Goal: Task Accomplishment & Management: Use online tool/utility

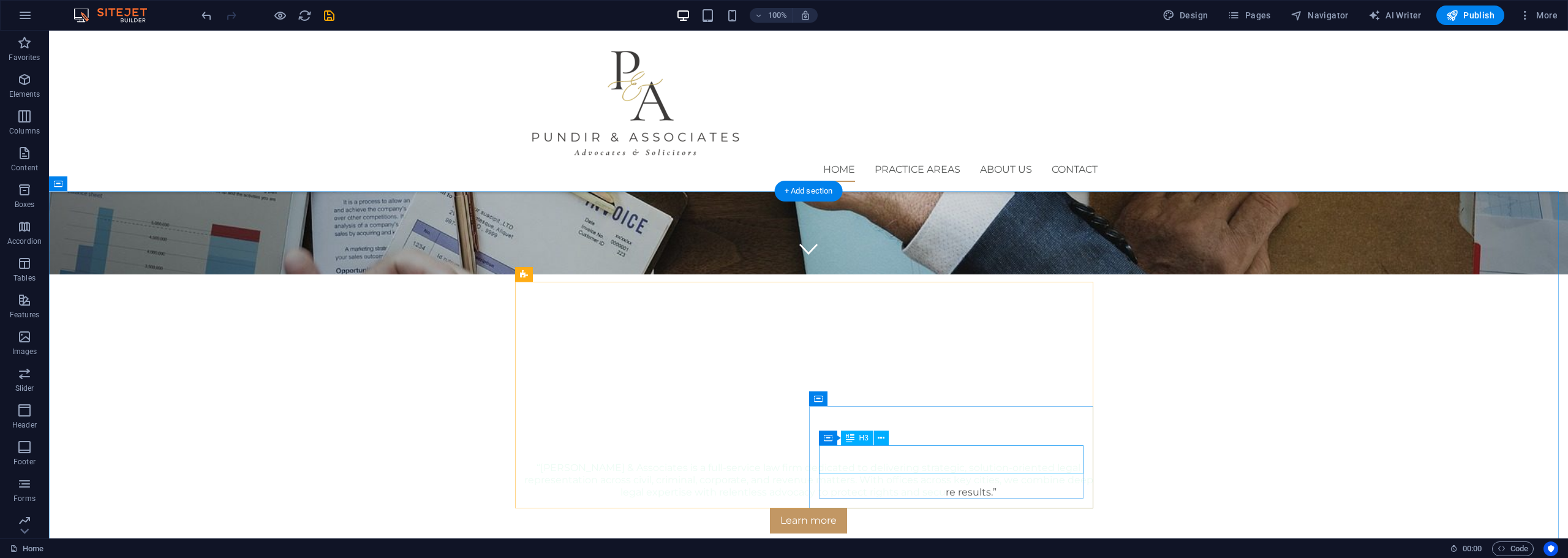
scroll to position [306, 0]
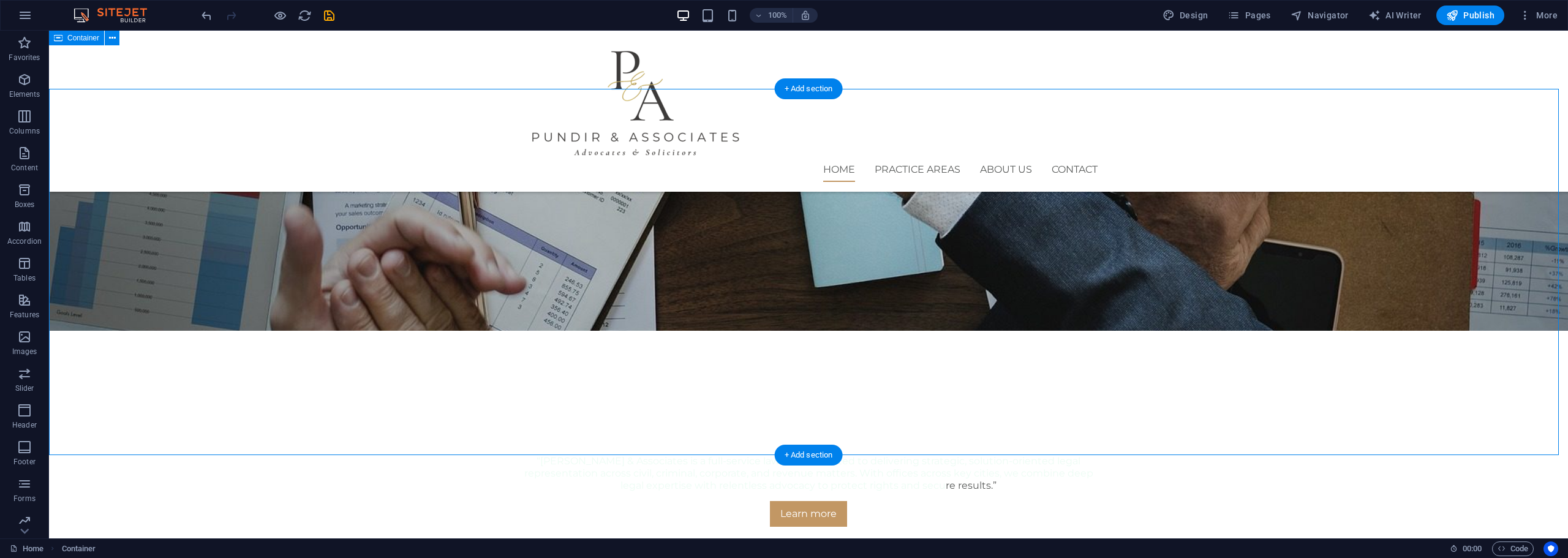
scroll to position [409, 0]
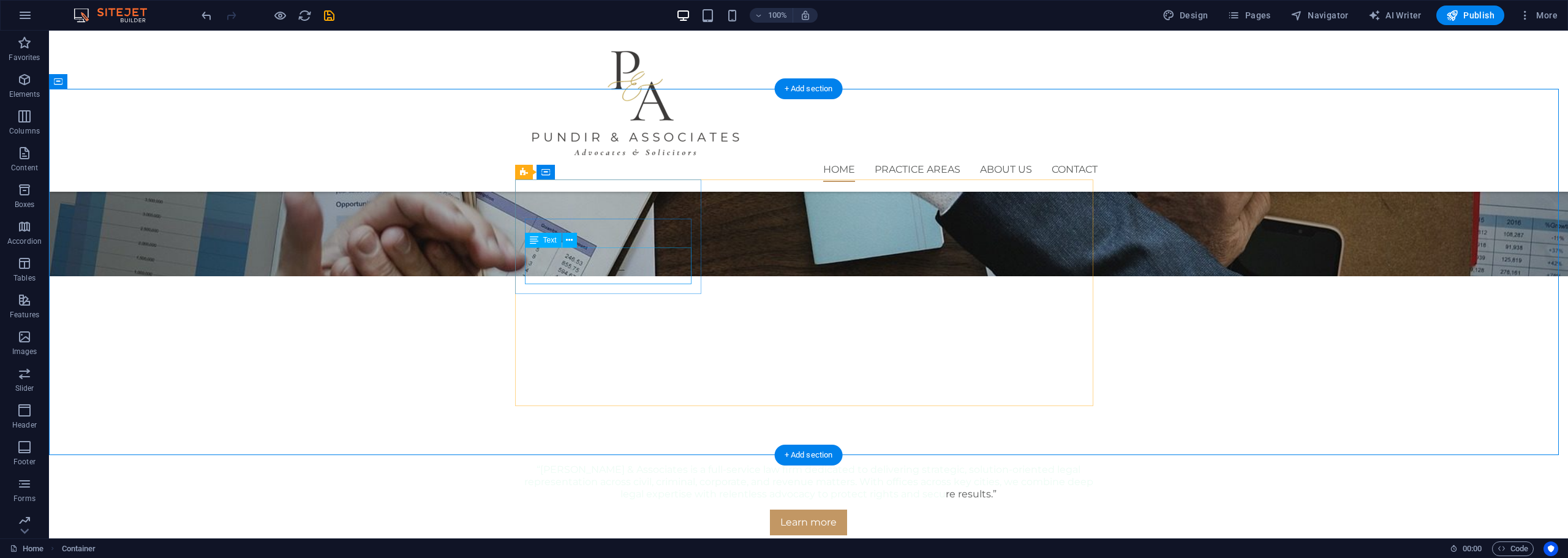
drag, startPoint x: 453, startPoint y: 170, endPoint x: 1129, endPoint y: 233, distance: 678.9
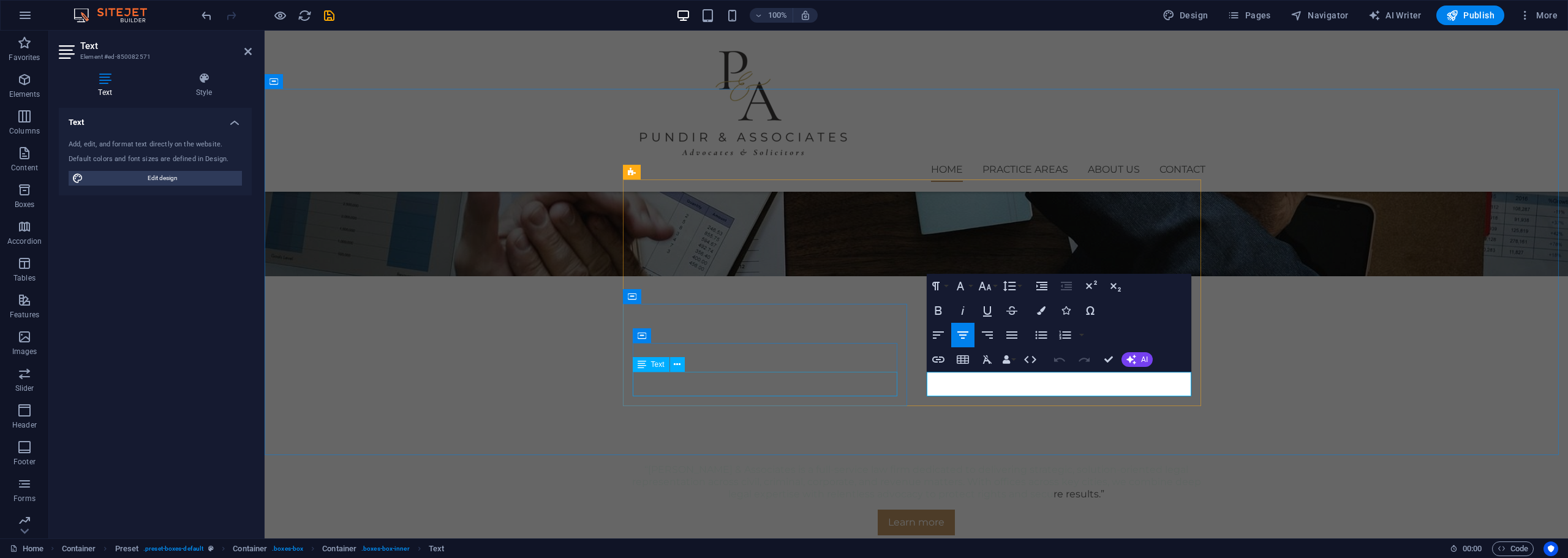
drag, startPoint x: 1124, startPoint y: 387, endPoint x: 874, endPoint y: 374, distance: 250.3
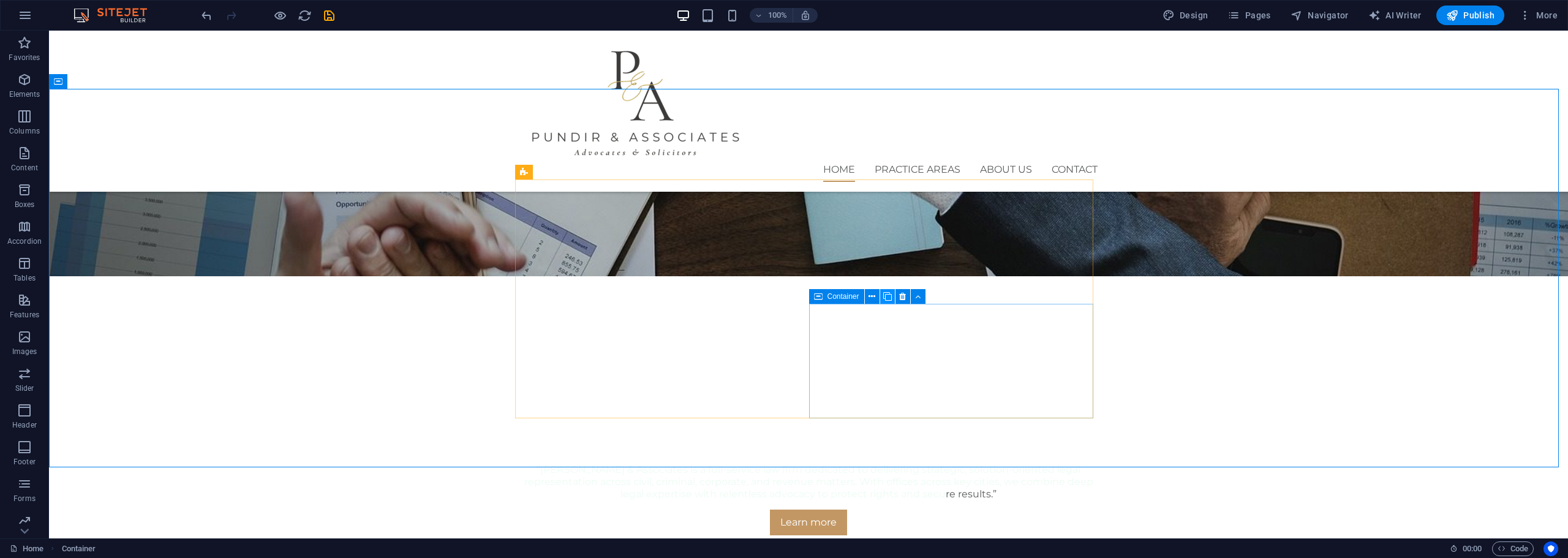
click at [886, 298] on icon at bounding box center [887, 296] width 8 height 13
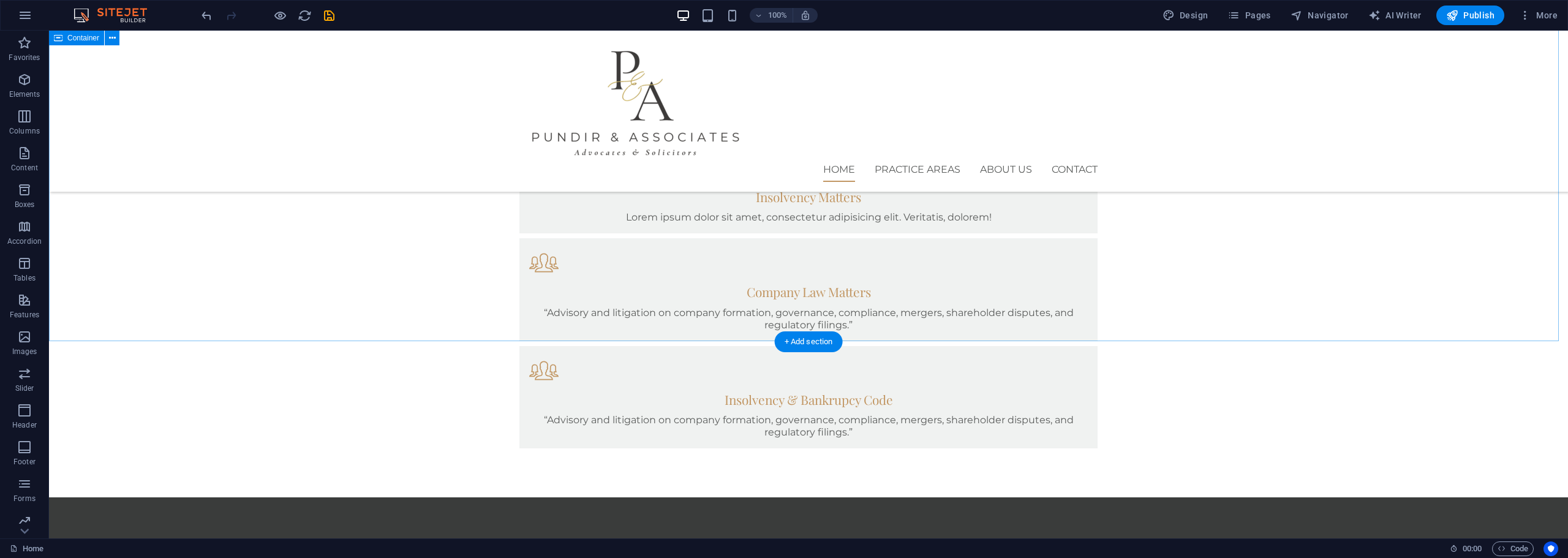
scroll to position [1241, 0]
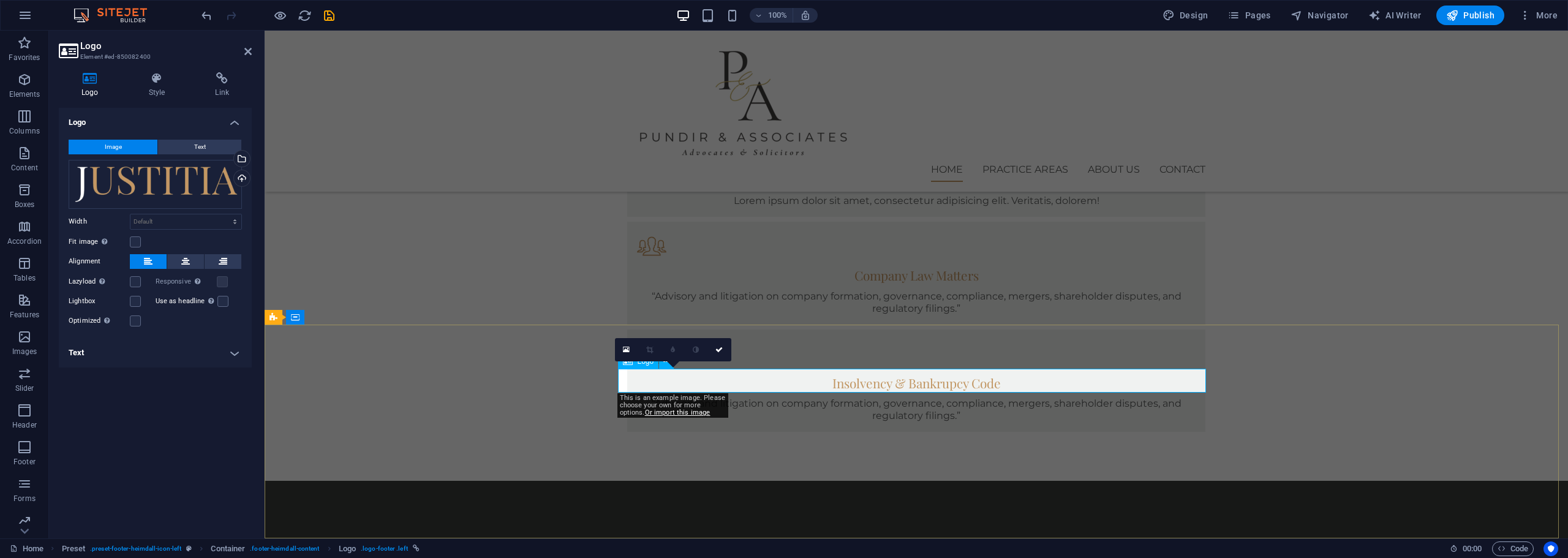
click at [231, 161] on div "Select files from the file manager, stock photos, or upload file(s)" at bounding box center [192, 160] width 80 height 46
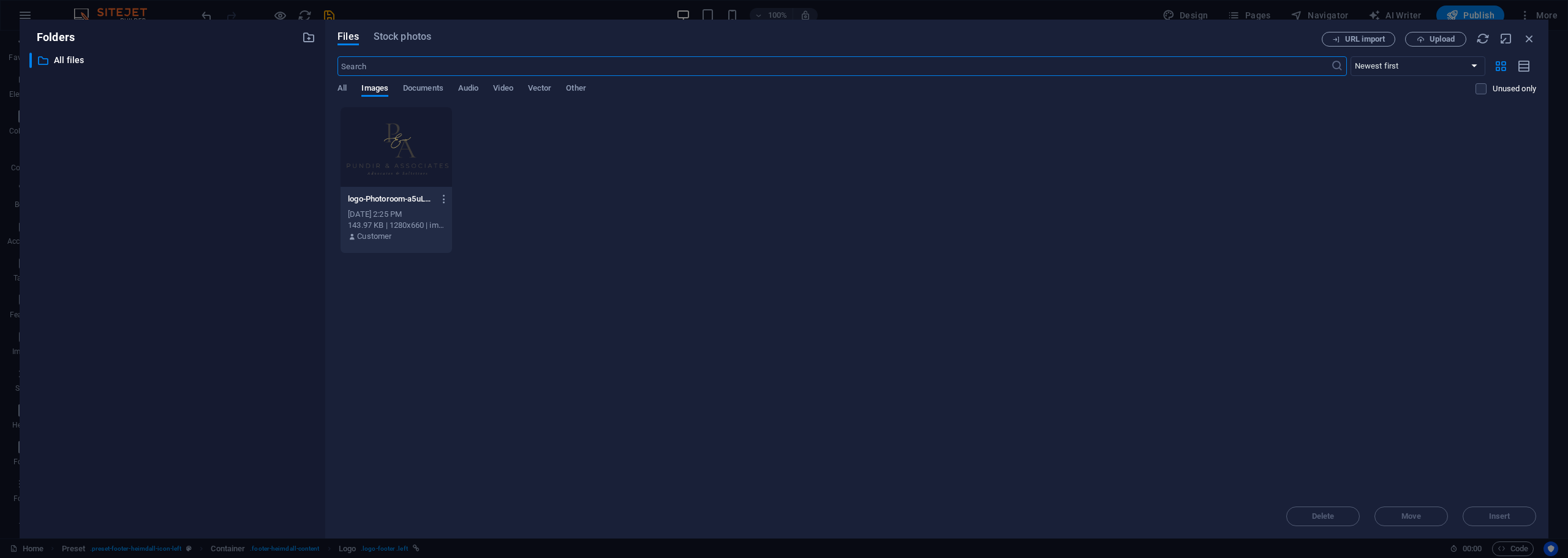
scroll to position [1258, 0]
click at [391, 144] on div at bounding box center [396, 147] width 111 height 80
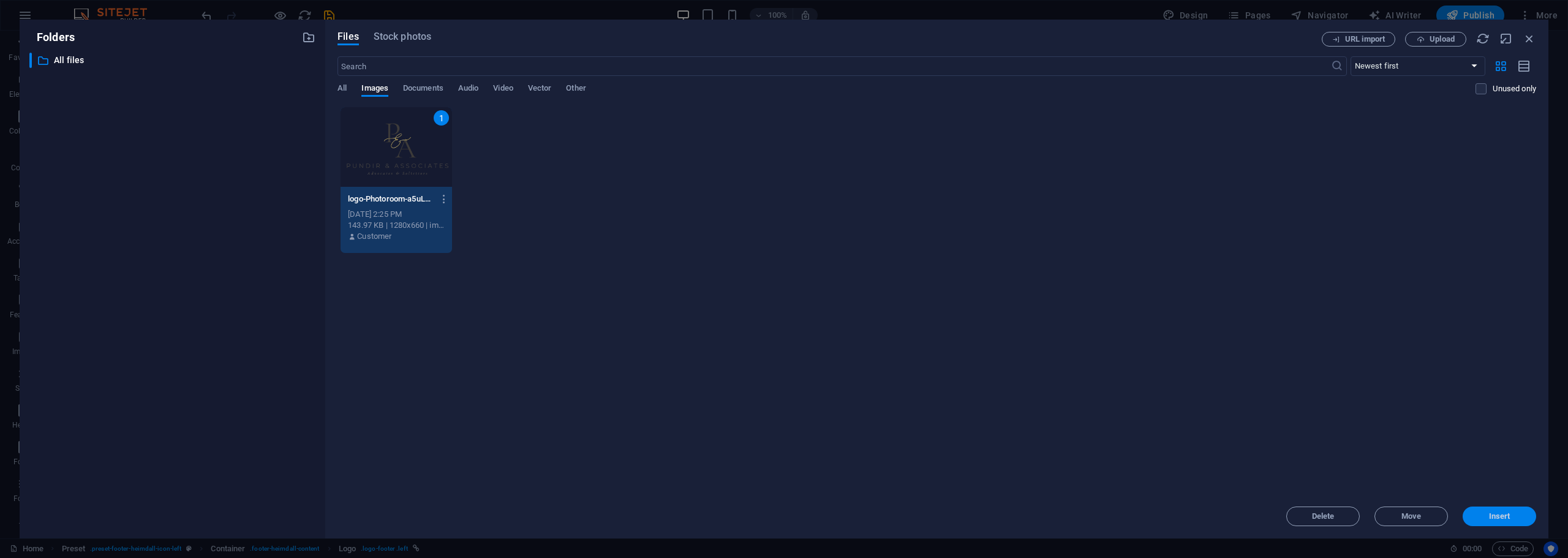
click at [1501, 506] on button "Insert" at bounding box center [1499, 516] width 73 height 20
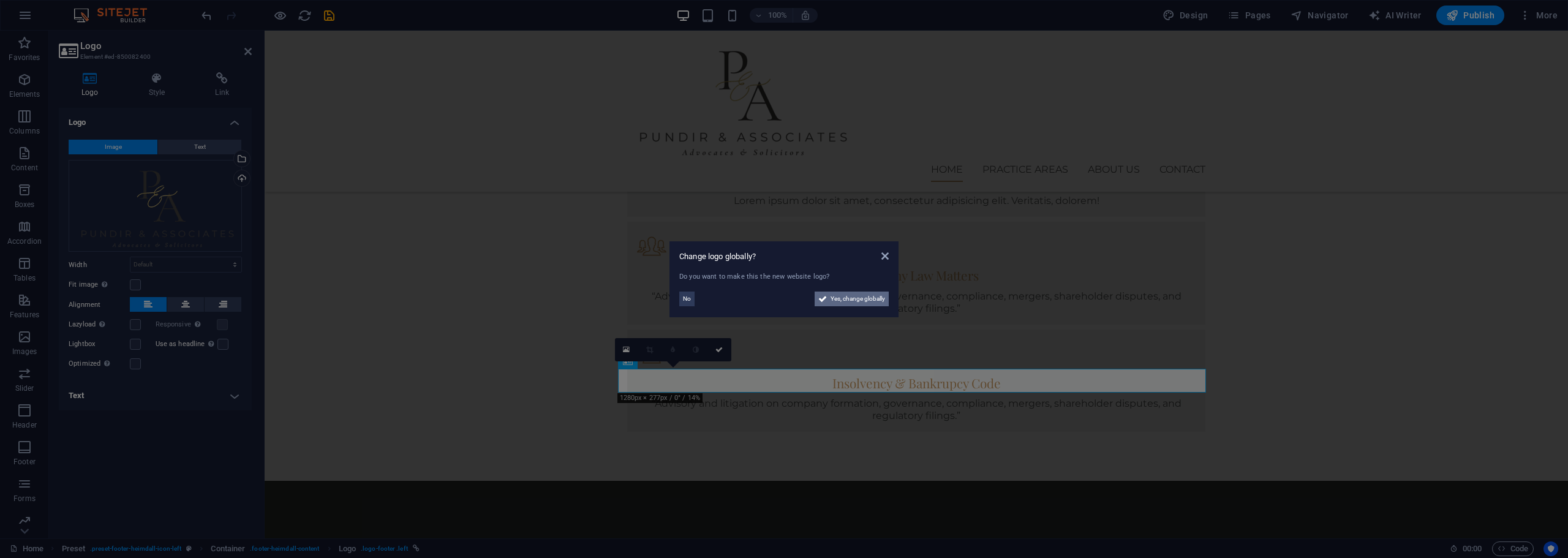
click at [846, 301] on span "Yes, change globally" at bounding box center [858, 298] width 54 height 14
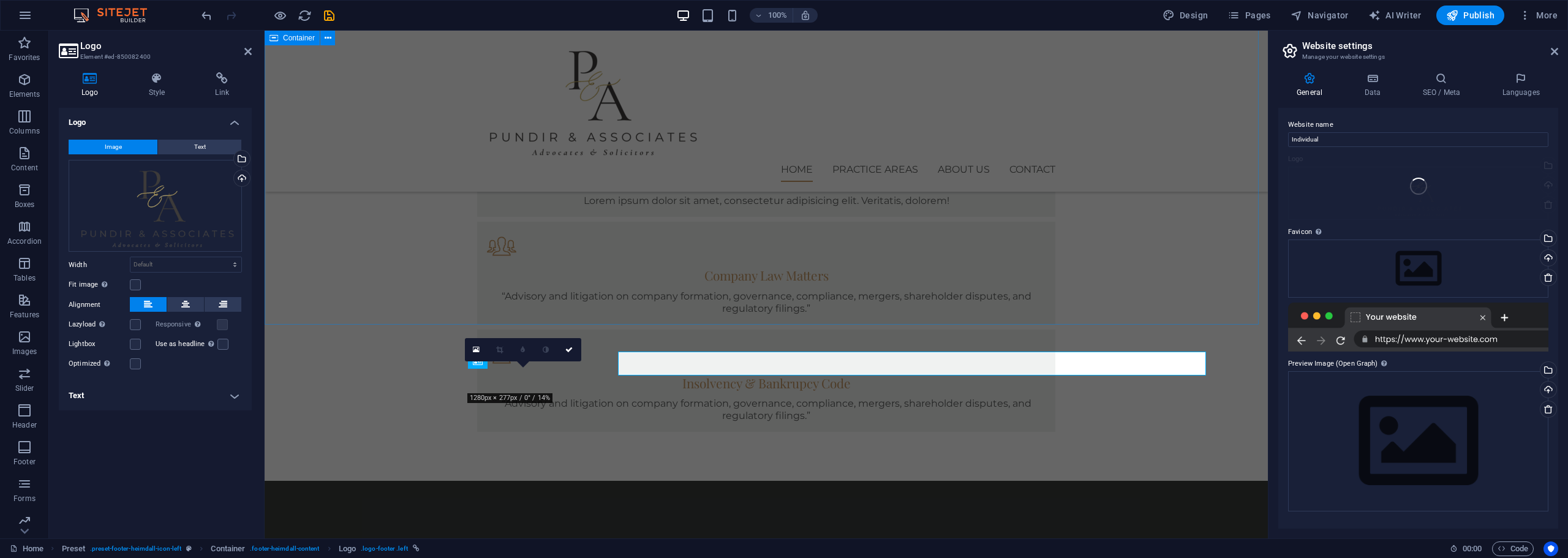
scroll to position [1258, 0]
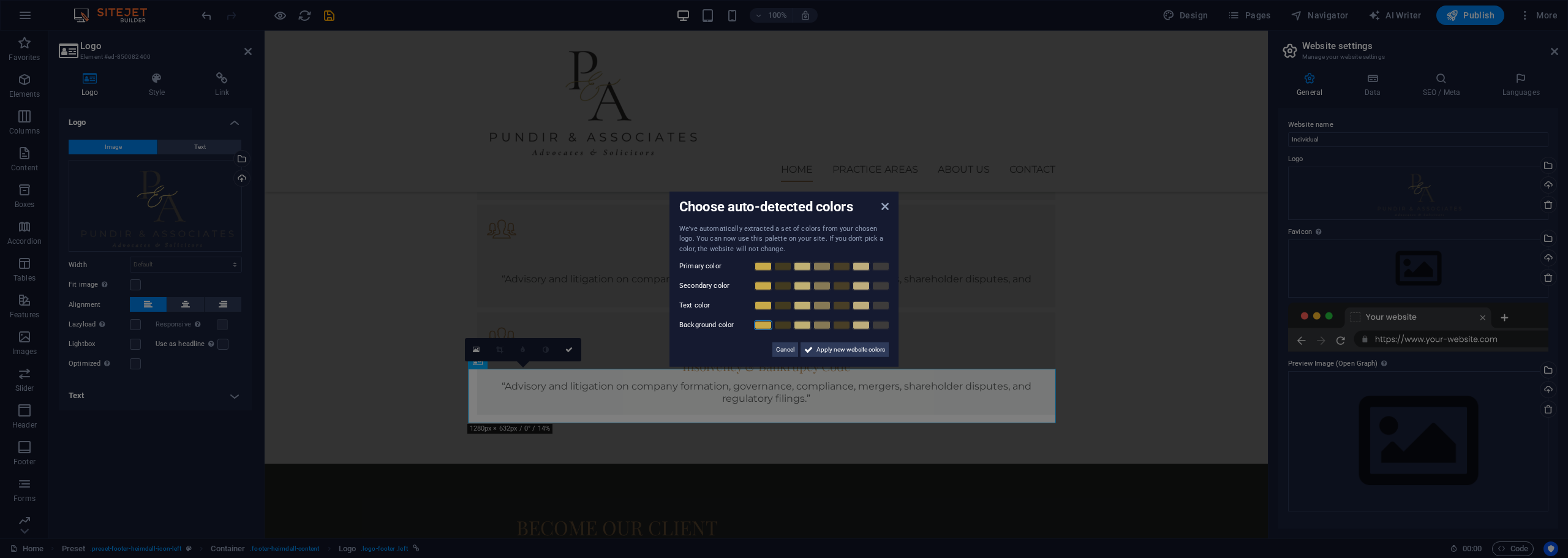
click at [765, 324] on link at bounding box center [763, 325] width 19 height 10
click at [782, 324] on link at bounding box center [783, 325] width 19 height 10
click at [760, 265] on link at bounding box center [763, 267] width 19 height 10
click at [764, 288] on link at bounding box center [763, 286] width 19 height 10
click at [769, 302] on link at bounding box center [763, 306] width 19 height 10
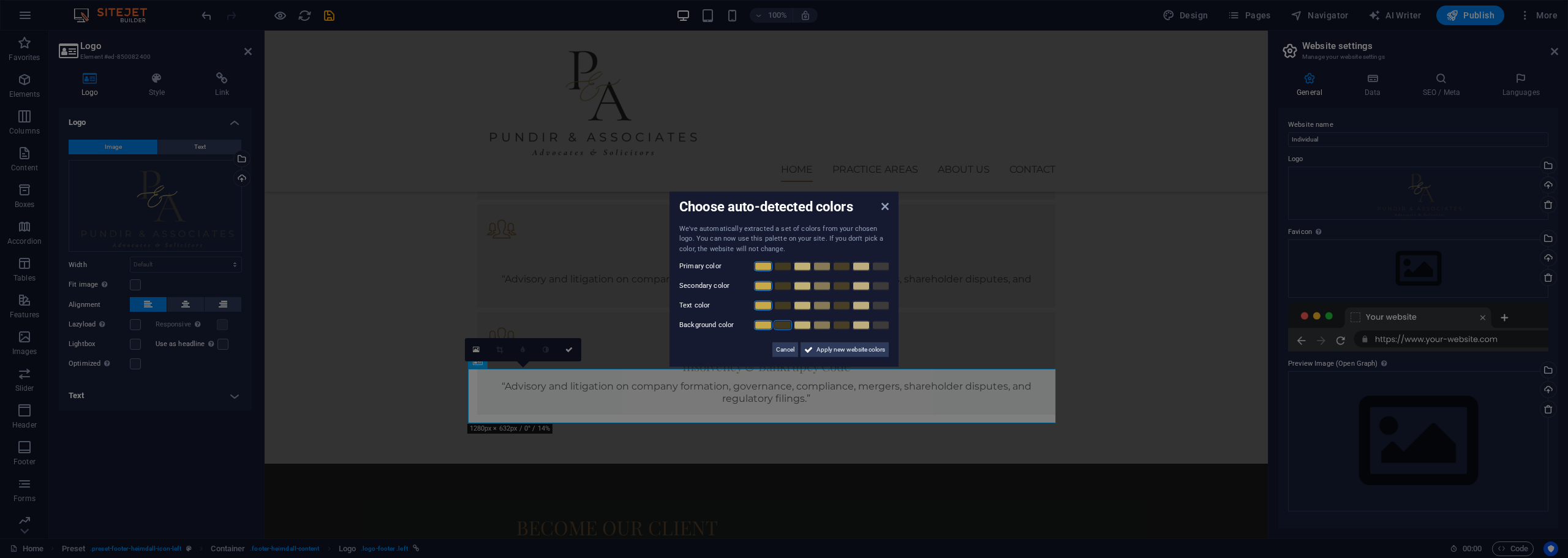
click at [767, 320] on link at bounding box center [763, 325] width 19 height 10
click at [841, 352] on span "Apply new website colors" at bounding box center [851, 349] width 69 height 14
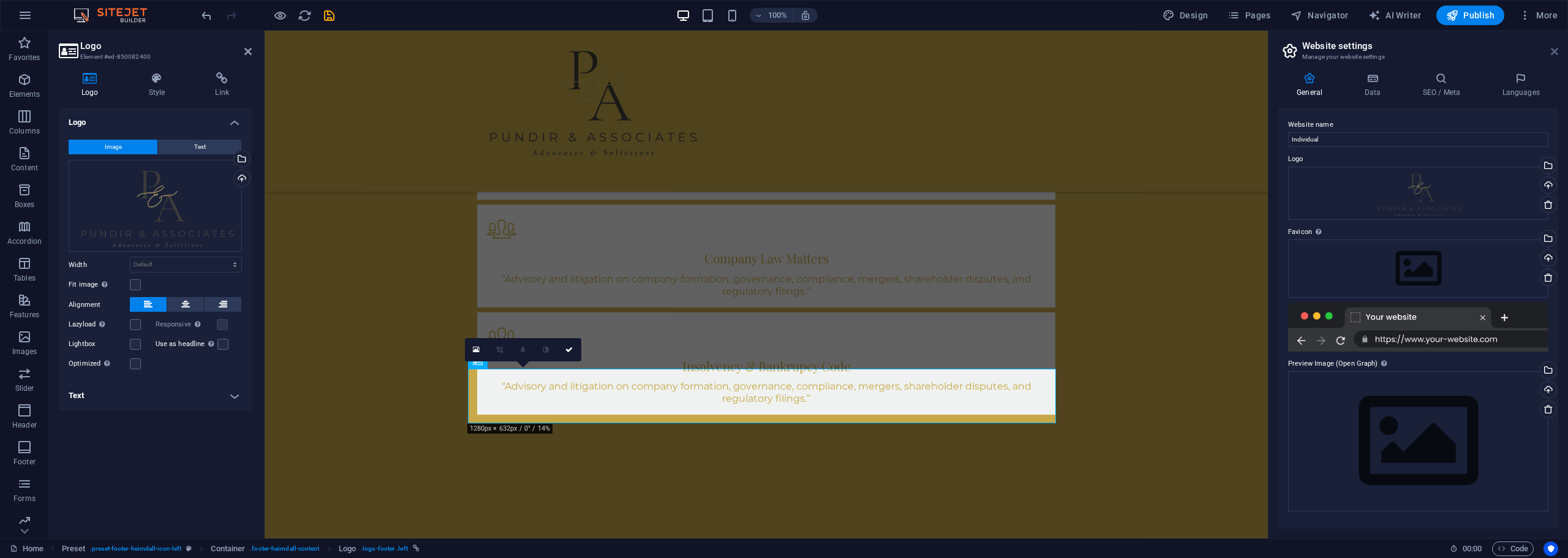
click at [1557, 53] on icon at bounding box center [1554, 52] width 8 height 10
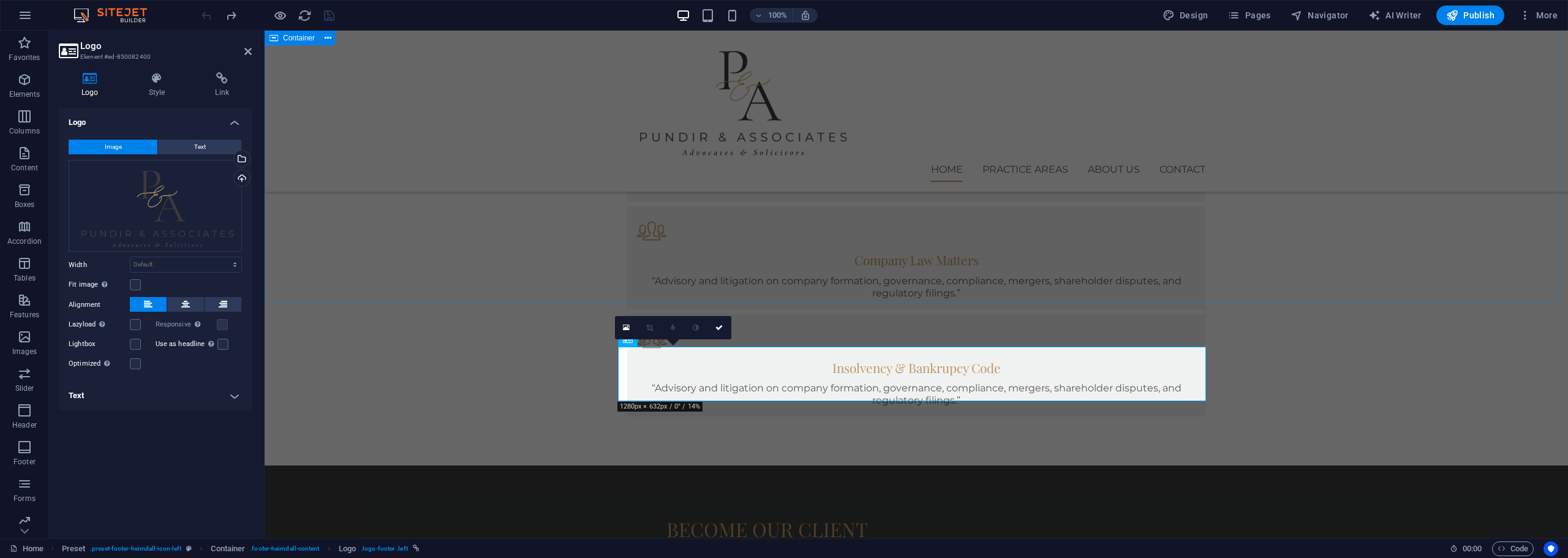
scroll to position [1271, 0]
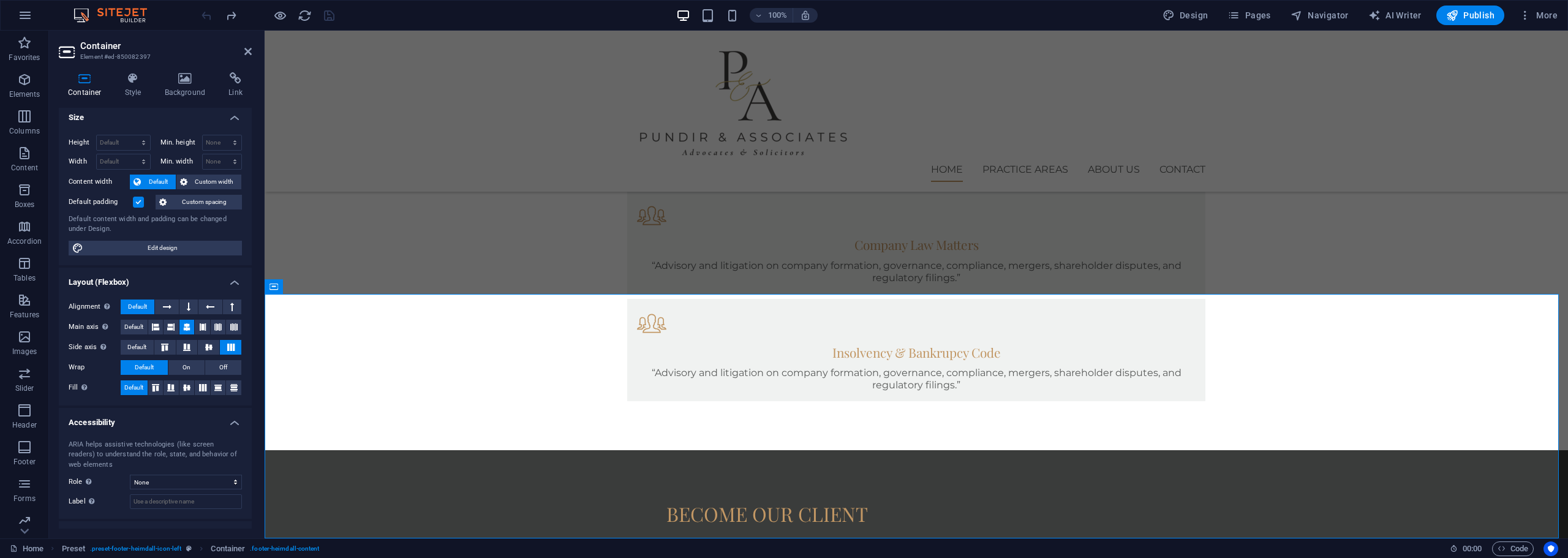
scroll to position [0, 0]
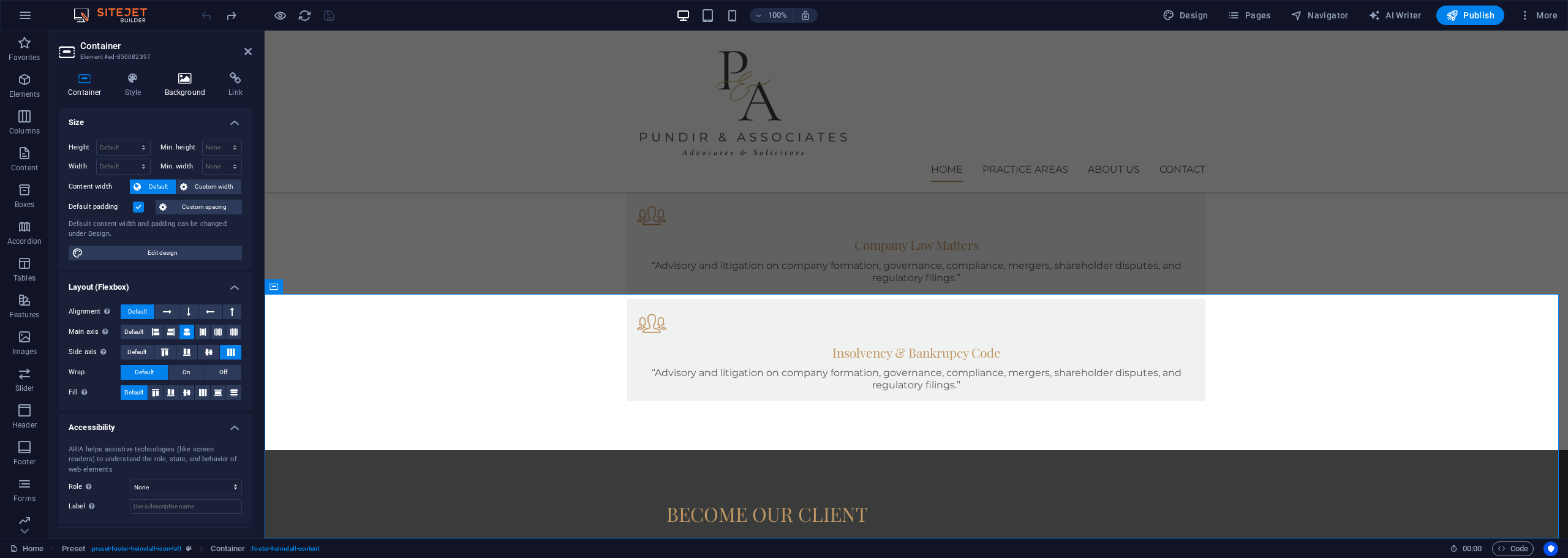
click at [174, 89] on h4 "Background" at bounding box center [188, 85] width 65 height 25
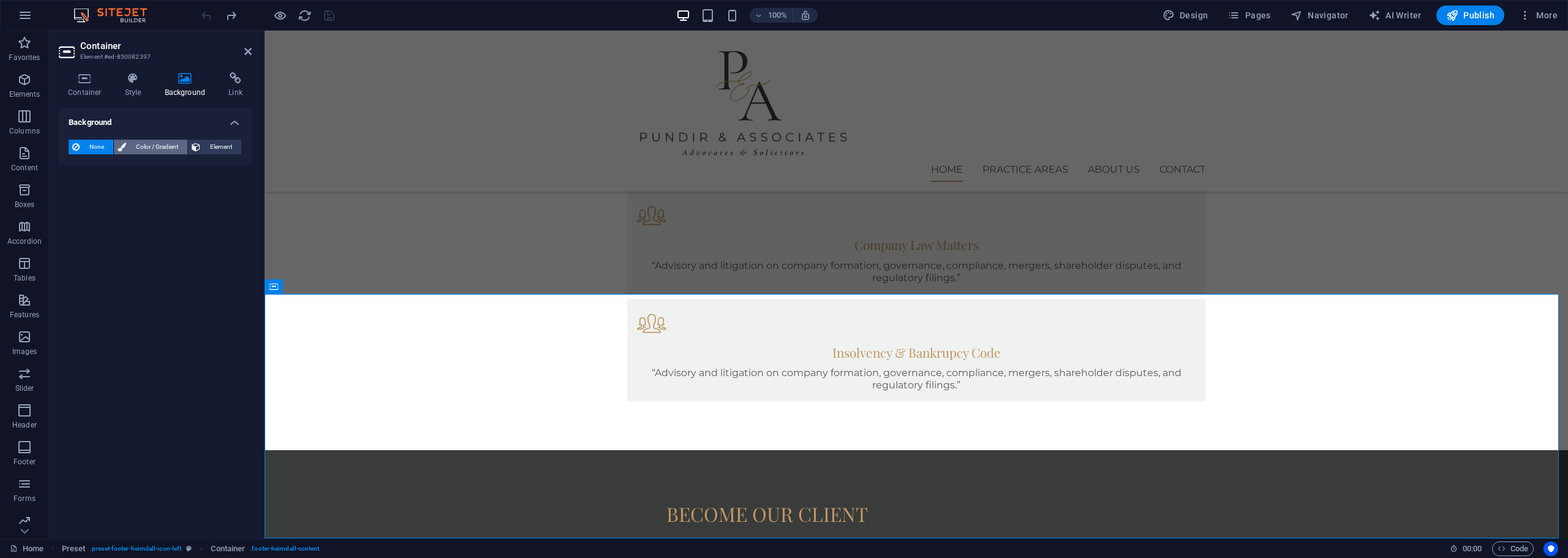
click at [160, 140] on span "Color / Gradient" at bounding box center [156, 146] width 54 height 14
click at [71, 195] on span at bounding box center [76, 196] width 14 height 14
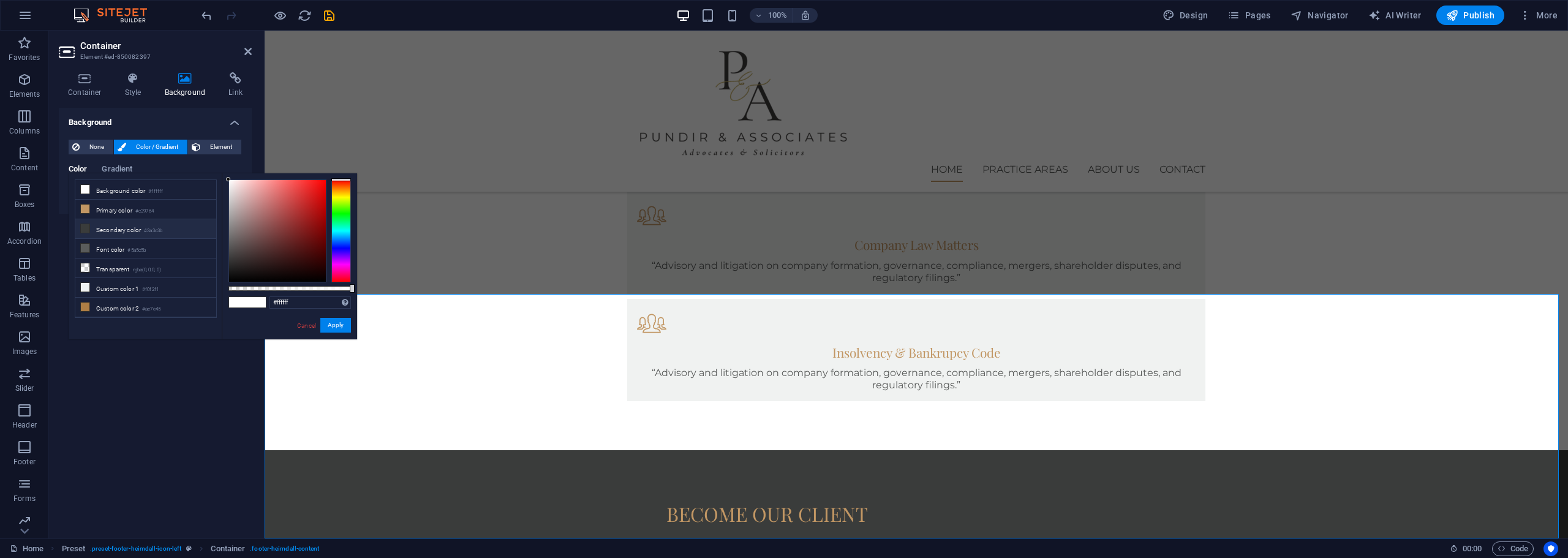
click at [89, 224] on span at bounding box center [85, 228] width 10 height 10
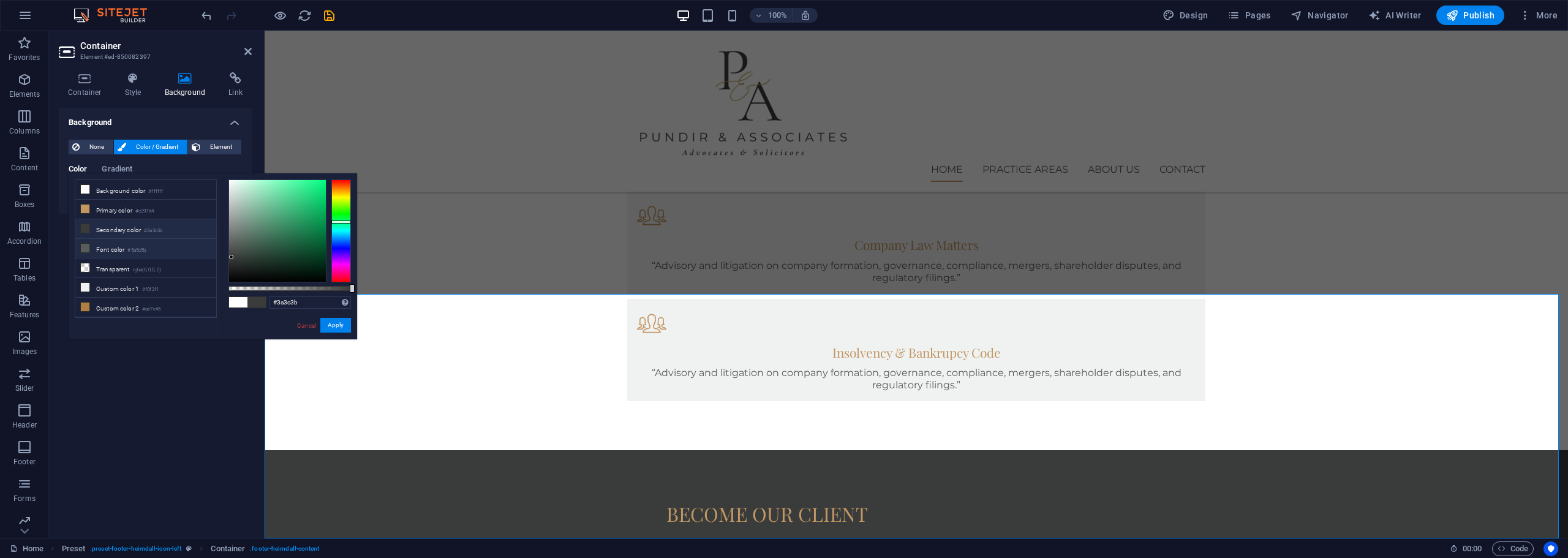
click at [99, 241] on li "Font color #5a5c5b" at bounding box center [146, 248] width 141 height 20
click at [99, 268] on li "Transparent rgba(0,0,0,.0)" at bounding box center [146, 268] width 141 height 20
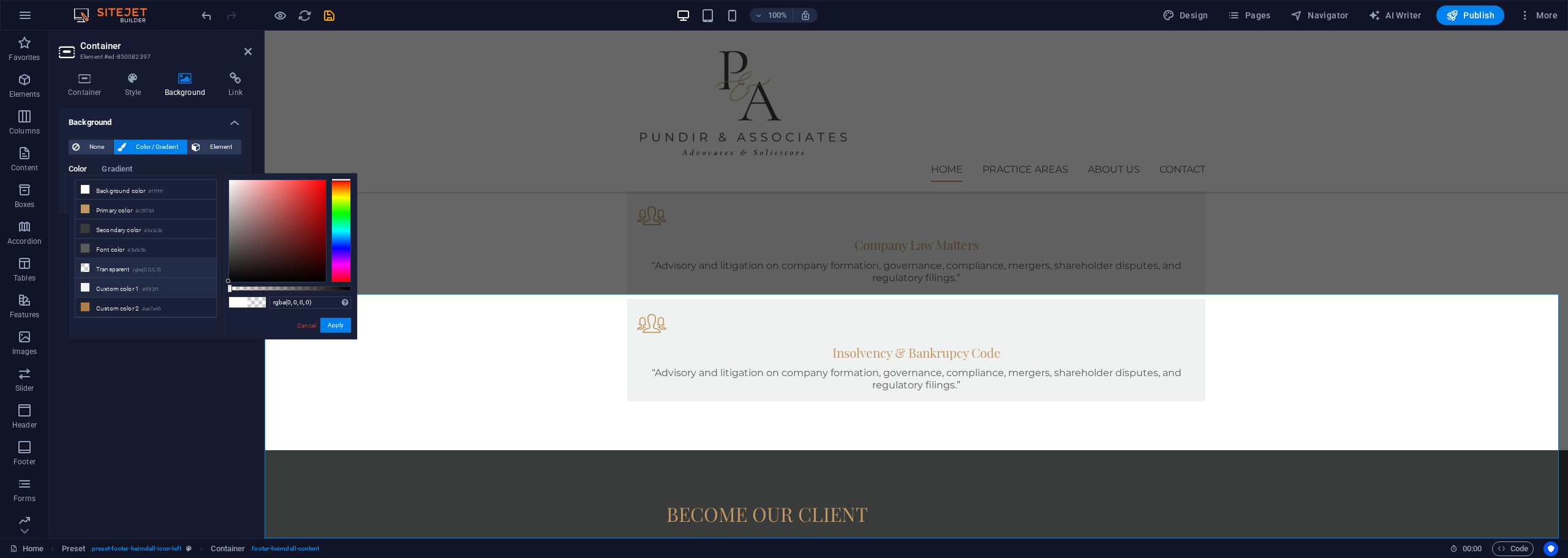
click at [103, 284] on li "Custom color 1 #f0f2f1" at bounding box center [146, 287] width 141 height 20
type input "#f0f2f1"
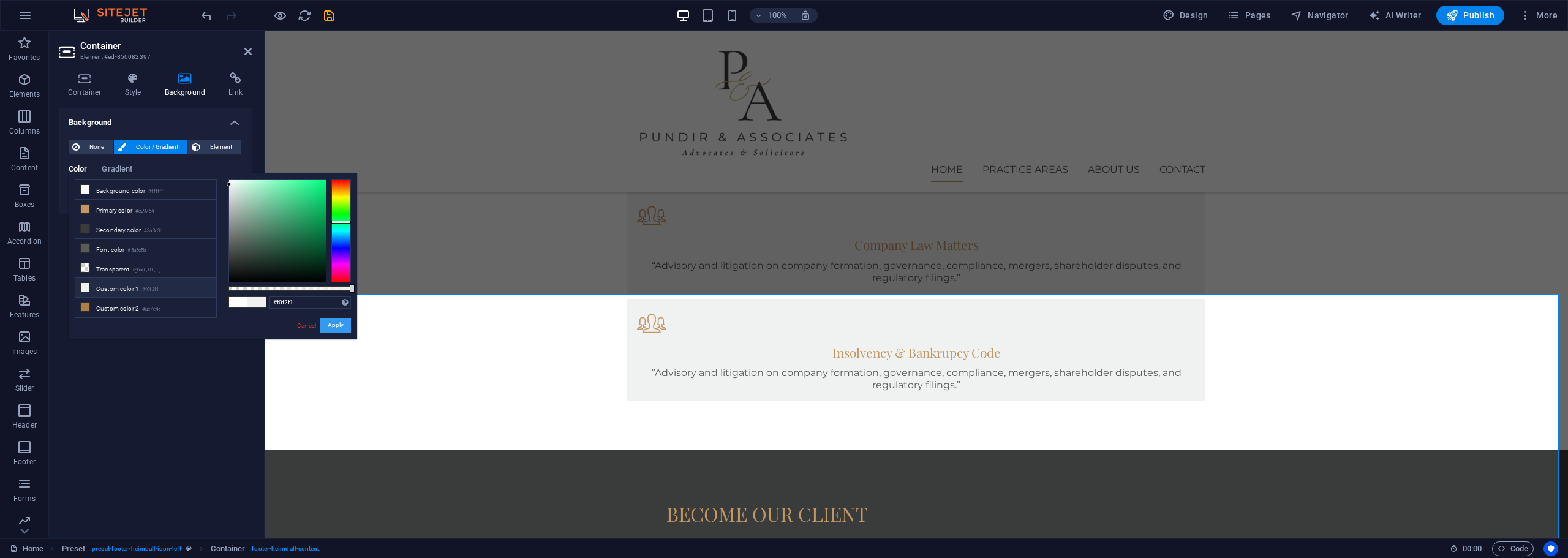
click at [339, 327] on button "Apply" at bounding box center [336, 324] width 31 height 14
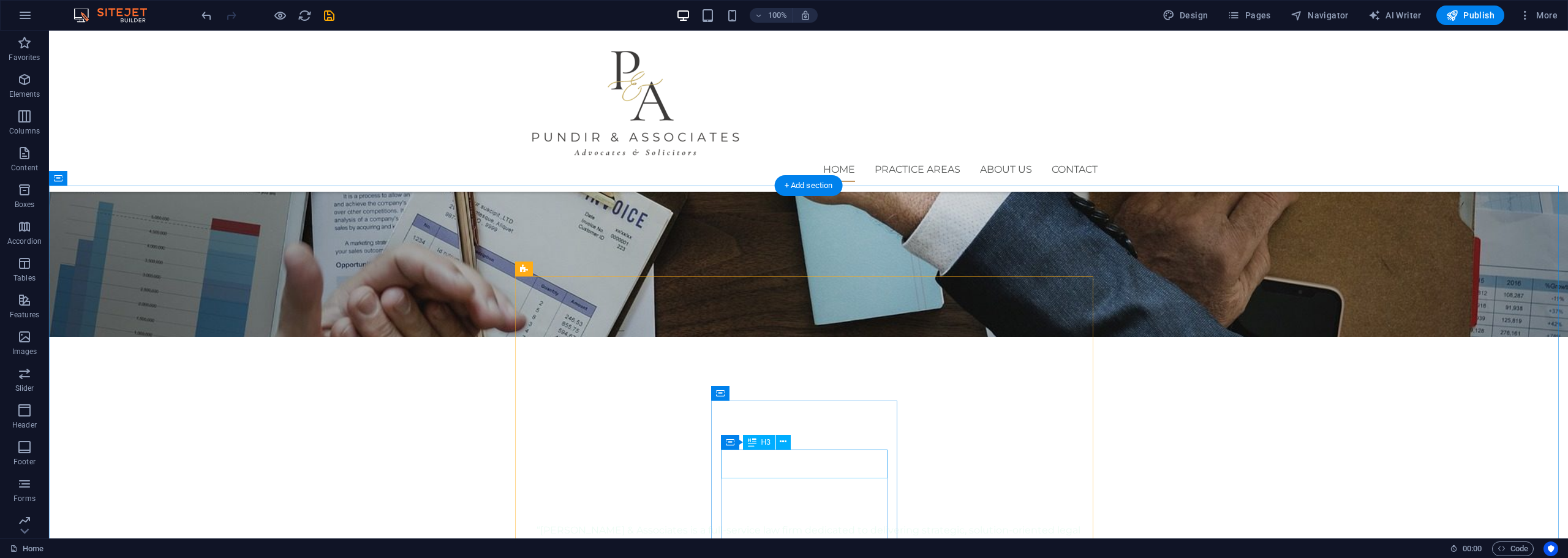
scroll to position [409, 0]
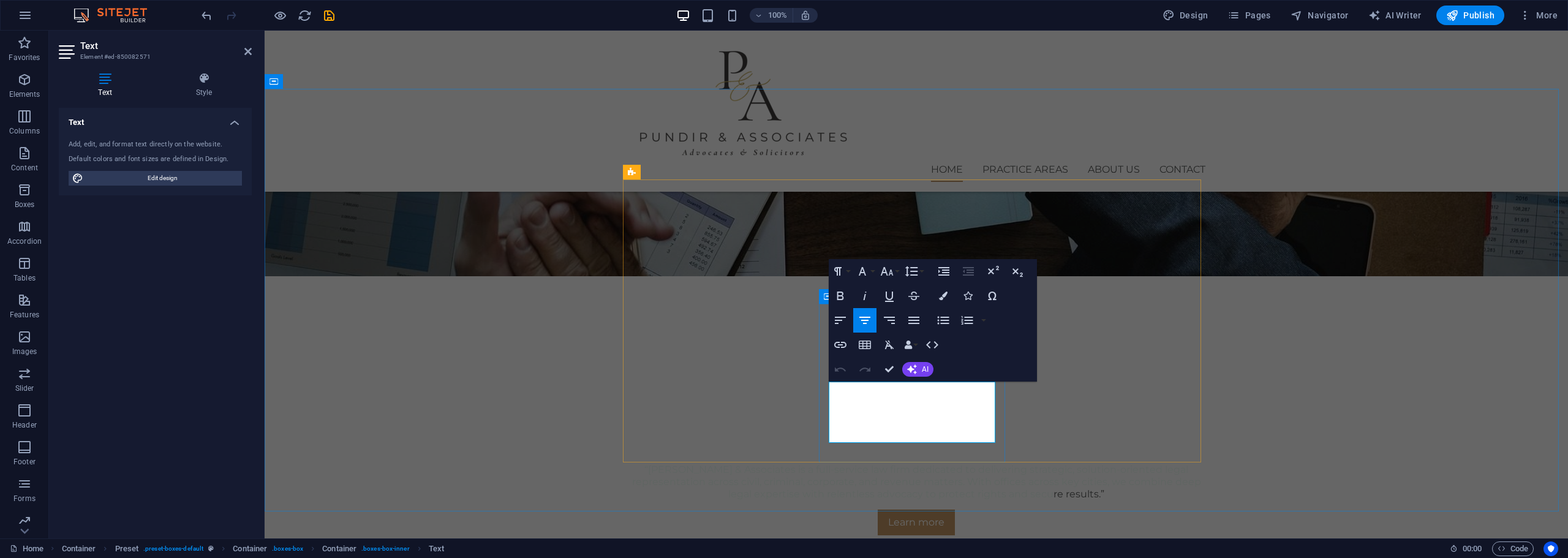
drag, startPoint x: 973, startPoint y: 439, endPoint x: 811, endPoint y: 385, distance: 170.8
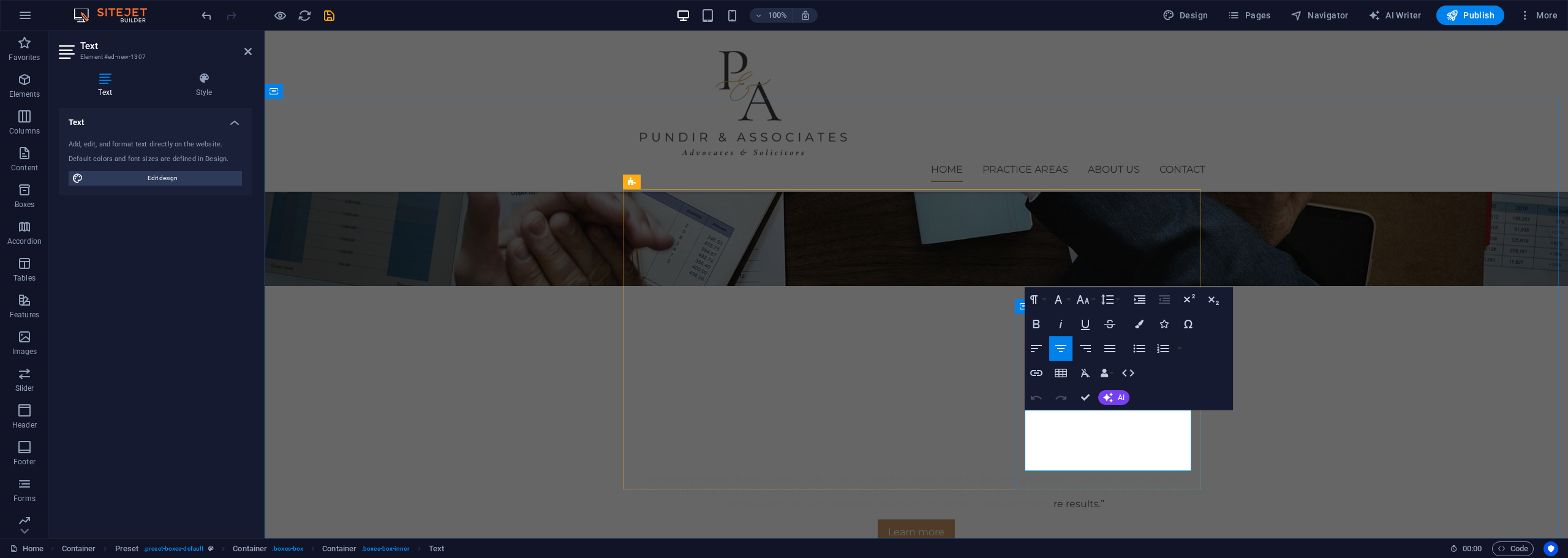
drag, startPoint x: 1039, startPoint y: 414, endPoint x: 1174, endPoint y: 468, distance: 145.4
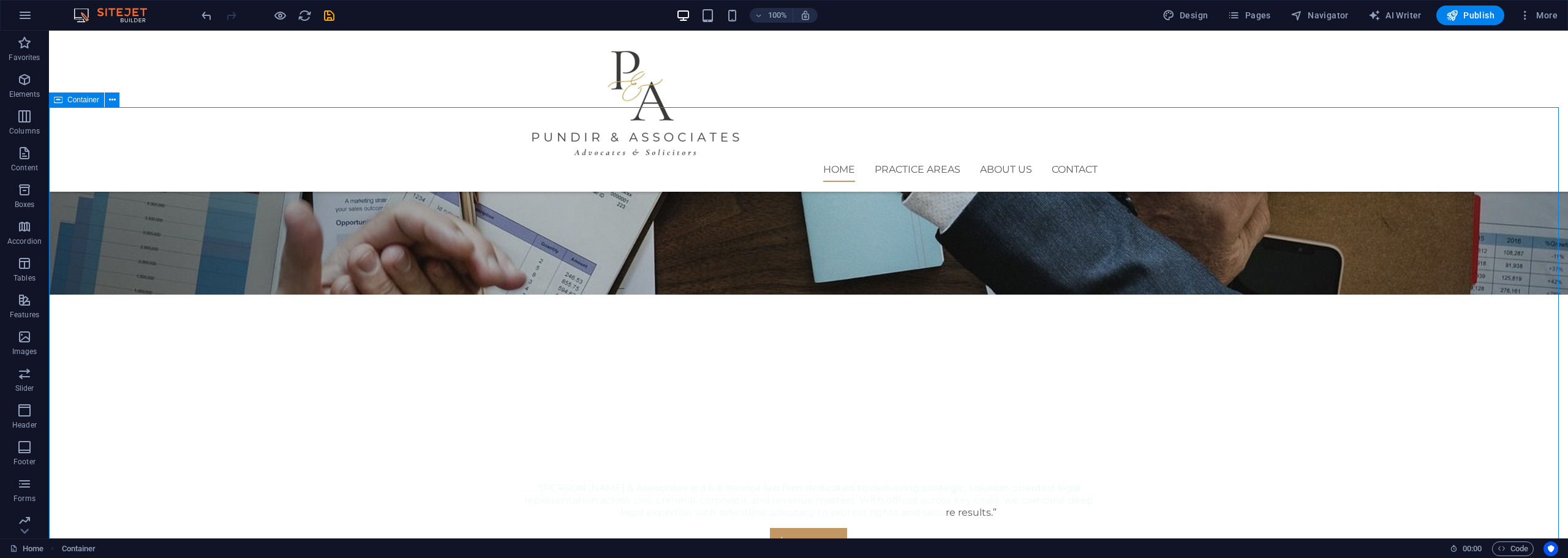
scroll to position [492, 0]
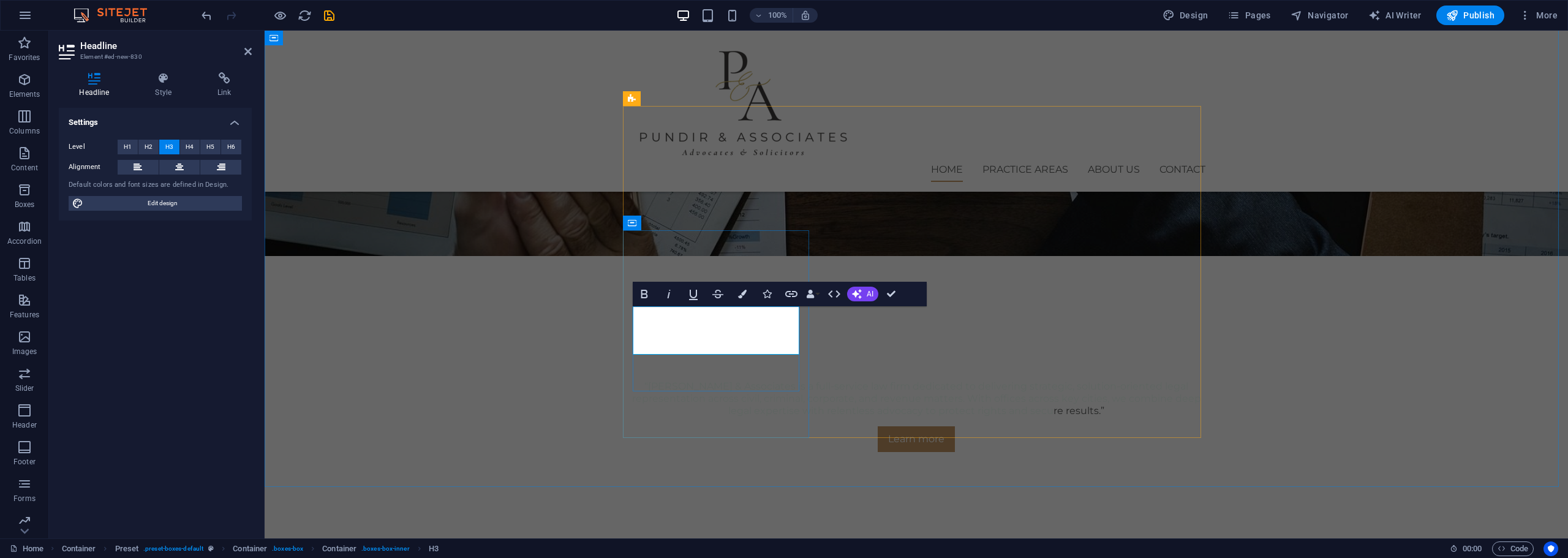
scroll to position [482, 0]
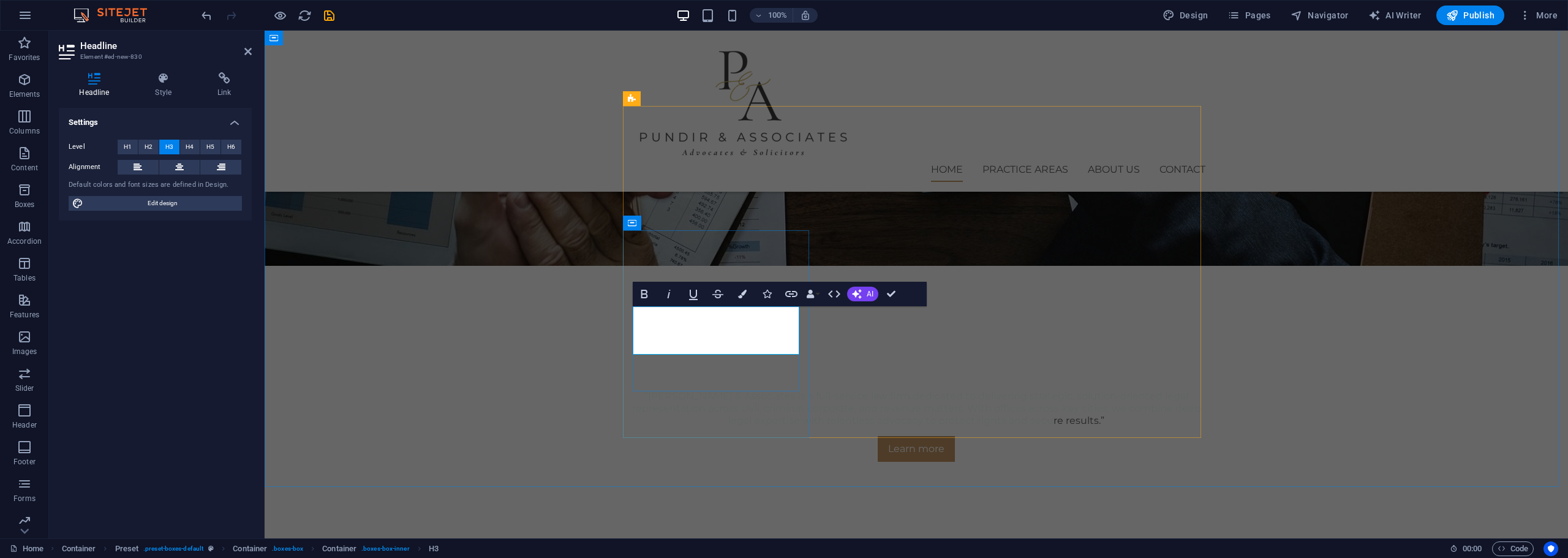
drag, startPoint x: 767, startPoint y: 343, endPoint x: 580, endPoint y: 313, distance: 189.4
copy h3 "SARFESI Act & Debt Revenue Matters"
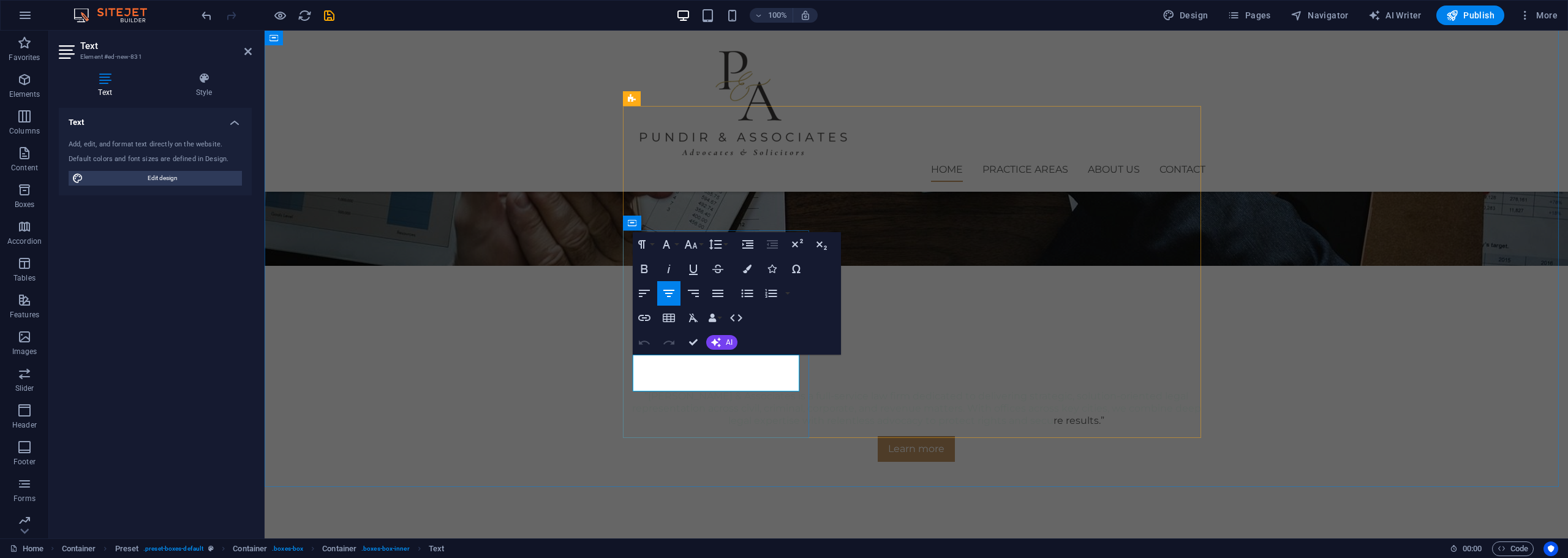
drag, startPoint x: 797, startPoint y: 382, endPoint x: 603, endPoint y: 354, distance: 196.0
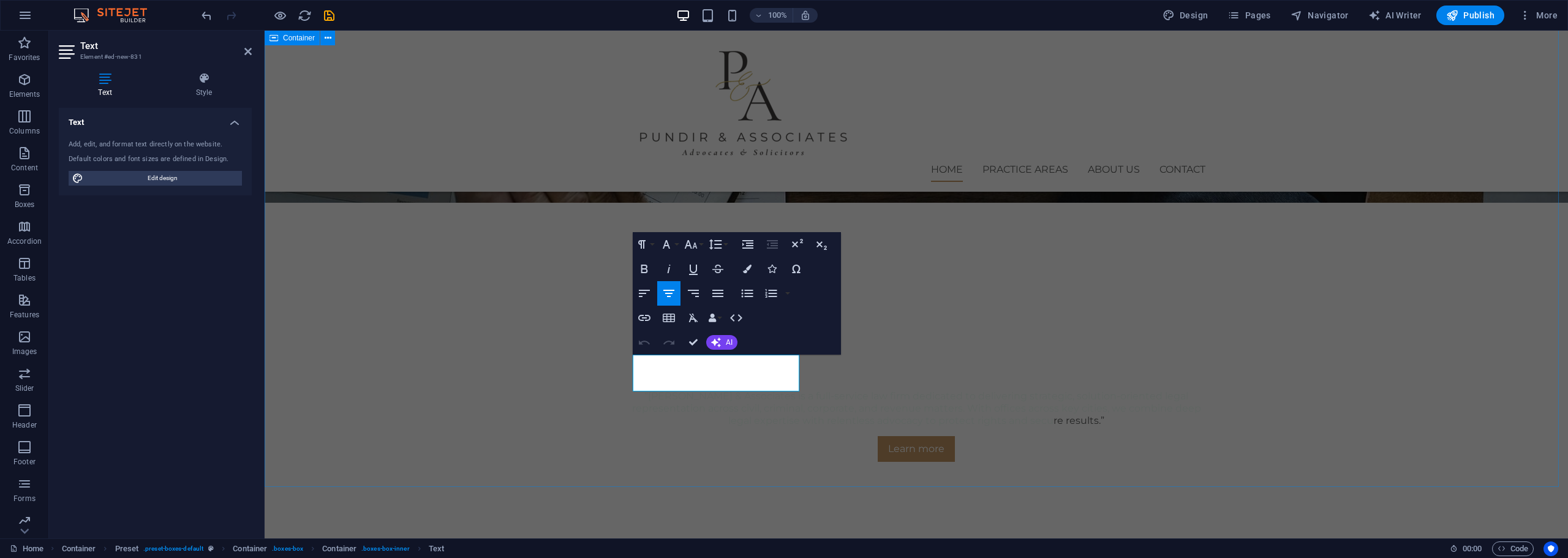
scroll to position [464, 0]
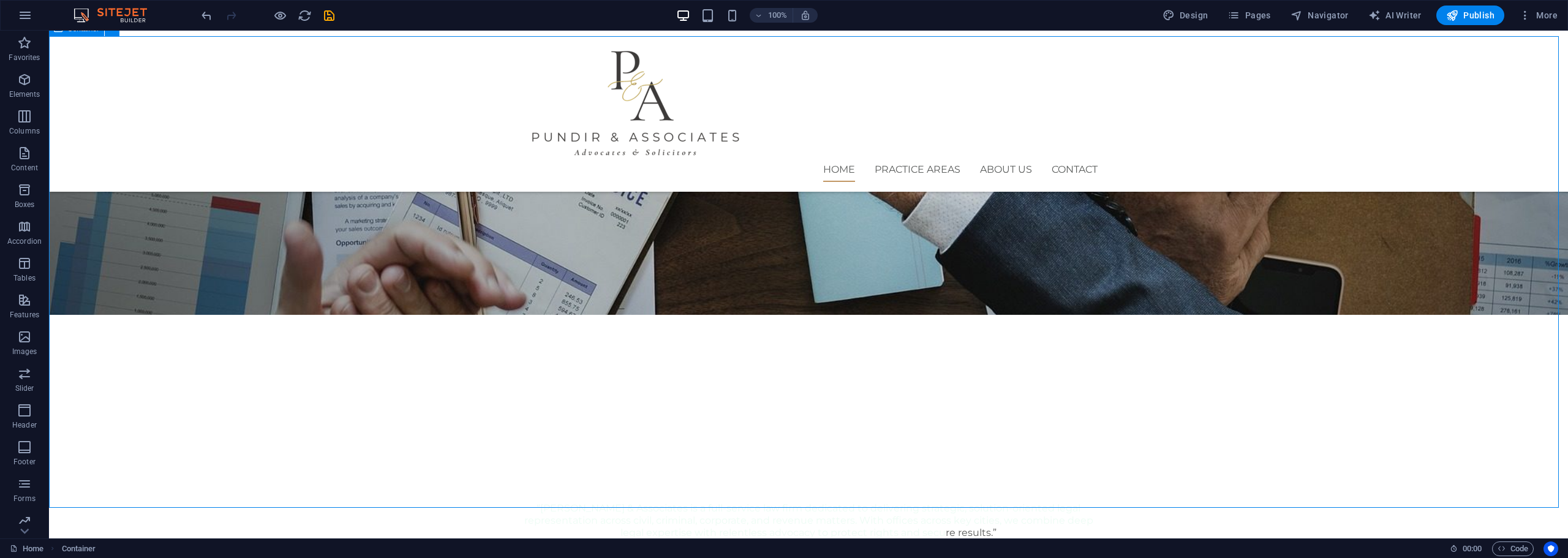
scroll to position [362, 0]
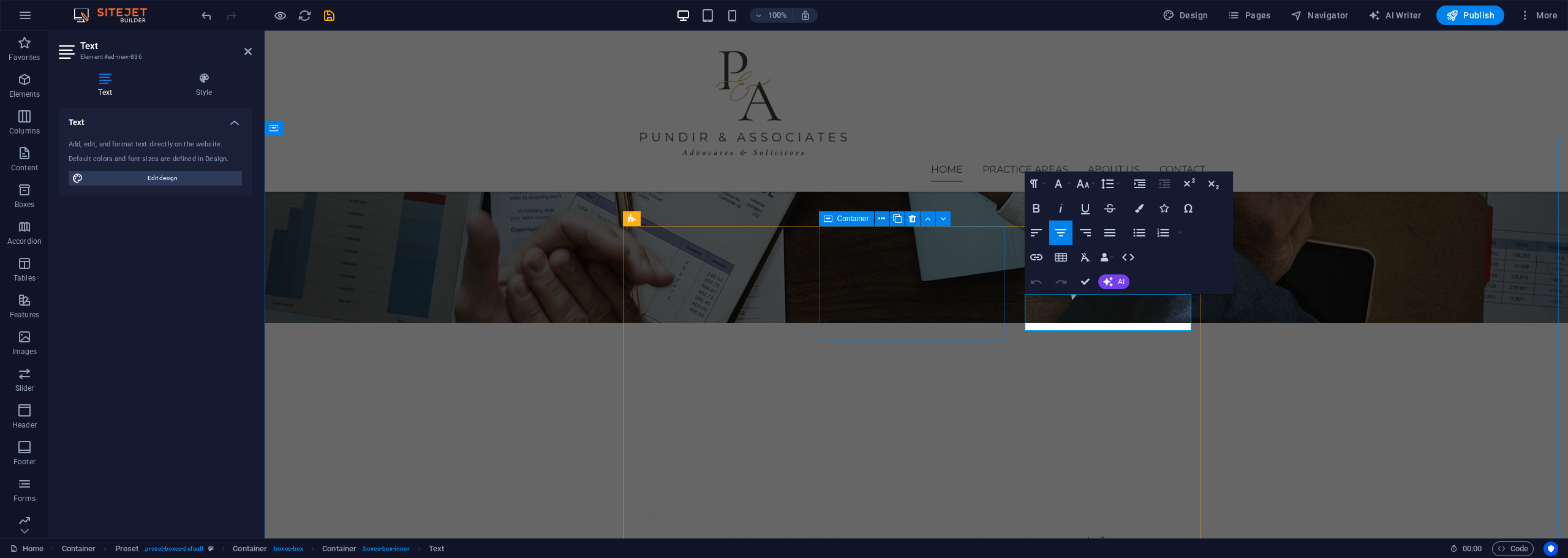
drag, startPoint x: 1158, startPoint y: 323, endPoint x: 997, endPoint y: 298, distance: 162.9
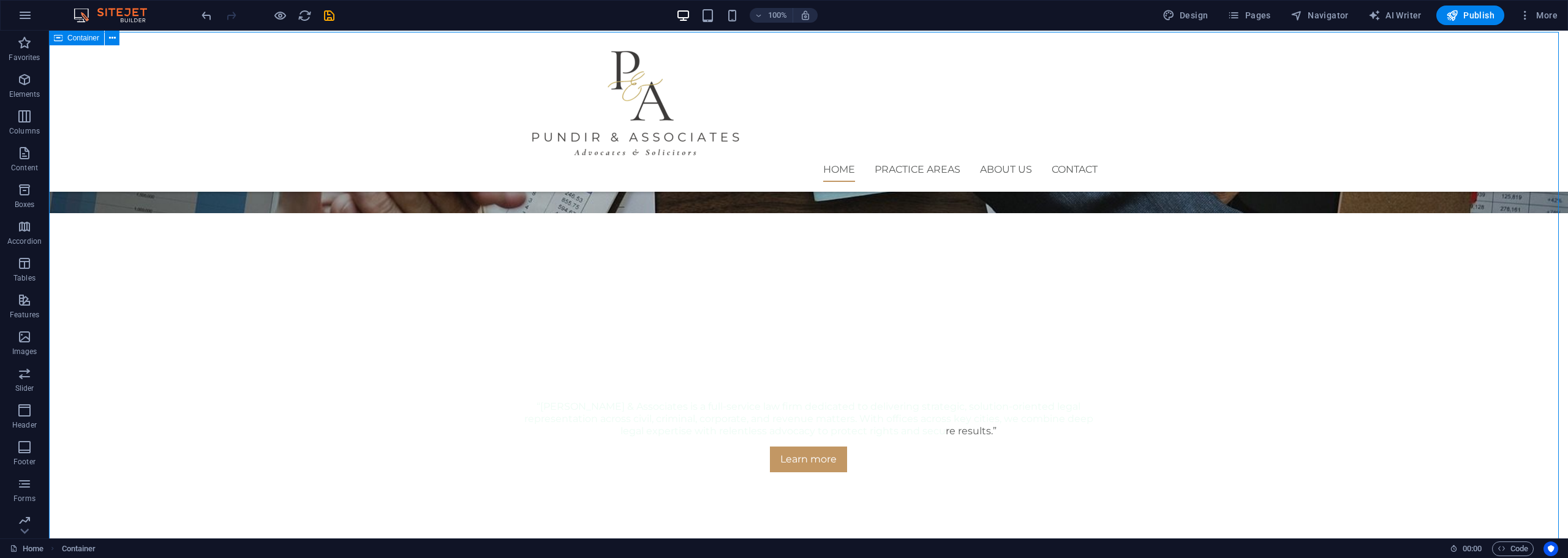
scroll to position [464, 0]
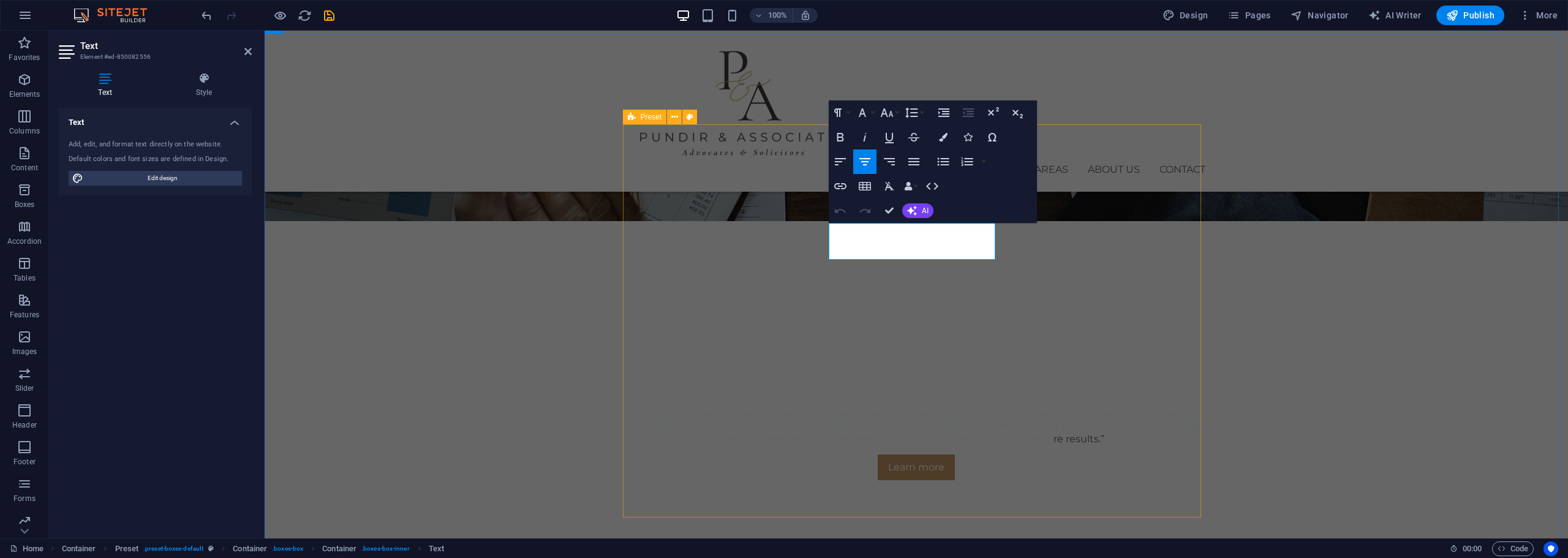
drag, startPoint x: 959, startPoint y: 253, endPoint x: 812, endPoint y: 223, distance: 150.0
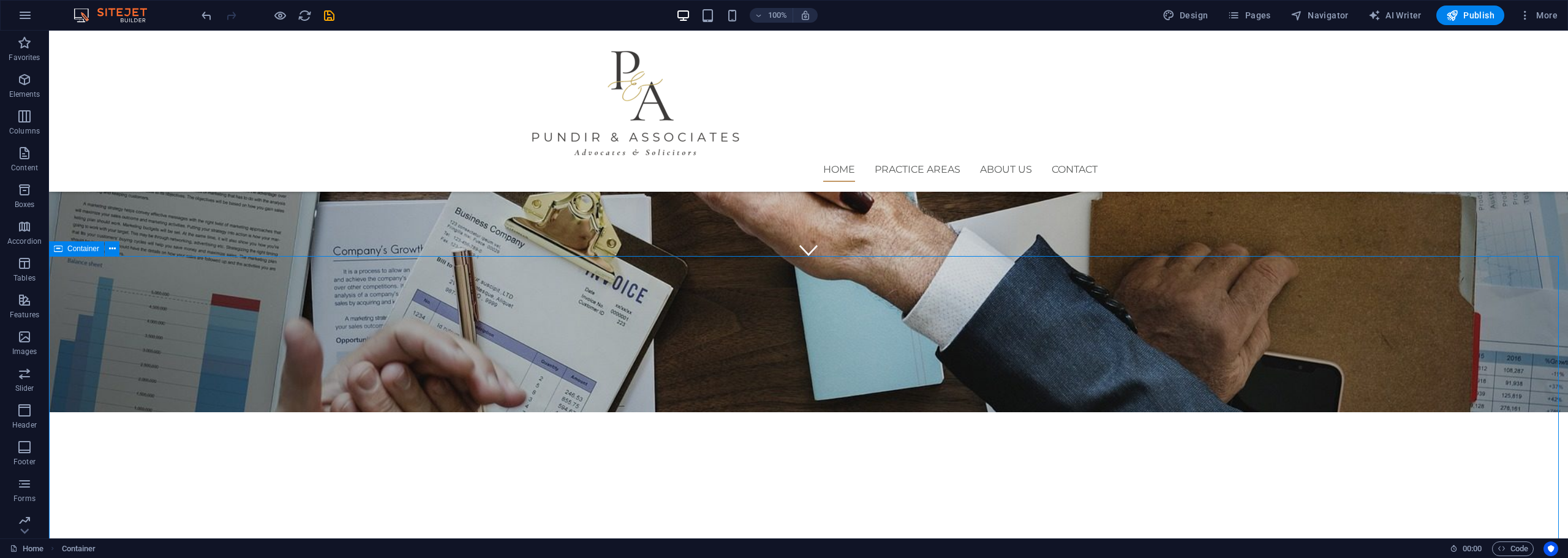
scroll to position [331, 0]
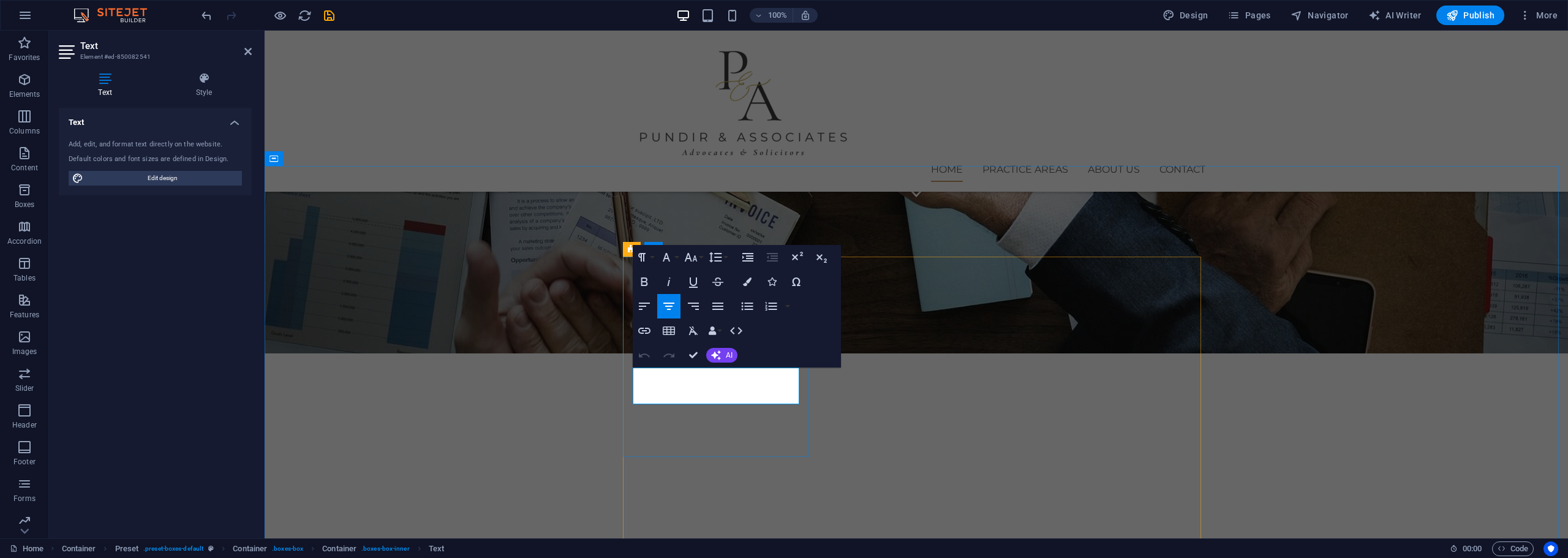
drag, startPoint x: 766, startPoint y: 400, endPoint x: 635, endPoint y: 375, distance: 133.4
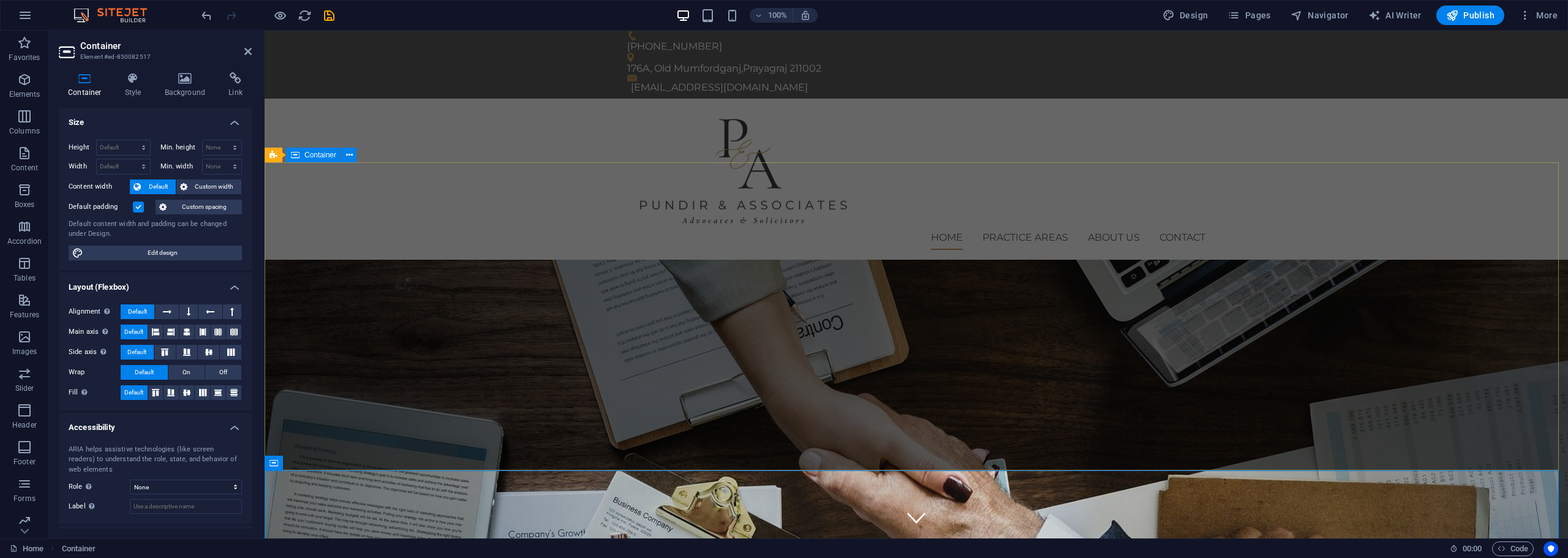
scroll to position [0, 0]
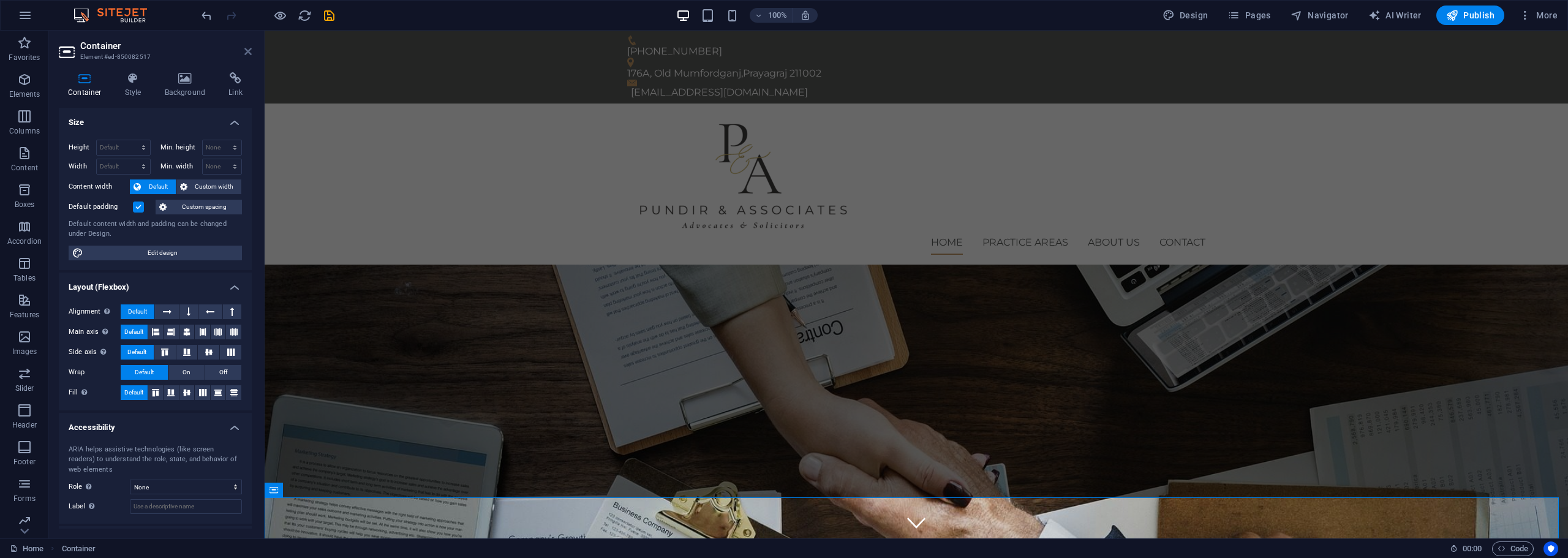
click at [245, 52] on icon at bounding box center [248, 52] width 8 height 10
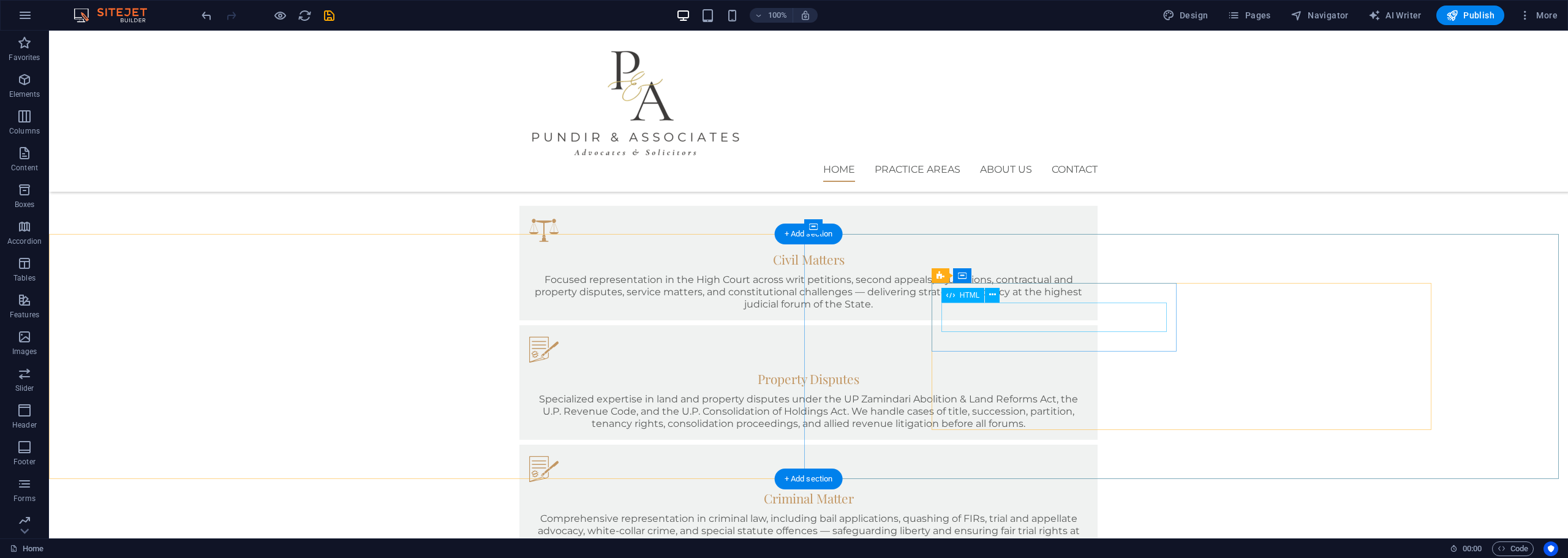
scroll to position [816, 0]
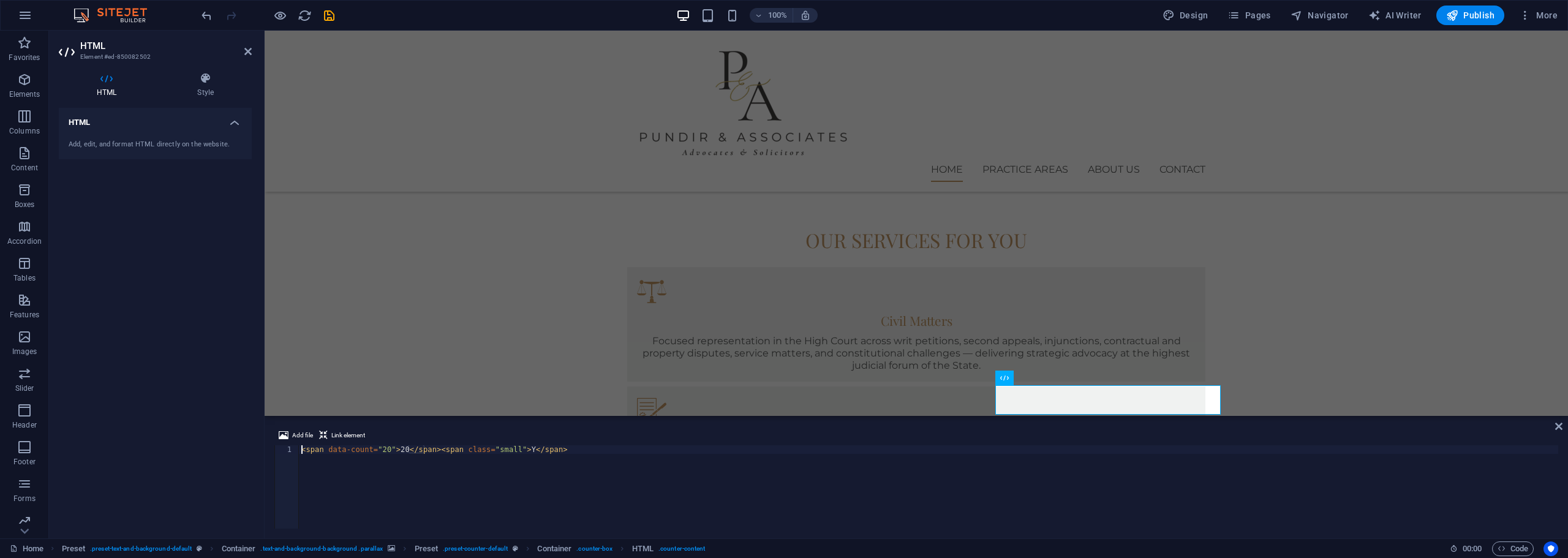
click at [213, 131] on div "Add, edit, and format HTML directly on the website." at bounding box center [155, 144] width 193 height 30
click at [397, 449] on div "< span data-count = "20" > 20 </ span > < span class = "small" > Y </ span >" at bounding box center [929, 495] width 1259 height 100
click at [402, 453] on div "< span data-count = "20" > 20 </ span > < span class = "small" > Y </ span >" at bounding box center [929, 495] width 1259 height 100
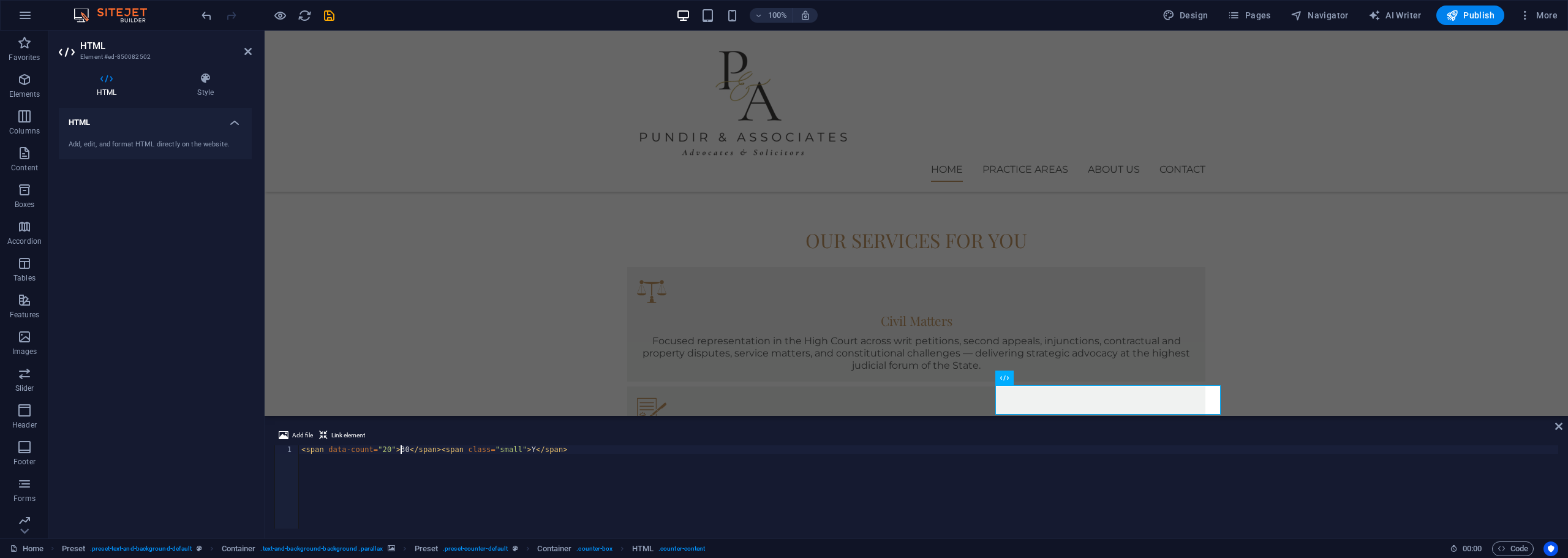
scroll to position [0, 1]
type textarea "</span><span class="small"> Y</span>"
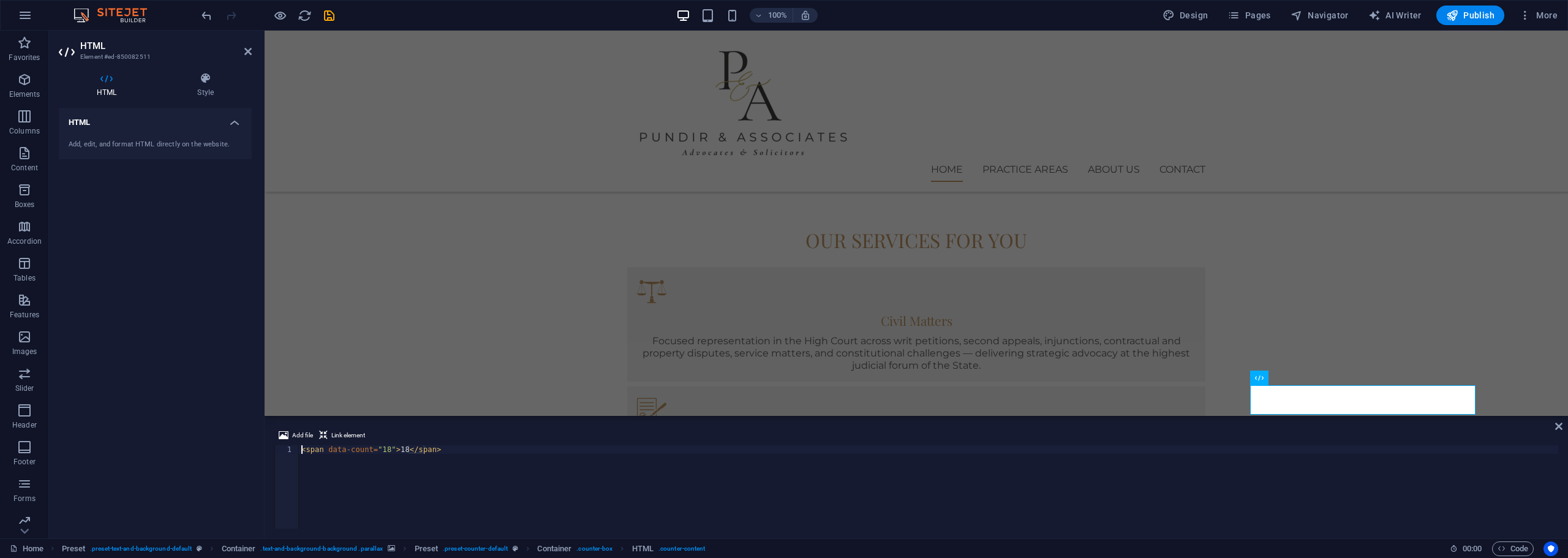
click at [383, 453] on div "< span data-count = "18" > 18 </ span >" at bounding box center [929, 495] width 1259 height 100
click at [400, 448] on div "< span data-count = "18" > 18 </ span >" at bounding box center [929, 495] width 1259 height 100
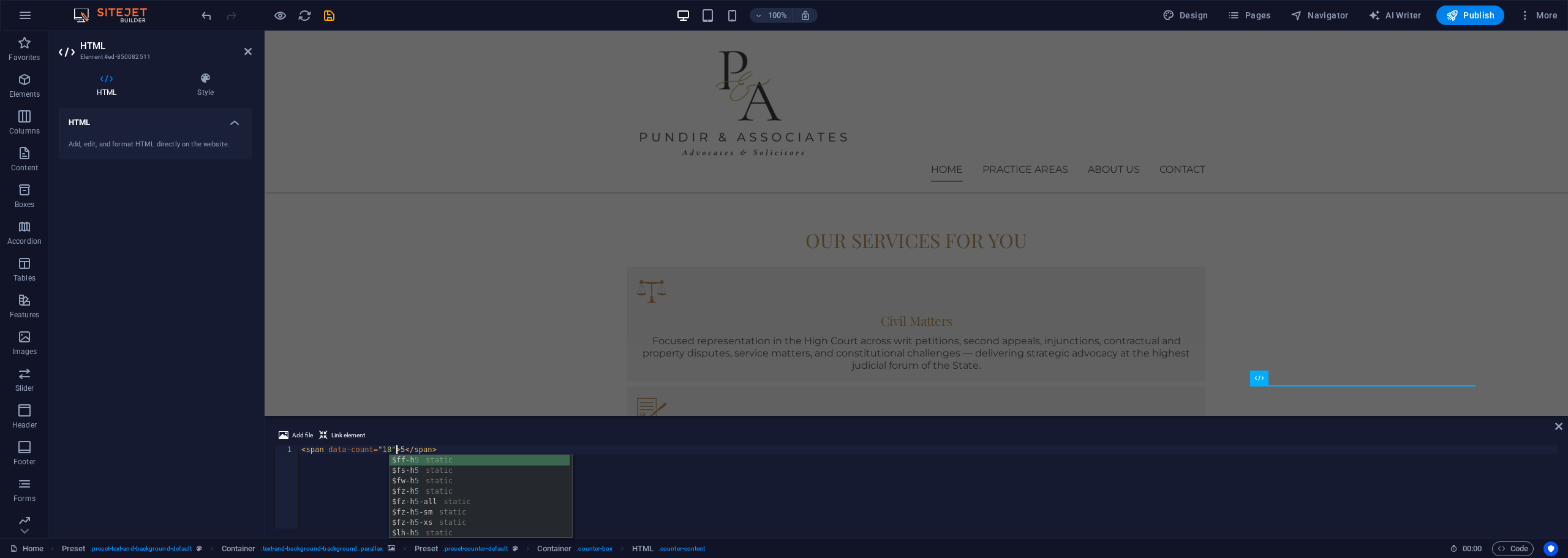
scroll to position [0, 8]
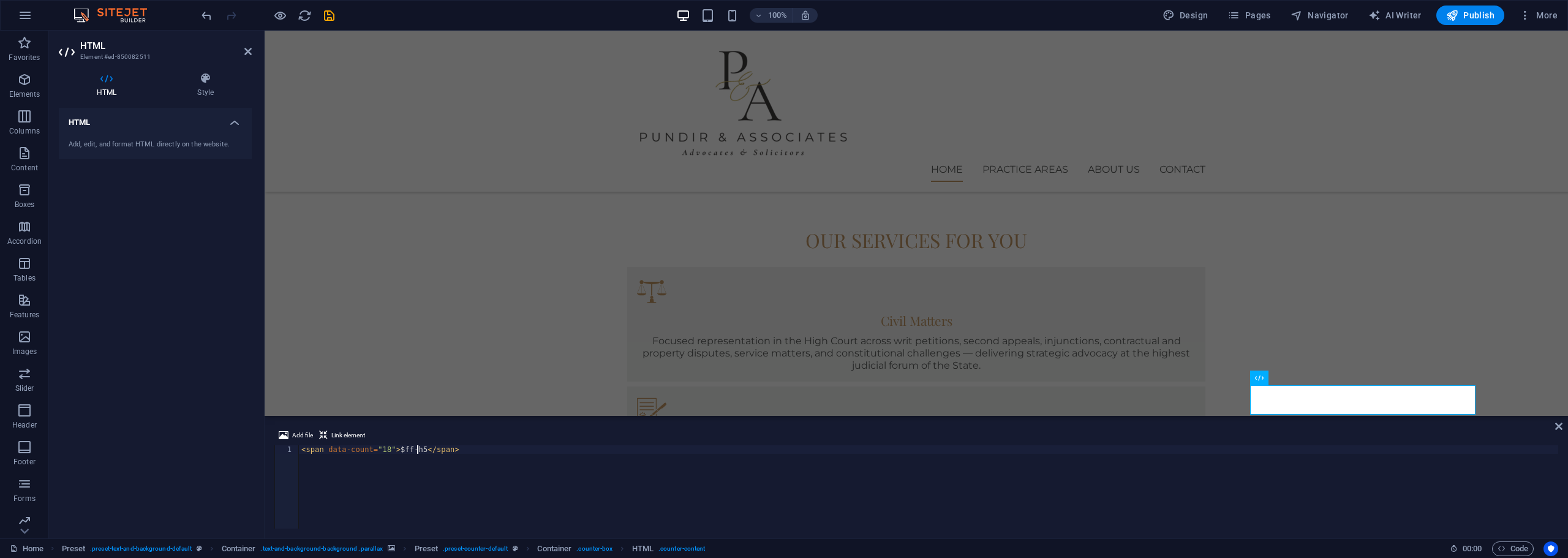
click at [407, 450] on div "< span data-count = "18" > $ff-h5 </ span >" at bounding box center [929, 495] width 1259 height 100
type textarea "5</span>"
click at [1558, 431] on icon at bounding box center [1559, 426] width 8 height 10
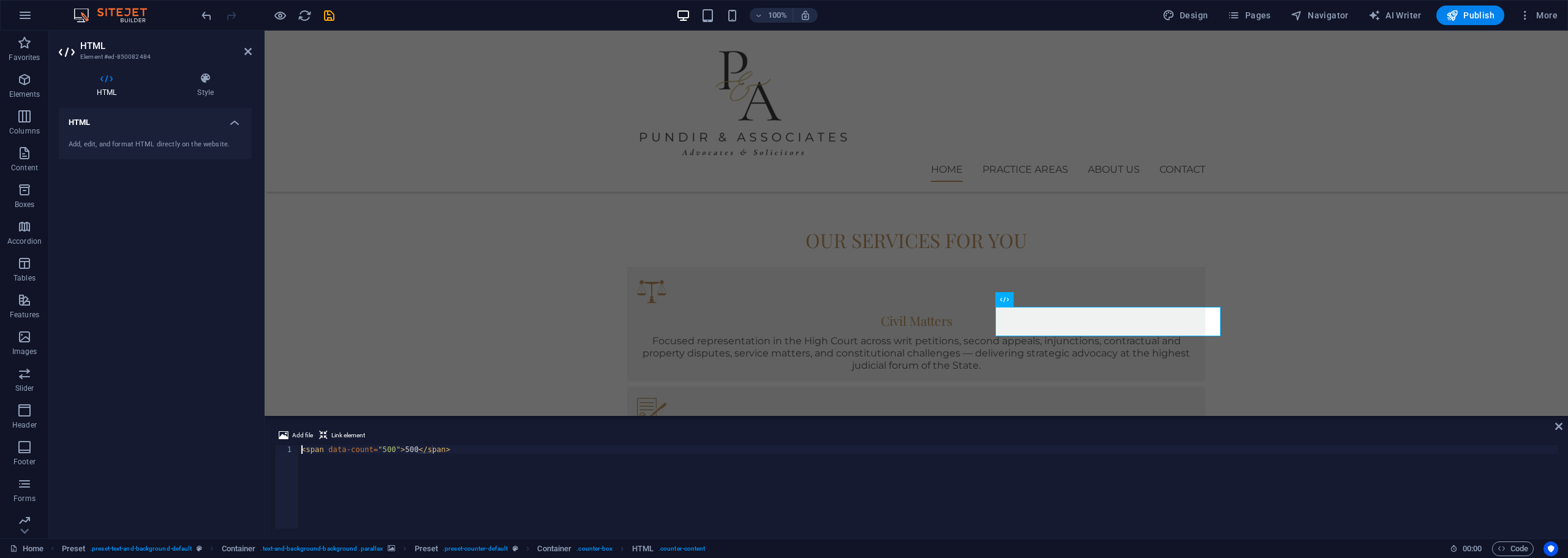
click at [399, 450] on div "< span data-count = "500" > 500 </ span >" at bounding box center [929, 495] width 1259 height 100
type textarea "</span>"
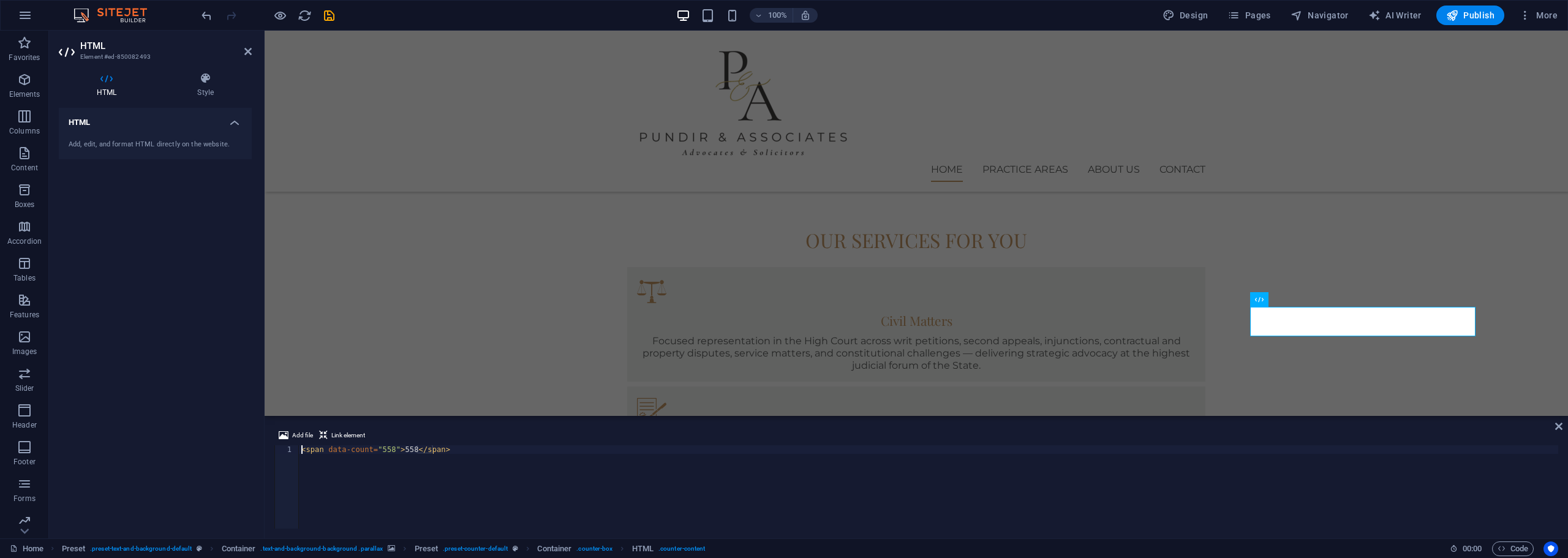
click at [407, 446] on div "< span data-count = "558" > 558 </ span >" at bounding box center [929, 495] width 1259 height 100
type textarea "</span>"
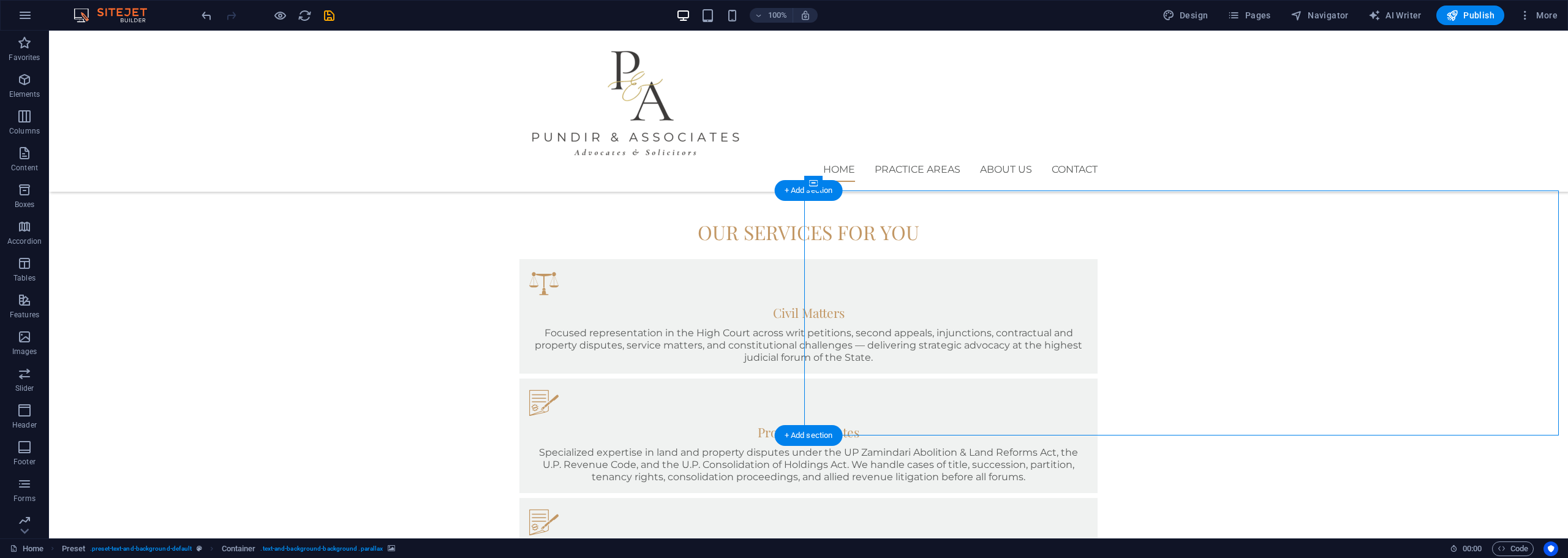
scroll to position [816, 0]
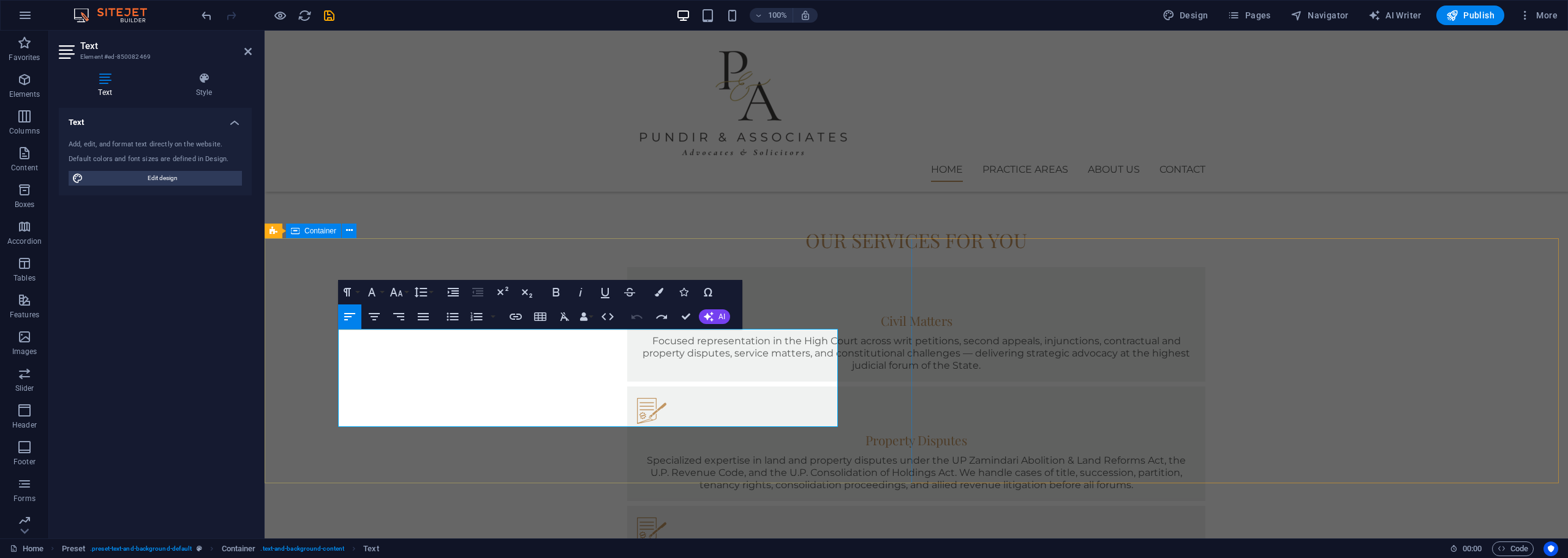
drag, startPoint x: 624, startPoint y: 418, endPoint x: 327, endPoint y: 330, distance: 309.8
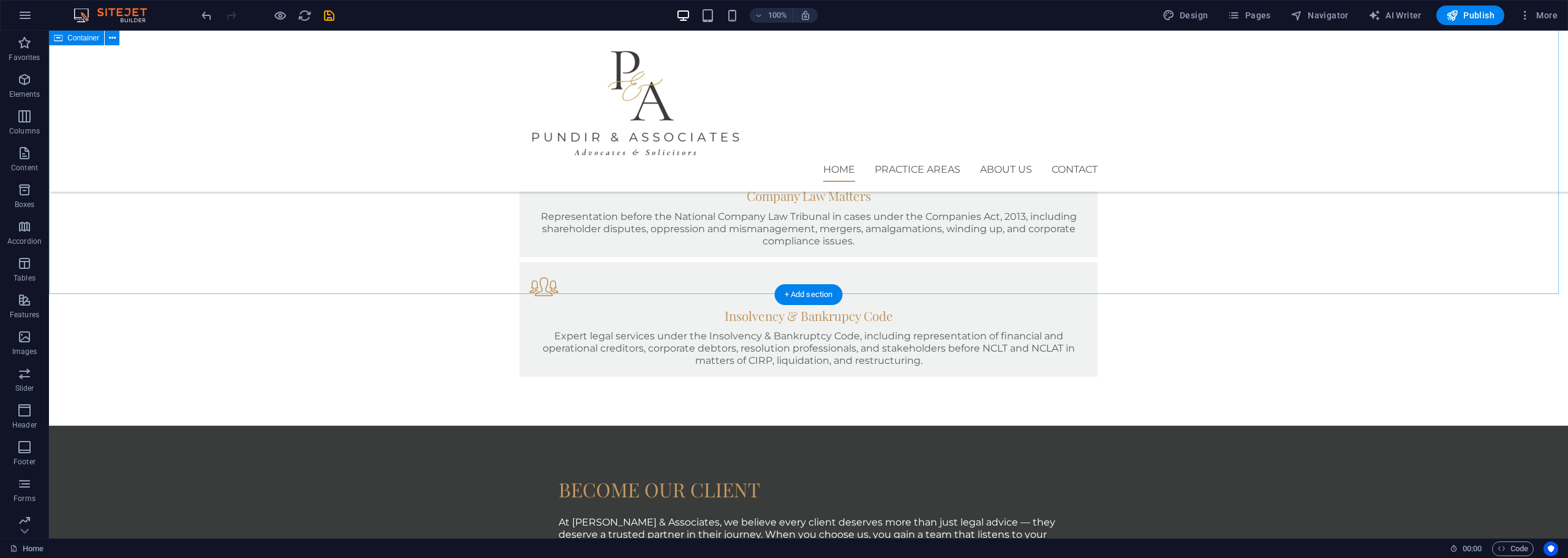
scroll to position [1203, 0]
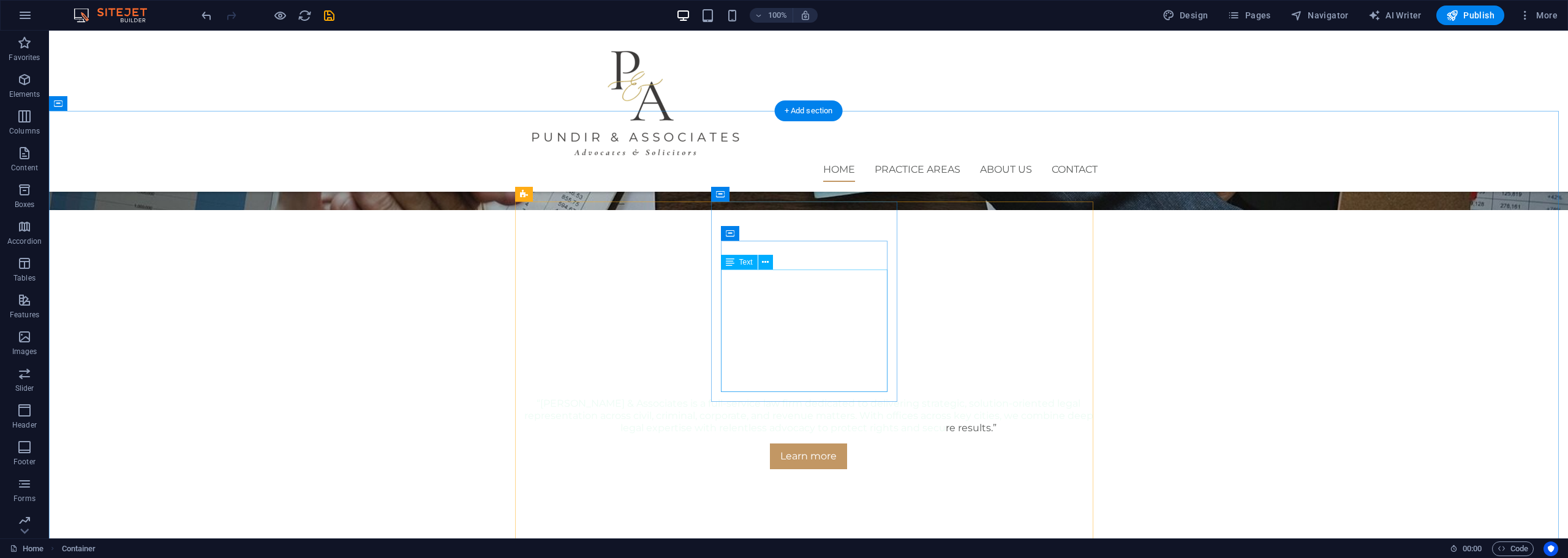
scroll to position [488, 0]
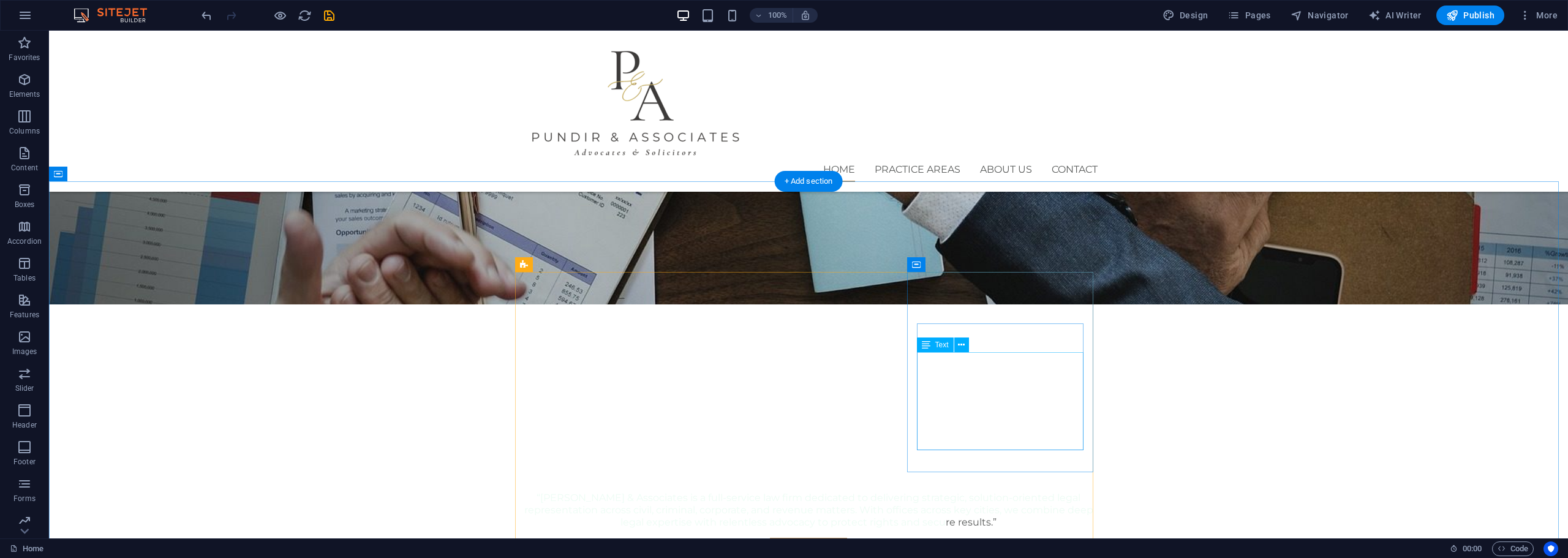
scroll to position [386, 0]
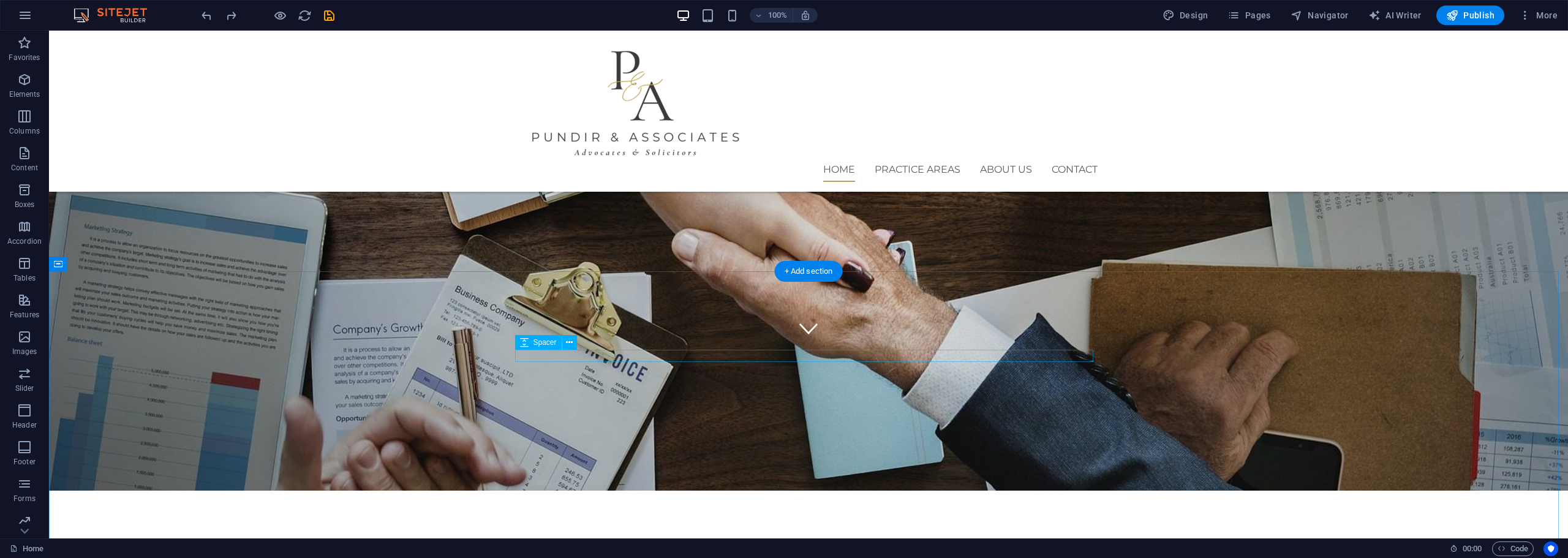
scroll to position [182, 0]
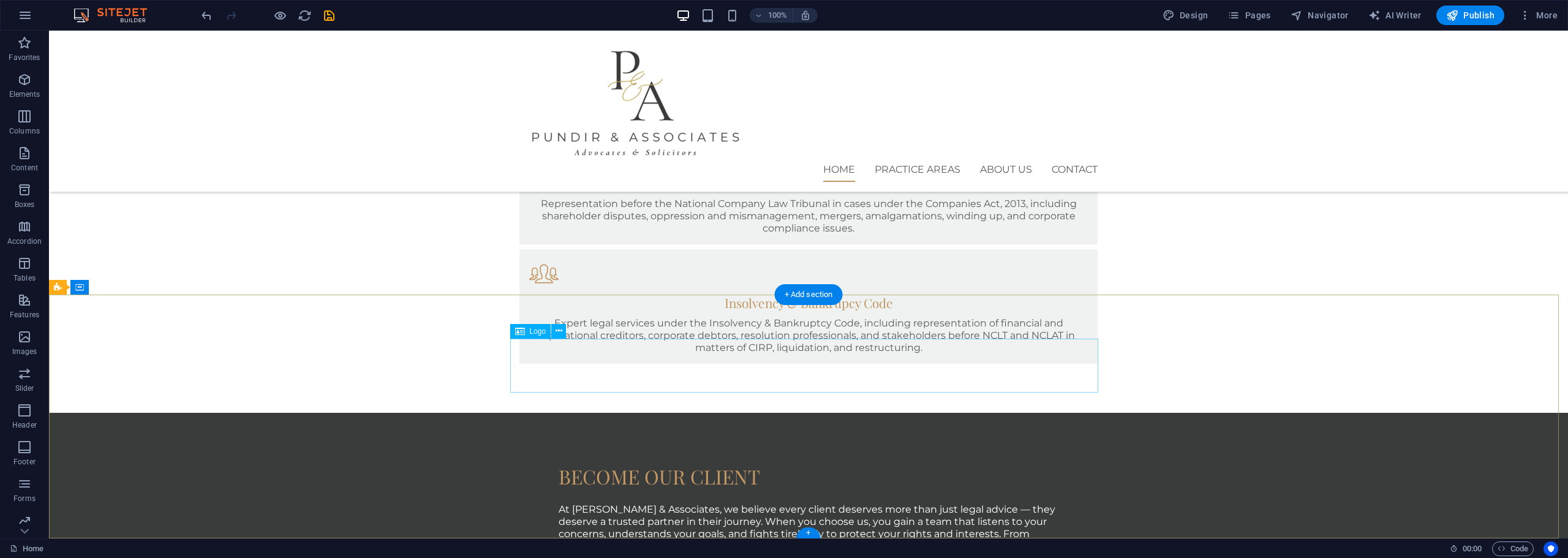
scroll to position [1425, 0]
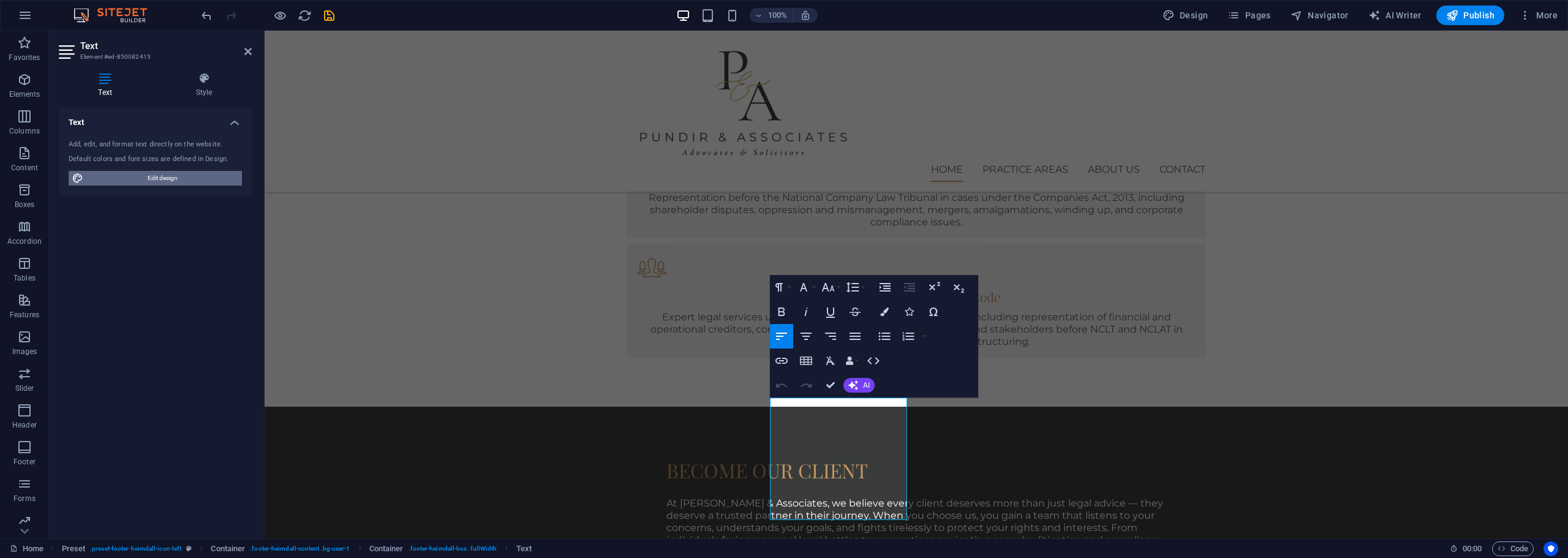
click at [192, 172] on span "Edit design" at bounding box center [162, 178] width 151 height 14
select select "px"
select select "400"
select select "px"
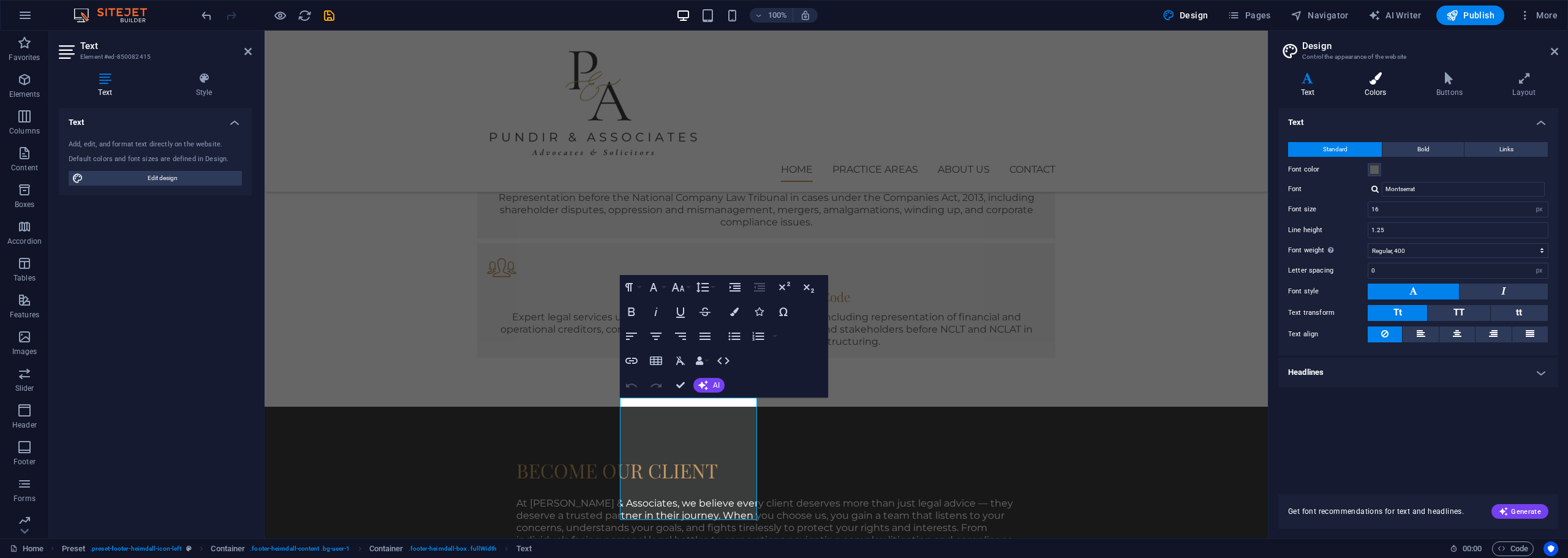
click at [1375, 88] on h4 "Colors" at bounding box center [1378, 85] width 71 height 25
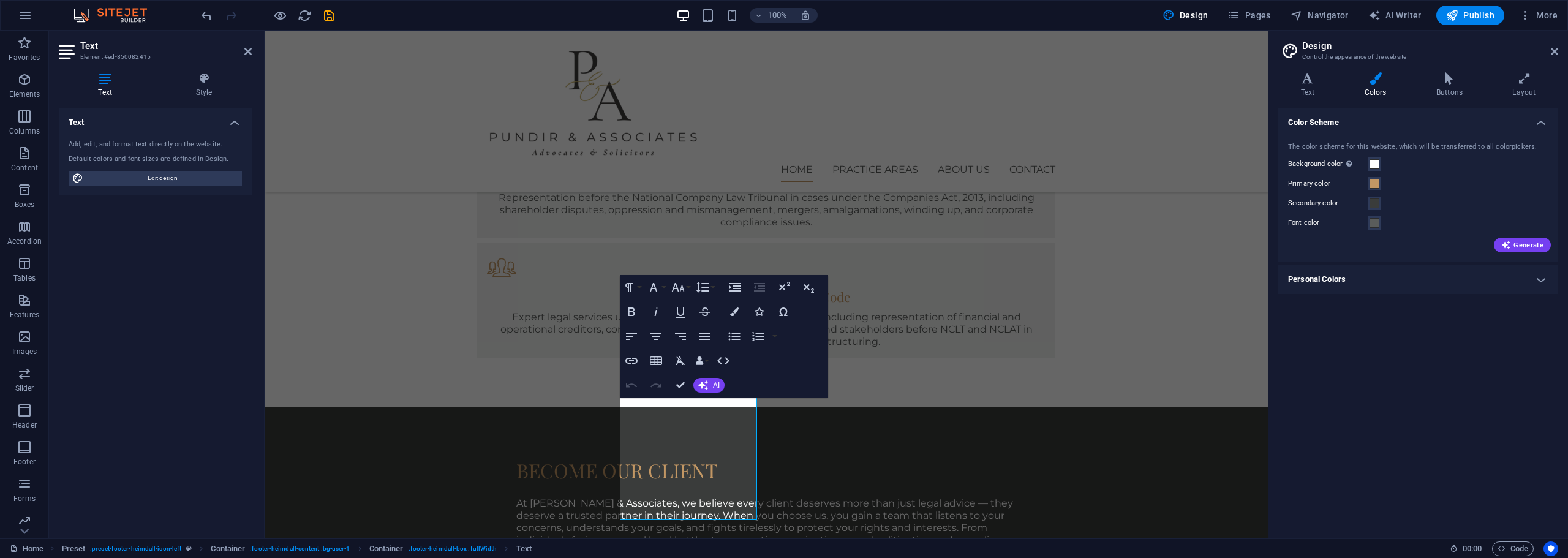
click at [1339, 273] on h4 "Personal Colors" at bounding box center [1418, 279] width 280 height 30
click at [1374, 157] on div "Background color Only visible if it is not covered by other backgrounds." at bounding box center [1418, 164] width 260 height 14
click at [1376, 159] on span at bounding box center [1375, 164] width 10 height 10
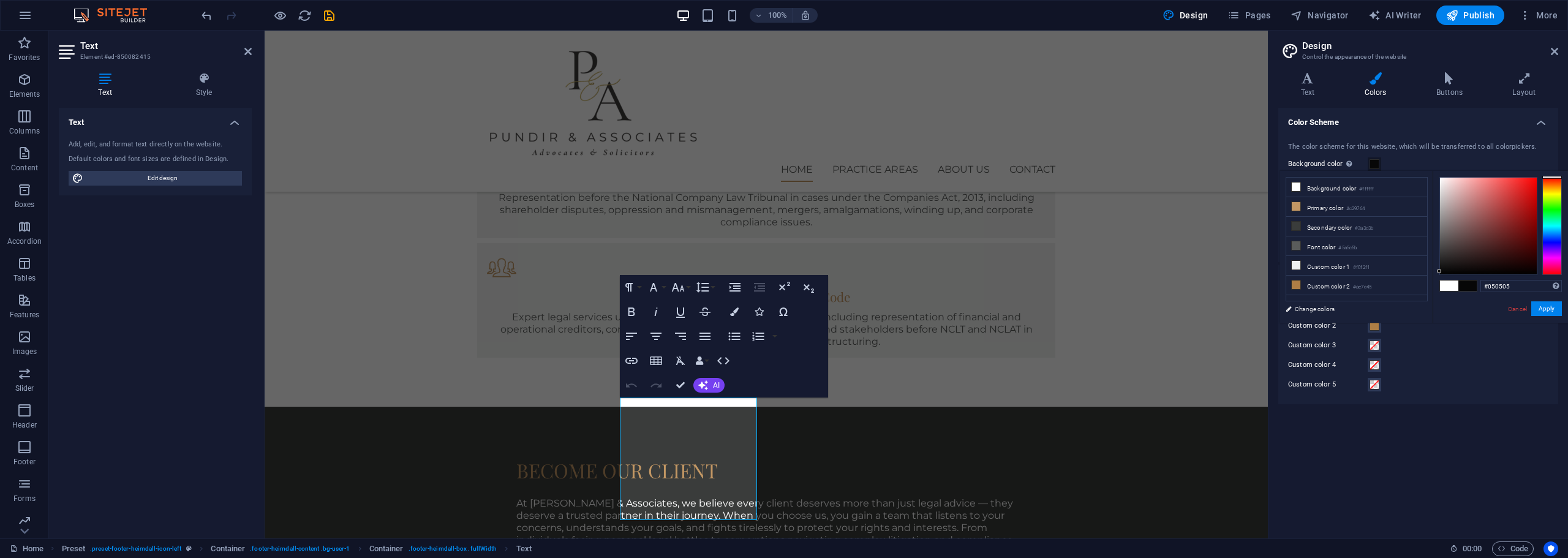
type input "#020202"
drag, startPoint x: 1441, startPoint y: 178, endPoint x: 1442, endPoint y: 273, distance: 95.0
click at [1436, 273] on div "#020202 Supported formats #0852ed rgb(8, 82, 237) rgba(8, 82, 237, 90%) hsv(221…" at bounding box center [1500, 335] width 135 height 330
click at [1548, 306] on button "Apply" at bounding box center [1547, 308] width 31 height 14
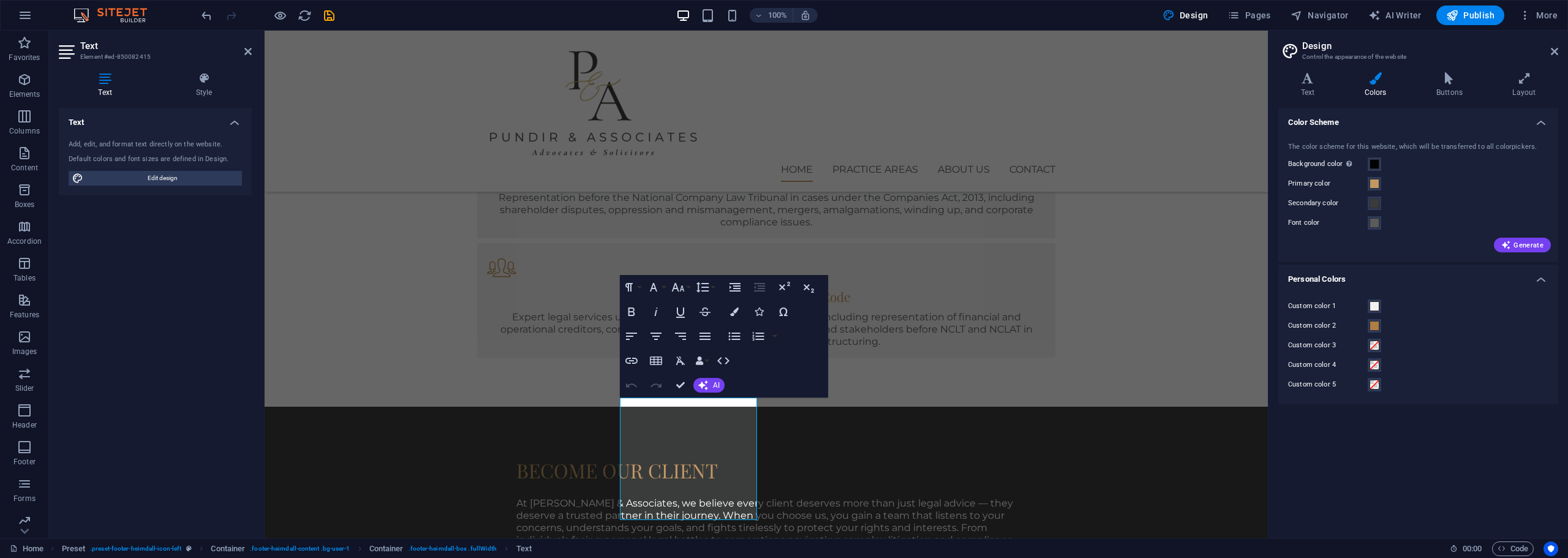
click at [1547, 54] on header "Design Control the appearance of the website" at bounding box center [1419, 46] width 278 height 31
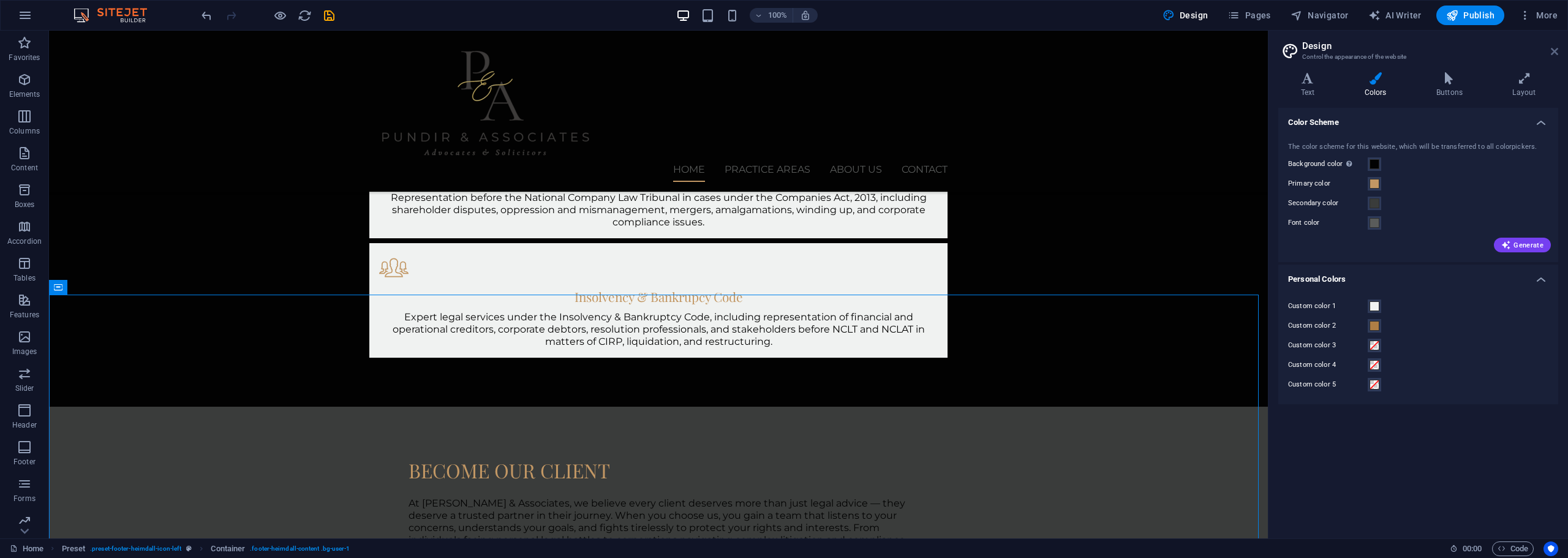
click at [1552, 52] on icon at bounding box center [1554, 52] width 8 height 10
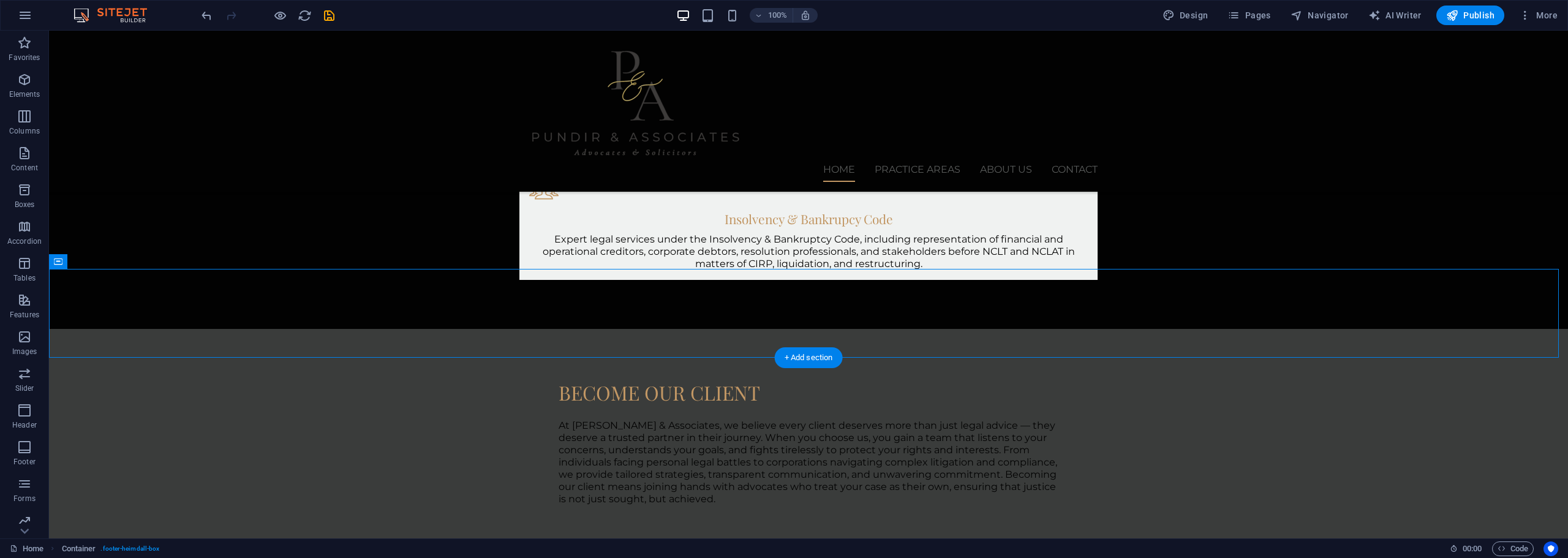
scroll to position [1514, 0]
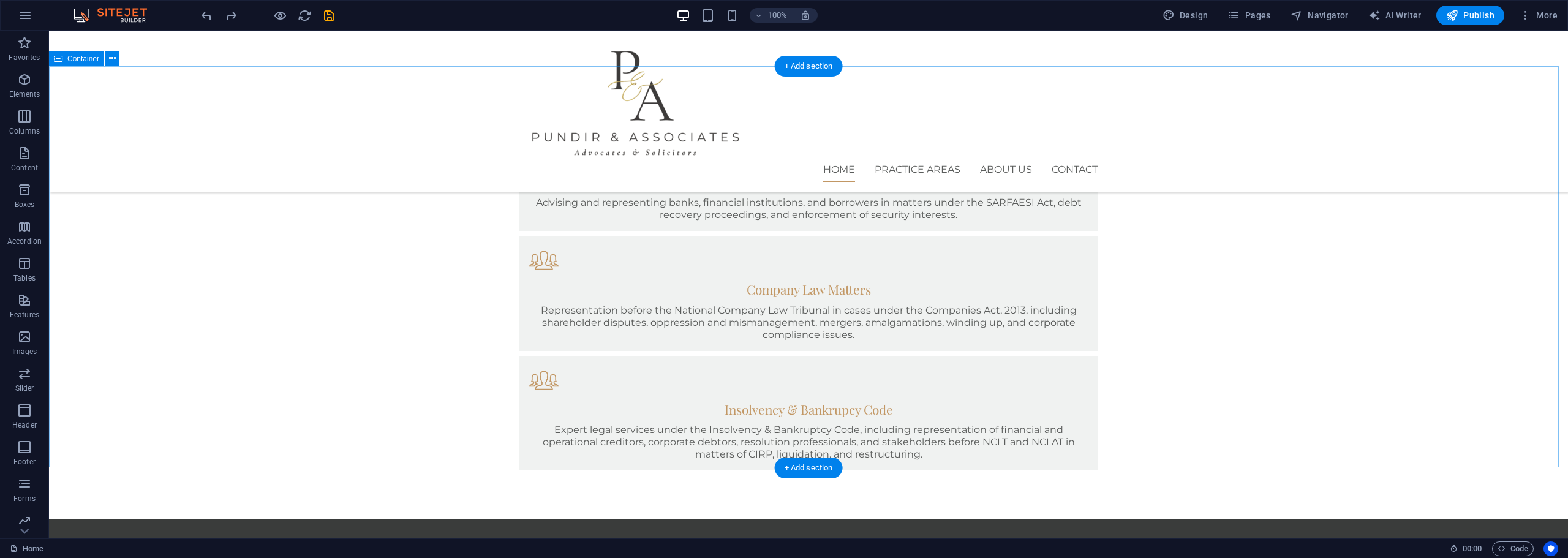
scroll to position [1406, 0]
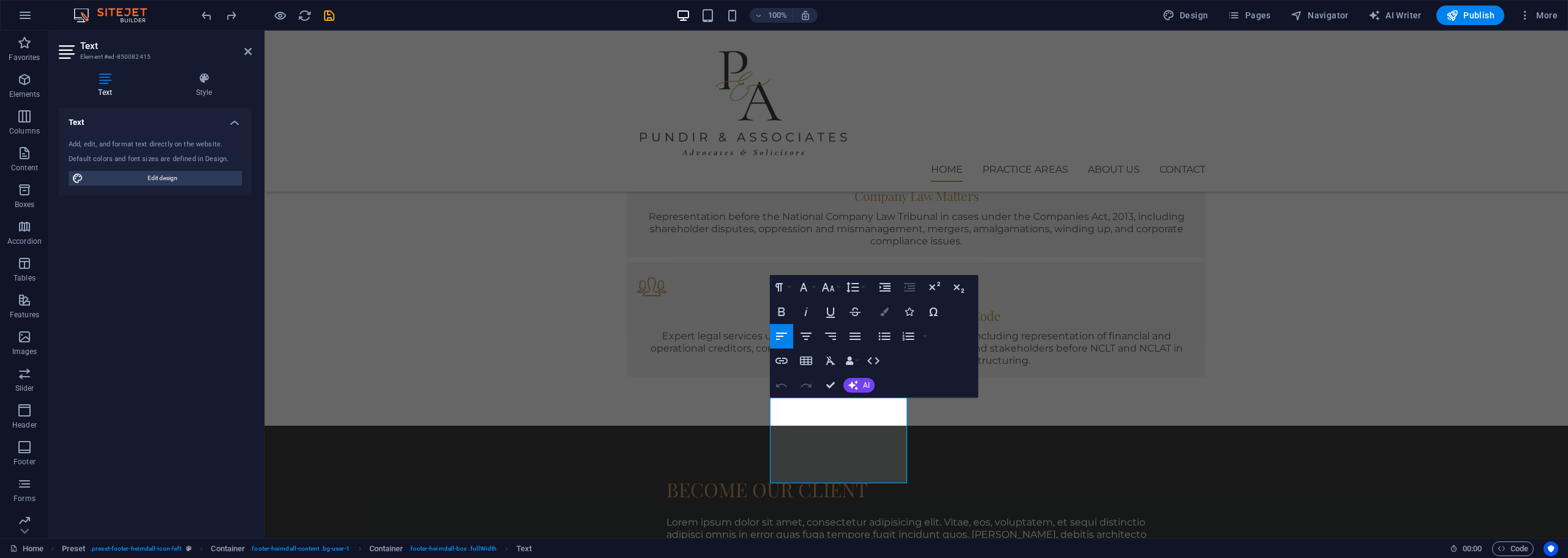
click at [882, 319] on button "Colors" at bounding box center [884, 311] width 23 height 25
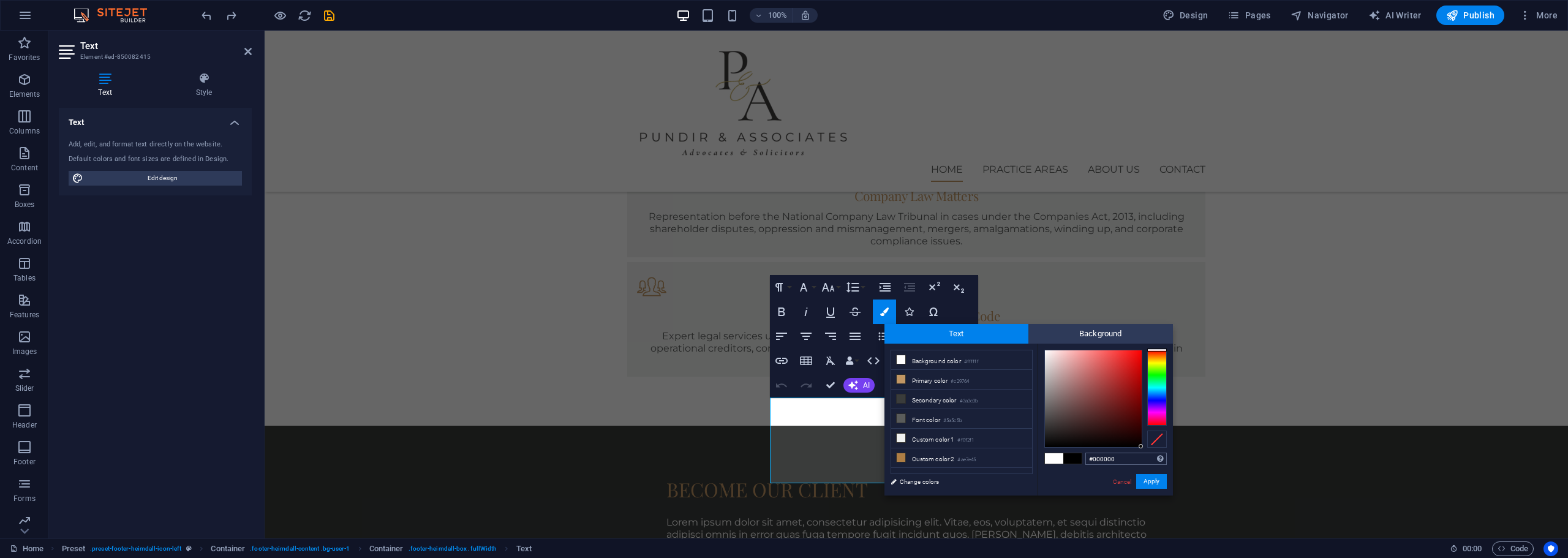
drag, startPoint x: 1044, startPoint y: 349, endPoint x: 1148, endPoint y: 459, distance: 151.4
click at [1146, 453] on div "#000000 Supported formats #0852ed rgb(8, 82, 237) rgba(8, 82, 237, 90%) hsv(221…" at bounding box center [1105, 508] width 135 height 330
click at [1152, 483] on button "Apply" at bounding box center [1152, 481] width 31 height 14
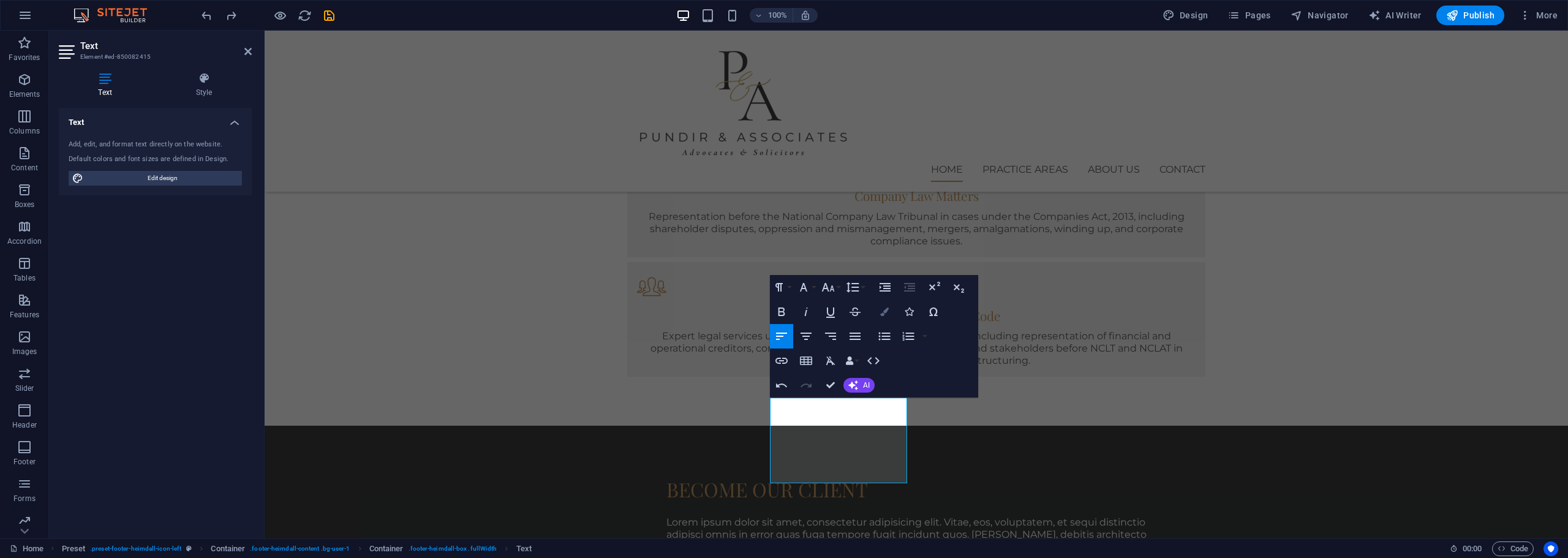
click at [883, 300] on button "Colors" at bounding box center [884, 311] width 23 height 25
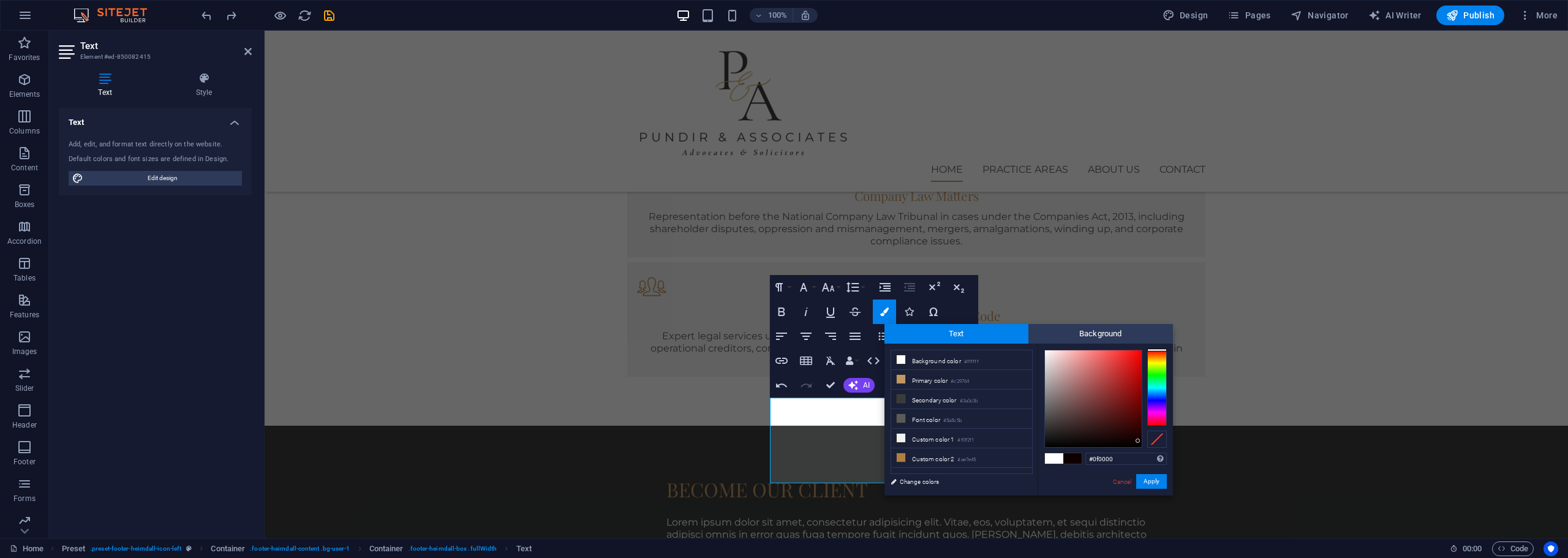
click at [1138, 441] on div at bounding box center [1137, 440] width 4 height 4
click at [1156, 483] on button "Apply" at bounding box center [1152, 481] width 31 height 14
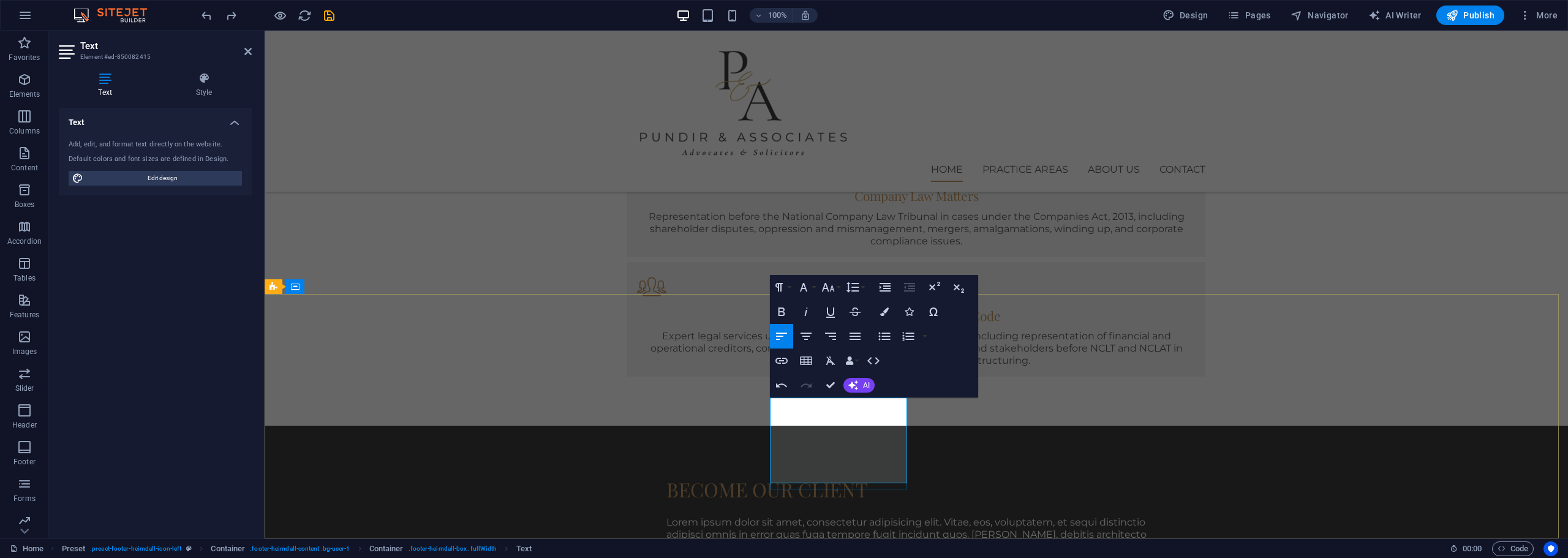
click at [886, 309] on icon "button" at bounding box center [885, 312] width 8 height 8
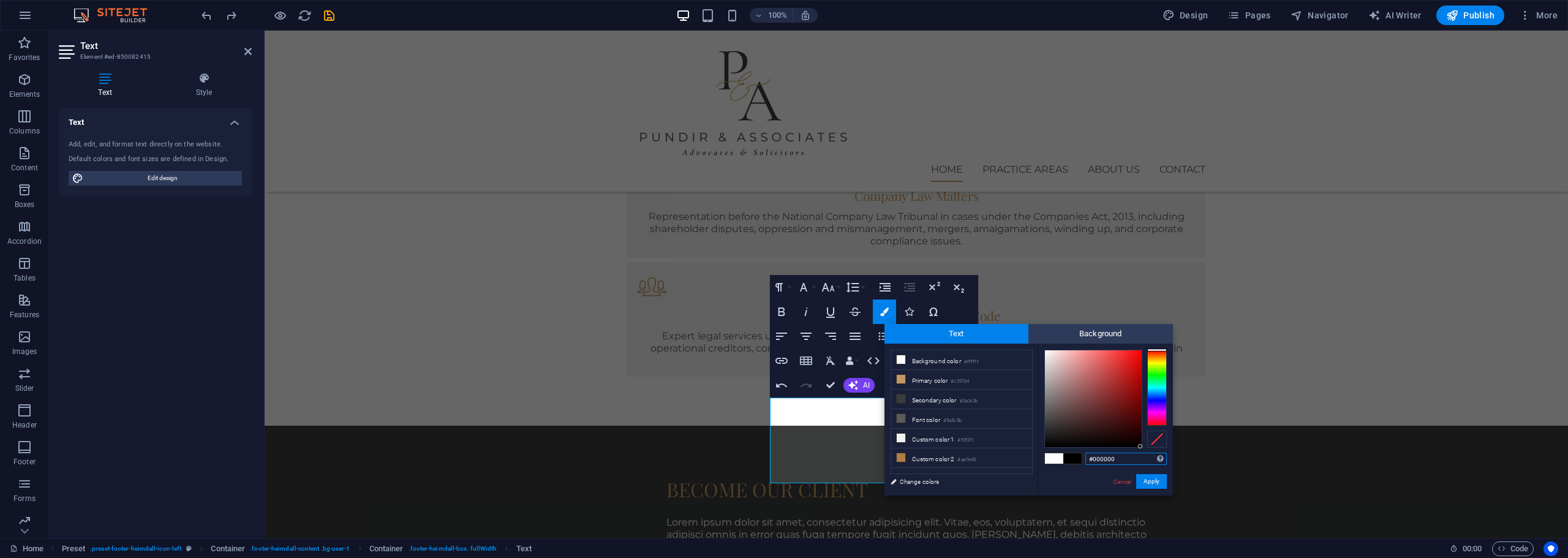
drag, startPoint x: 1044, startPoint y: 347, endPoint x: 1141, endPoint y: 453, distance: 143.7
click at [1141, 453] on div "#000000 Supported formats #0852ed rgb(8, 82, 237) rgba(8, 82, 237, 90%) hsv(221…" at bounding box center [1105, 508] width 135 height 330
click at [1156, 488] on button "Apply" at bounding box center [1152, 481] width 31 height 14
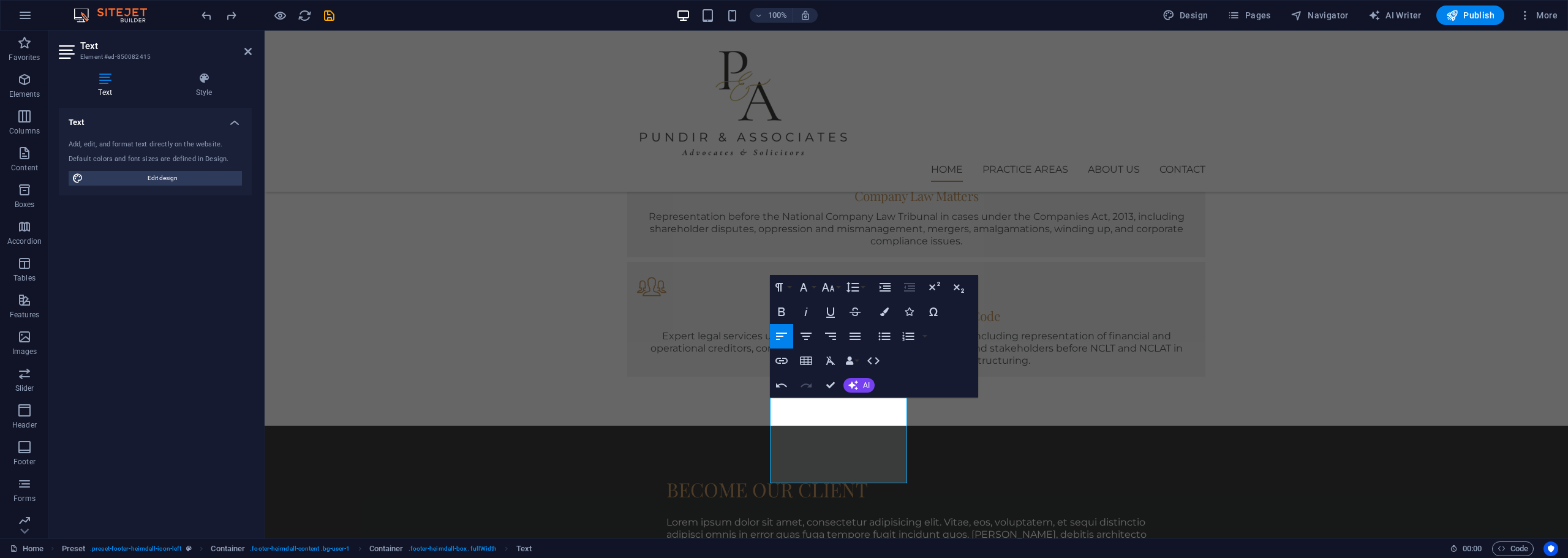
click at [857, 434] on div "H1 Banner Banner Container Spacer Text Spacer Menu Bar Menu Button Container H2…" at bounding box center [916, 285] width 1304 height 508
drag, startPoint x: 856, startPoint y: 480, endPoint x: 1040, endPoint y: 420, distance: 193.5
click at [883, 315] on icon "button" at bounding box center [885, 312] width 8 height 8
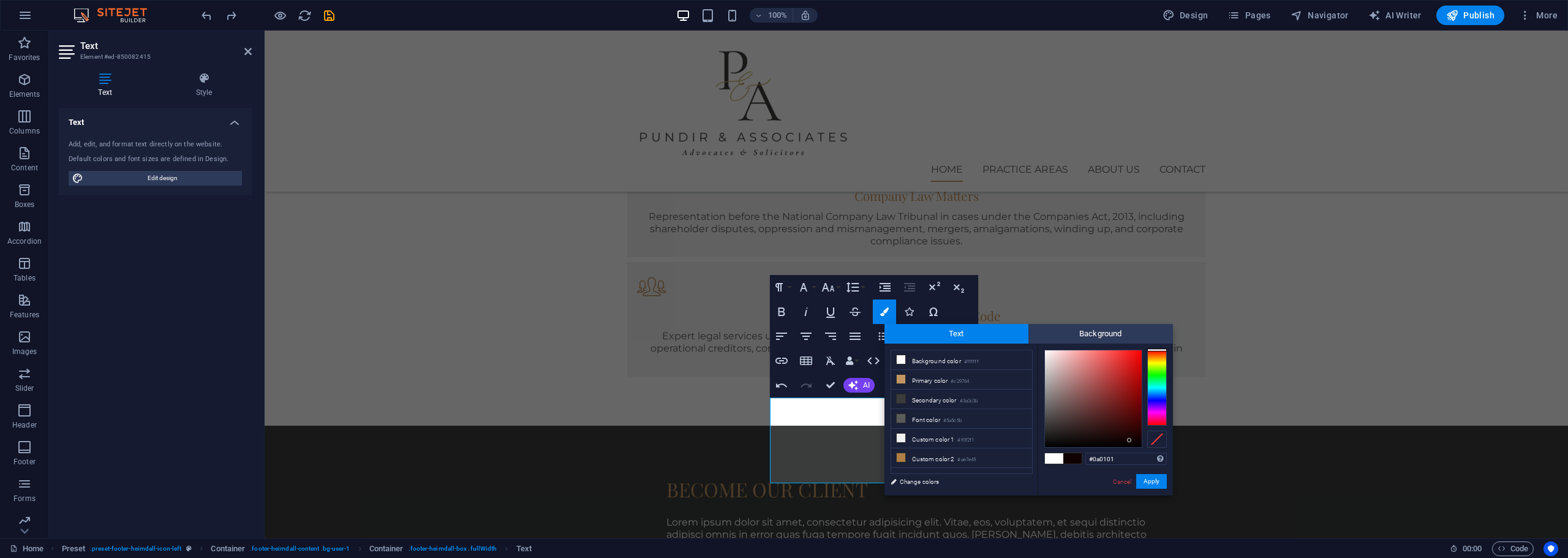
drag, startPoint x: 1063, startPoint y: 385, endPoint x: 1133, endPoint y: 444, distance: 91.5
click at [1133, 444] on div at bounding box center [1094, 398] width 97 height 97
type input "#070101"
click at [1158, 482] on button "Apply" at bounding box center [1152, 481] width 31 height 14
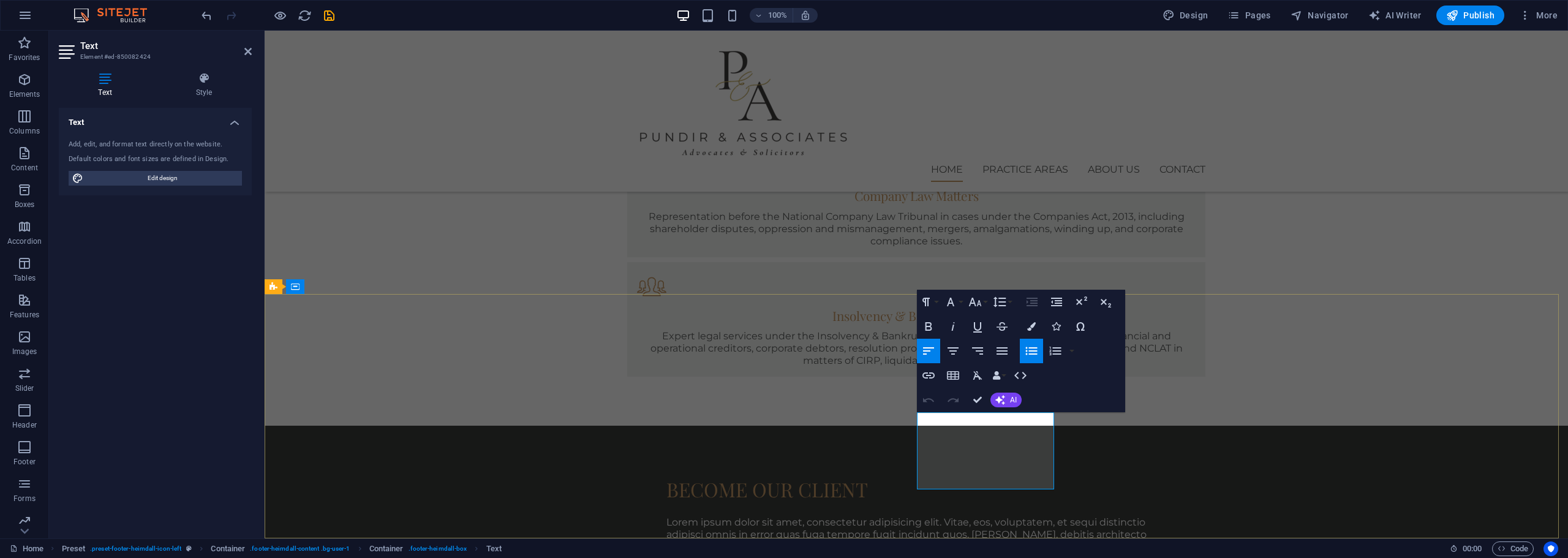
drag, startPoint x: 1005, startPoint y: 484, endPoint x: 896, endPoint y: 406, distance: 134.0
click at [1026, 332] on button "Colors" at bounding box center [1031, 326] width 23 height 25
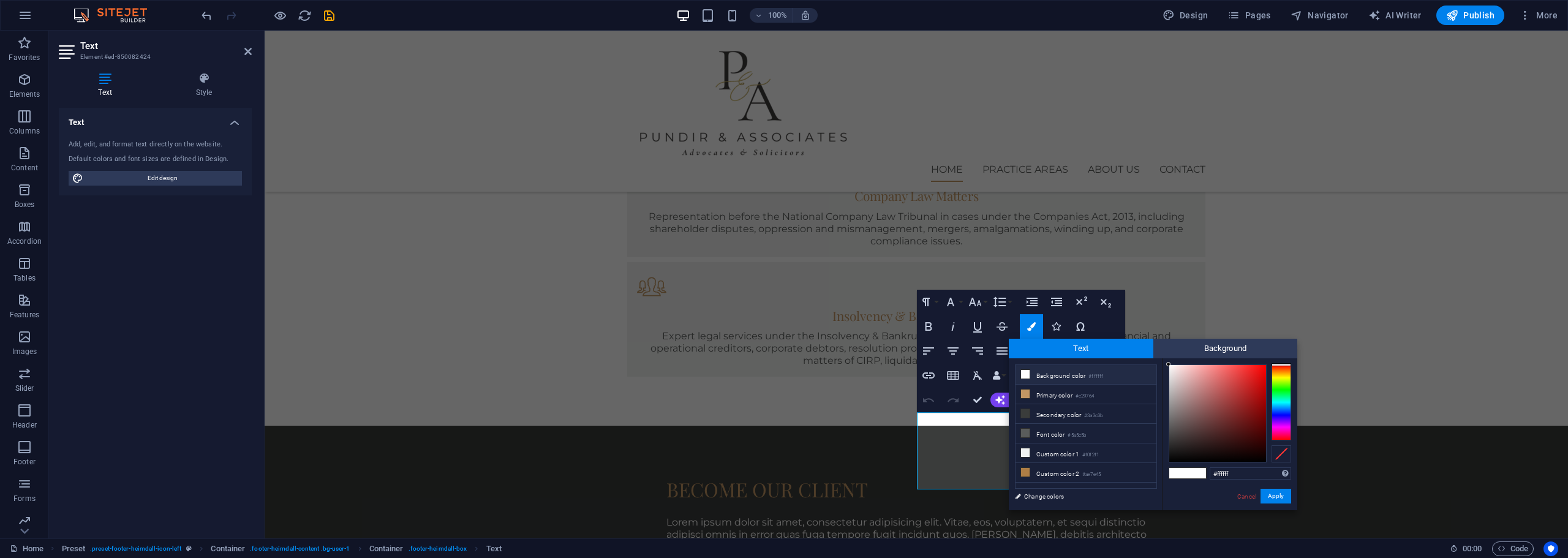
drag, startPoint x: 1172, startPoint y: 369, endPoint x: 1232, endPoint y: 423, distance: 80.7
click at [1232, 423] on div "#ffffff Supported formats #0852ed rgb(8, 82, 237) rgba(8, 82, 237, 90%) hsv(221…" at bounding box center [1229, 523] width 135 height 330
type input "#020000"
drag, startPoint x: 1168, startPoint y: 364, endPoint x: 1261, endPoint y: 460, distance: 133.7
click at [1261, 460] on div at bounding box center [1260, 459] width 4 height 4
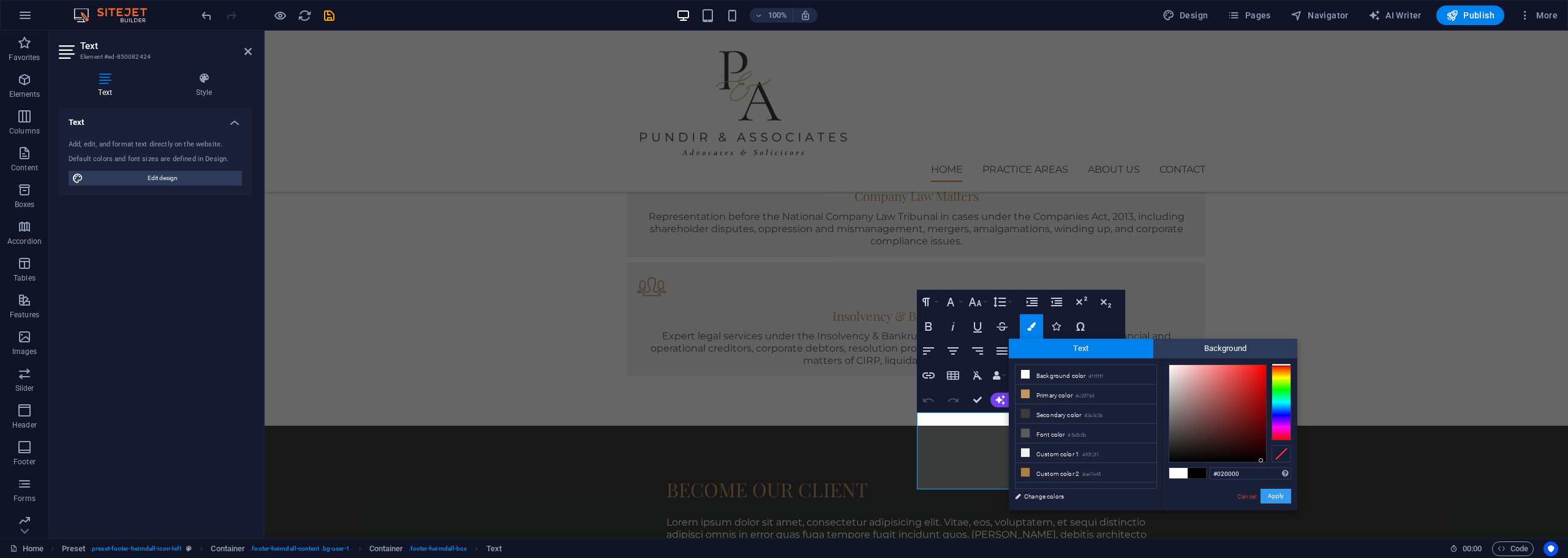
click at [1272, 498] on button "Apply" at bounding box center [1276, 495] width 31 height 14
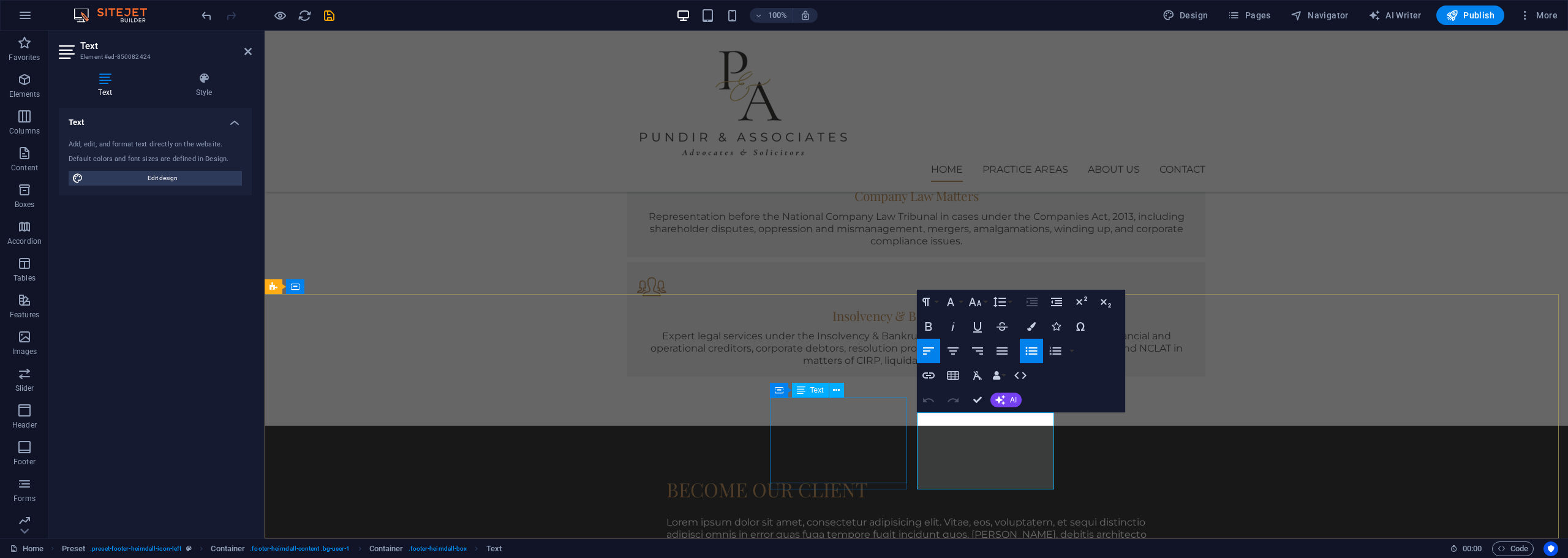
drag, startPoint x: 991, startPoint y: 485, endPoint x: 895, endPoint y: 403, distance: 126.3
click at [1037, 328] on button "Colors" at bounding box center [1031, 326] width 23 height 25
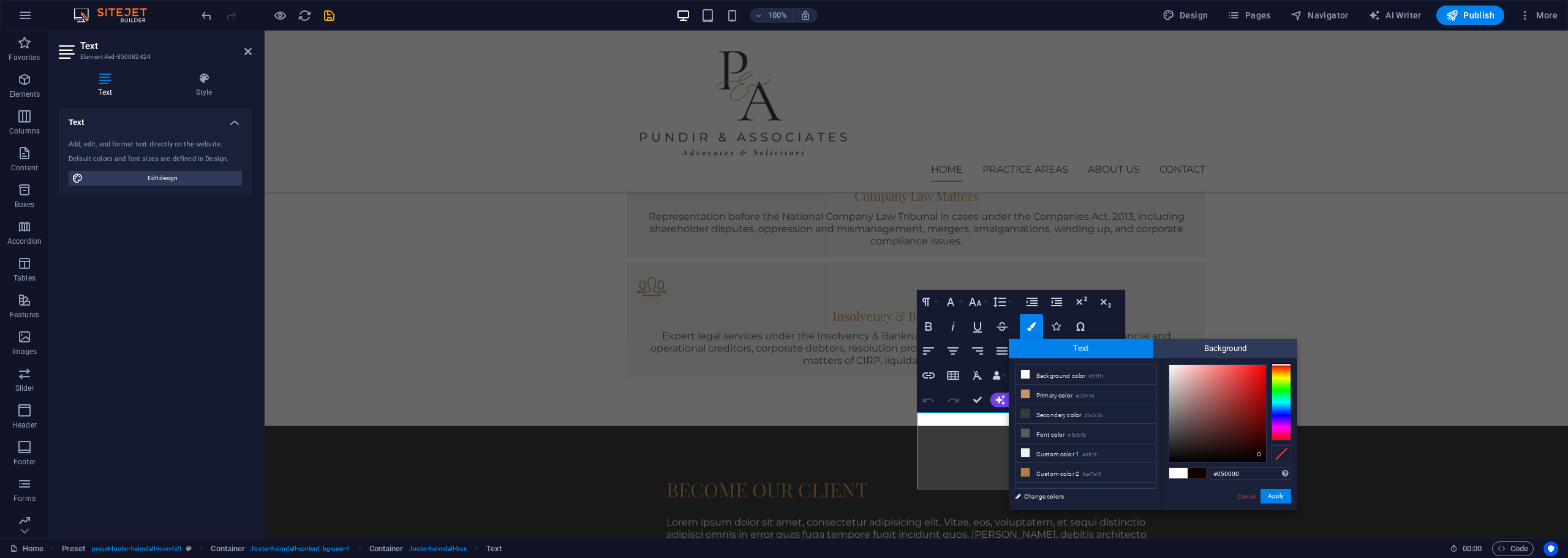
type input "#030000"
drag, startPoint x: 1170, startPoint y: 365, endPoint x: 1263, endPoint y: 459, distance: 132.2
click at [1263, 459] on div at bounding box center [1218, 414] width 97 height 97
click at [1273, 499] on button "Apply" at bounding box center [1276, 495] width 31 height 14
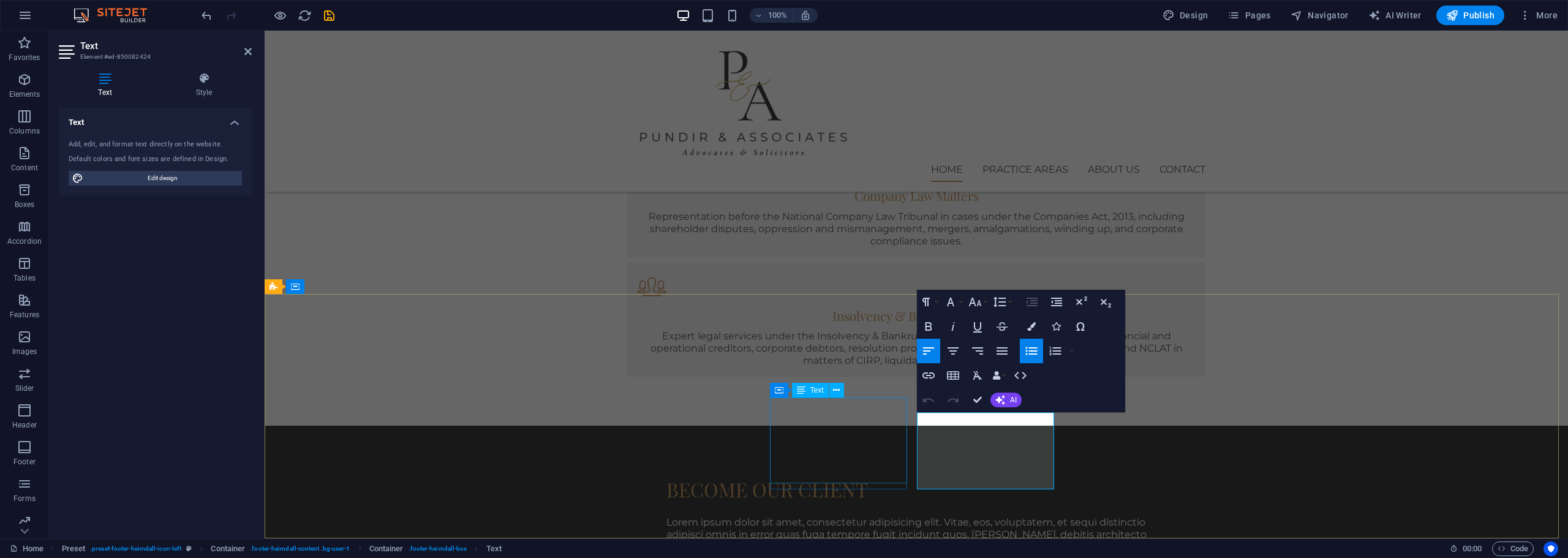
drag, startPoint x: 975, startPoint y: 483, endPoint x: 879, endPoint y: 400, distance: 126.9
click at [1033, 333] on button "Colors" at bounding box center [1031, 326] width 23 height 25
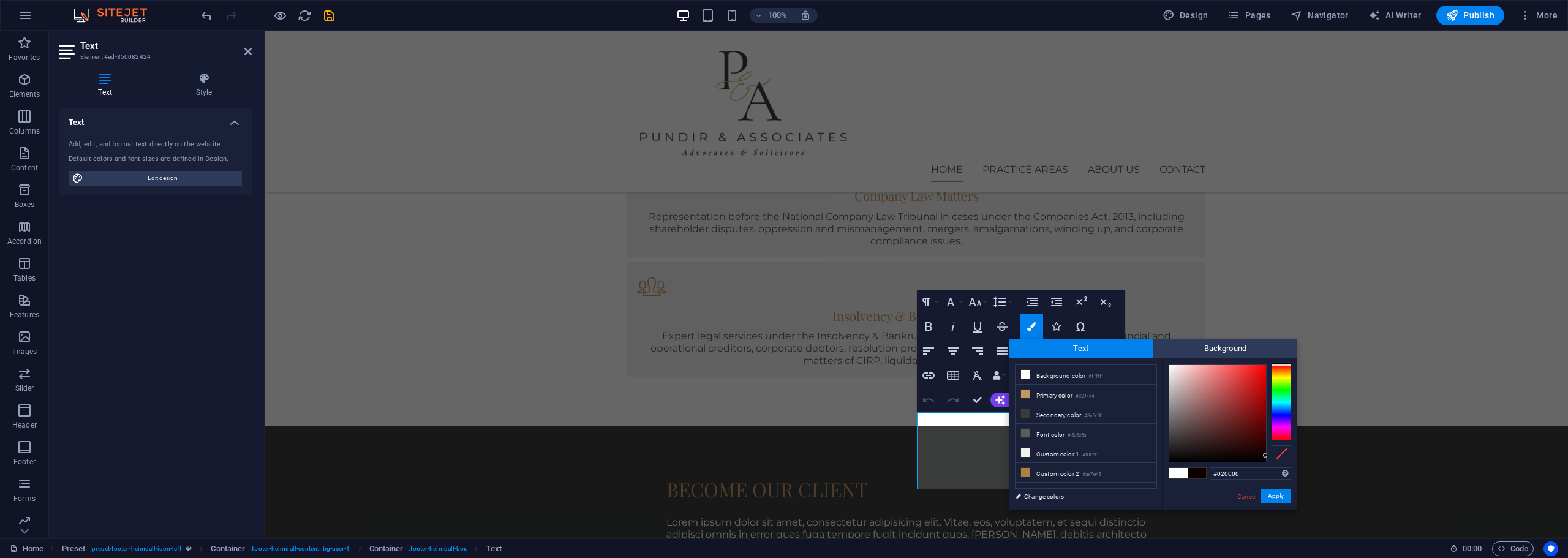
type input "#000000"
drag, startPoint x: 1176, startPoint y: 378, endPoint x: 1271, endPoint y: 462, distance: 126.8
click at [1271, 462] on div at bounding box center [1230, 413] width 122 height 98
click at [1278, 497] on button "Apply" at bounding box center [1276, 495] width 31 height 14
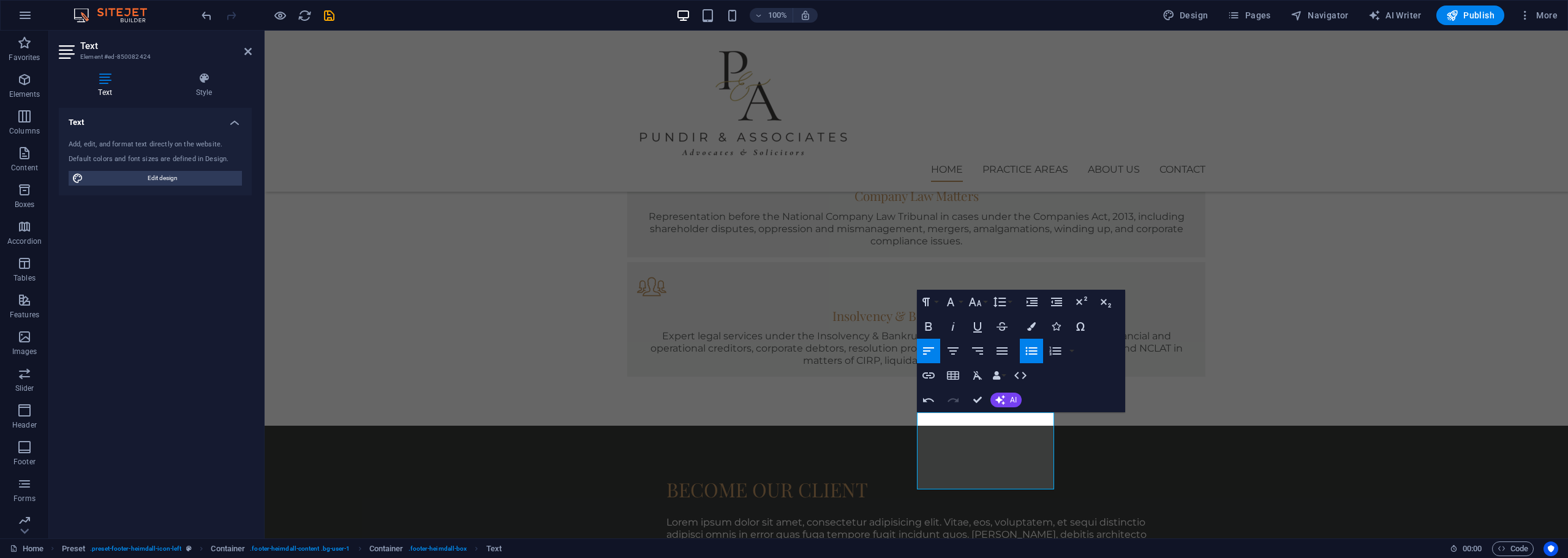
click at [1260, 415] on div "H1 Banner Banner Container Spacer Text Spacer Menu Bar Menu Button Container H2…" at bounding box center [916, 285] width 1304 height 508
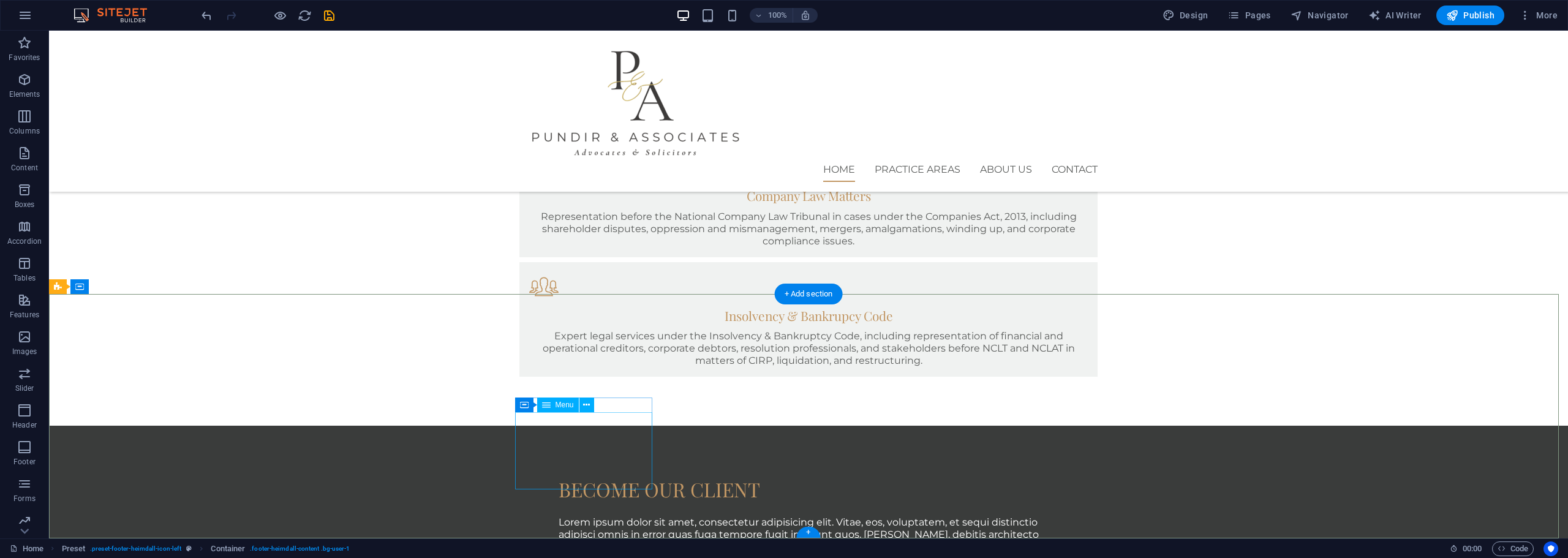
select select
select select "1"
select select
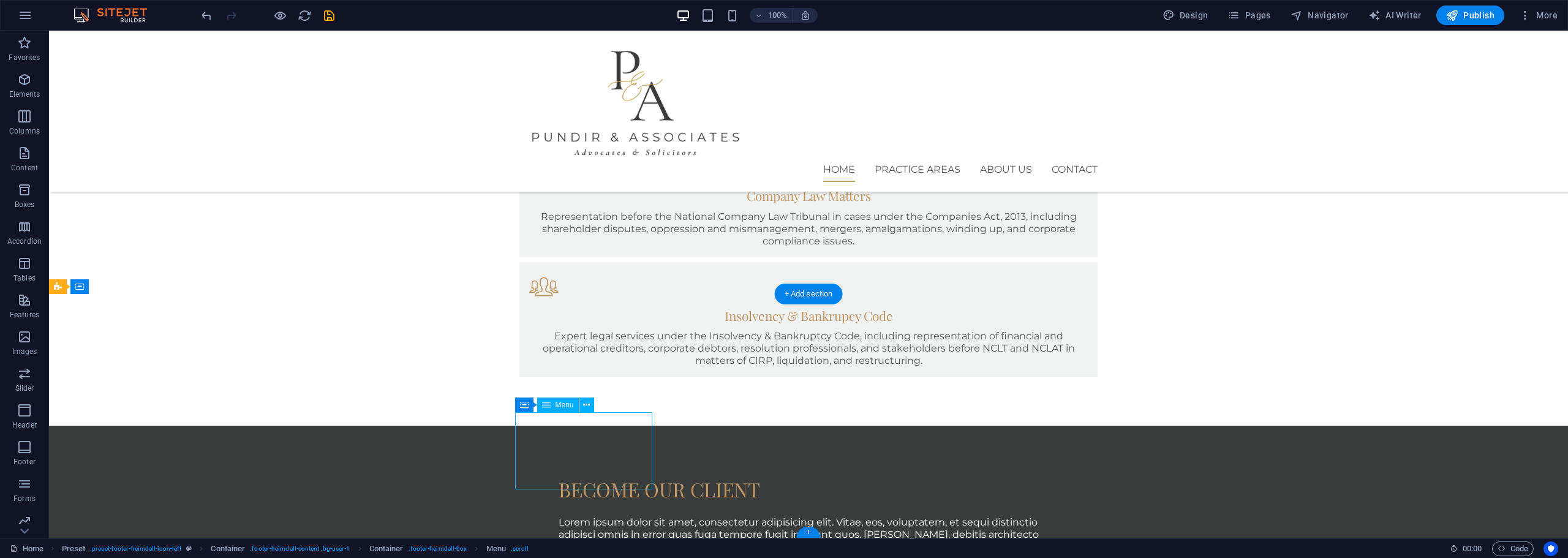
select select "2"
select select
select select "3"
select select
select select "4"
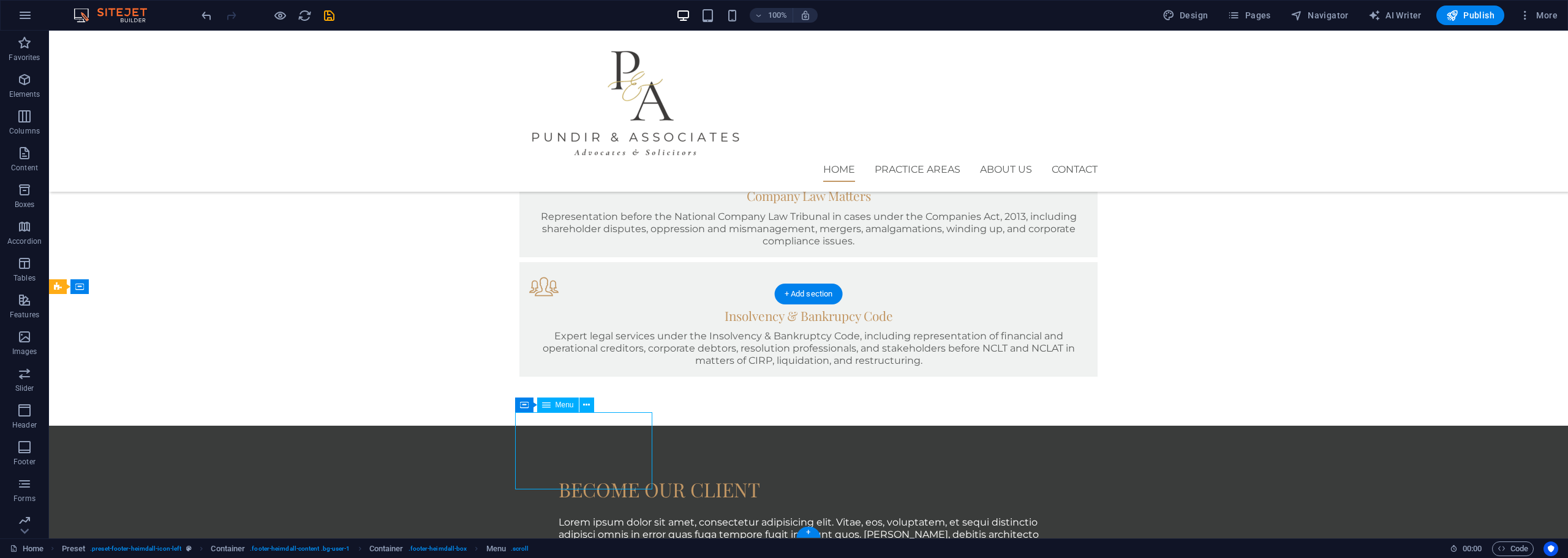
select select
select select "5"
select select
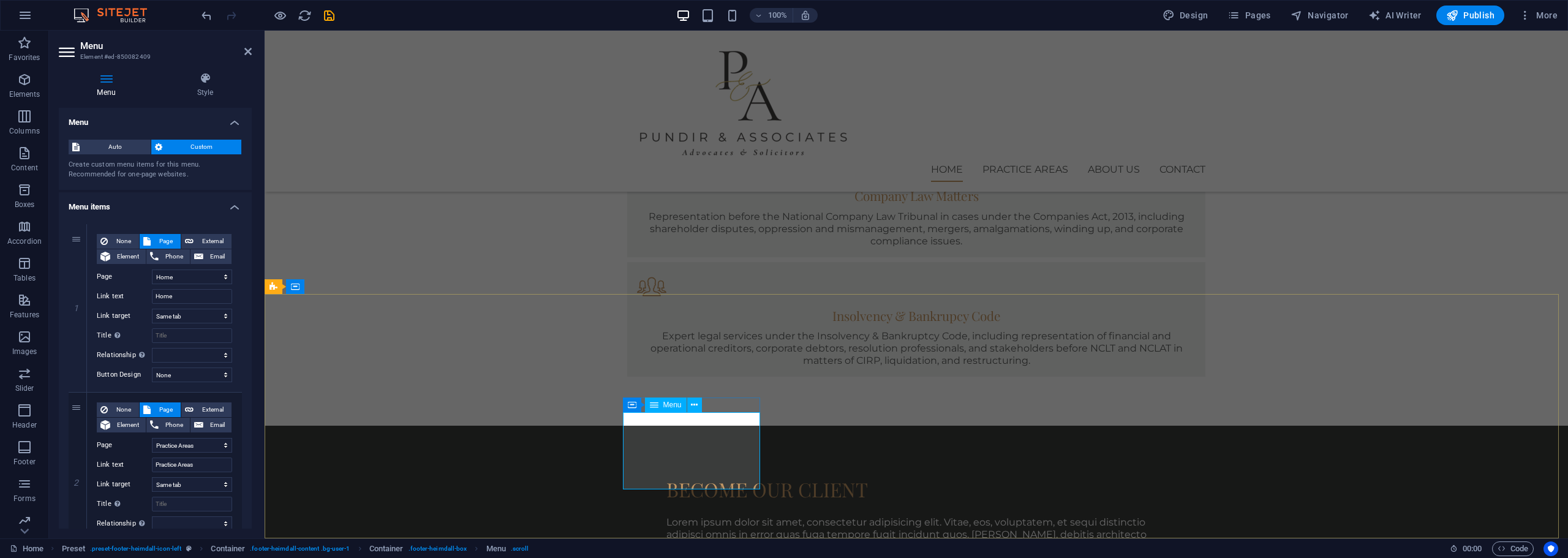
click at [692, 406] on icon at bounding box center [694, 404] width 7 height 13
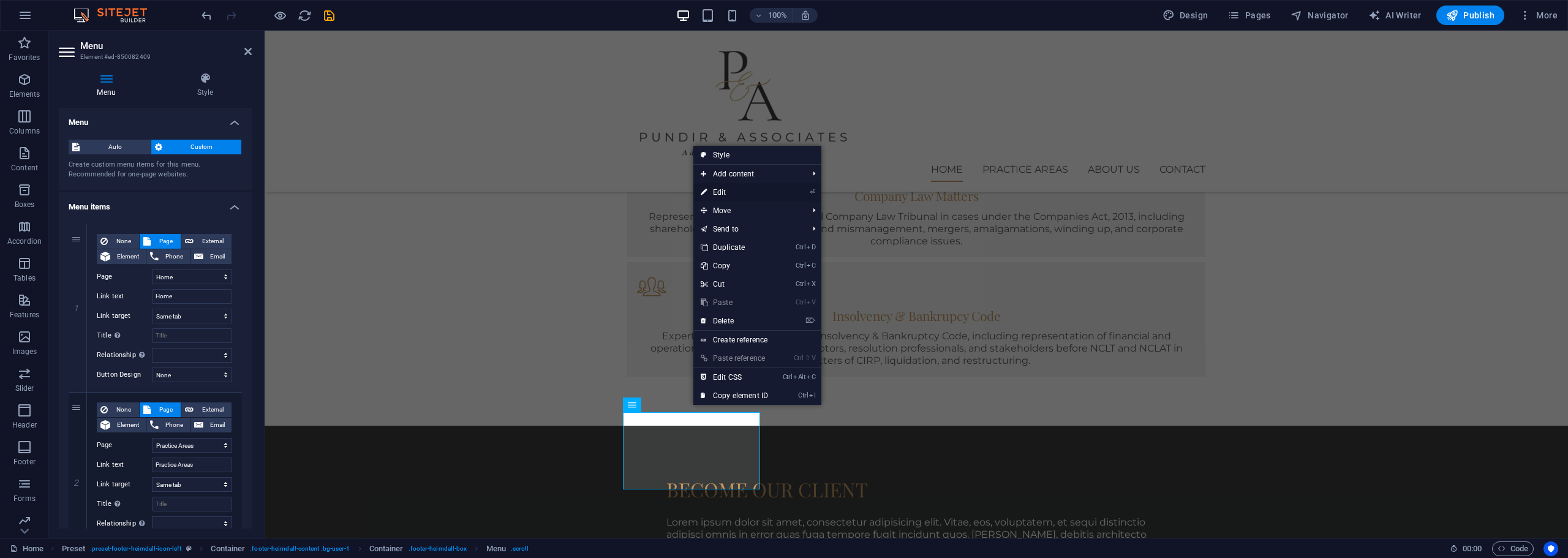
click at [754, 192] on link "⏎ Edit" at bounding box center [734, 193] width 82 height 19
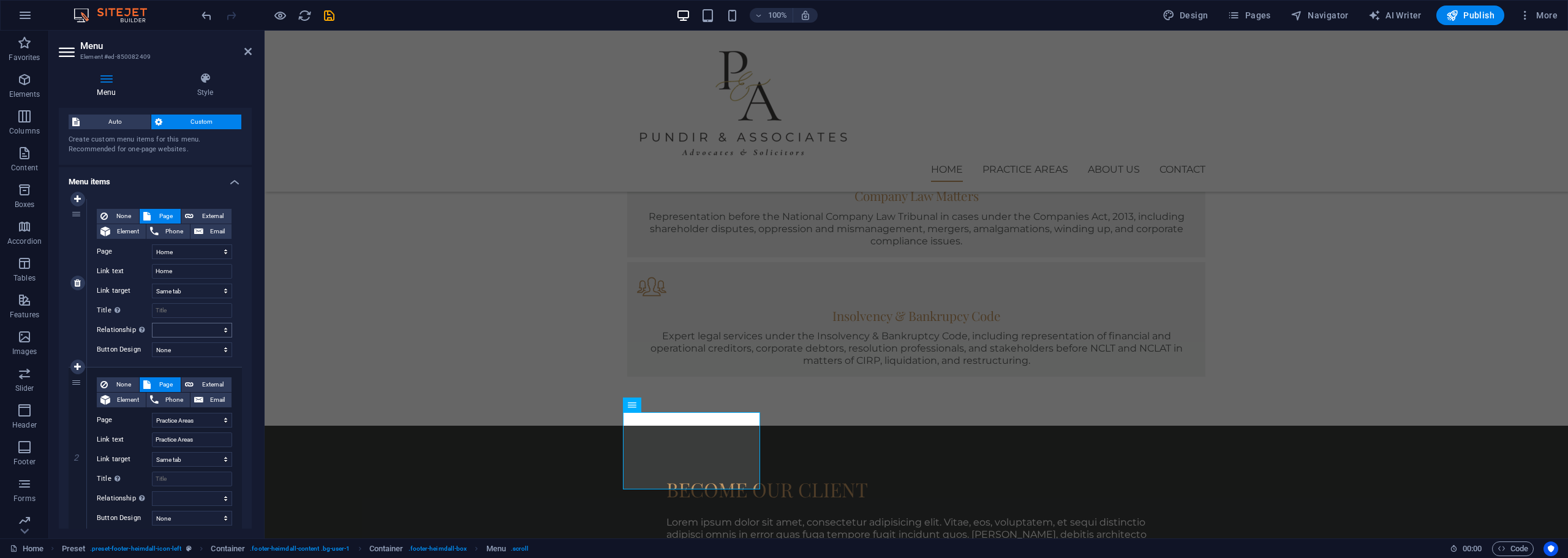
scroll to position [0, 0]
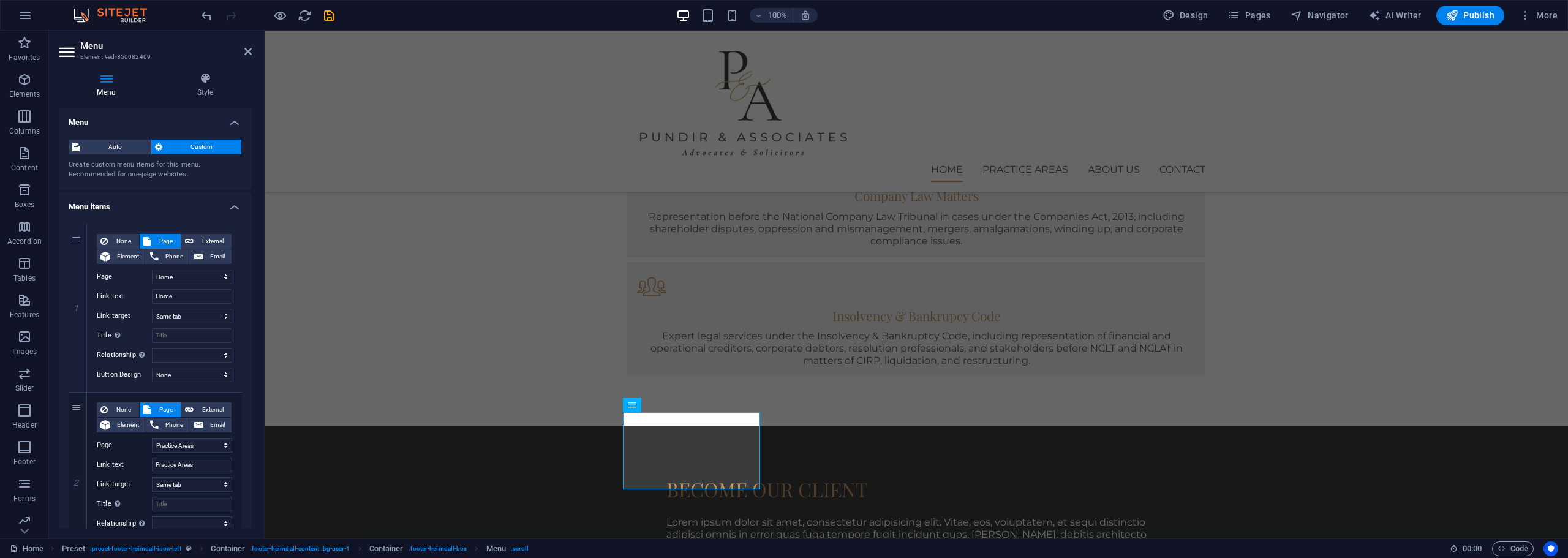
click at [253, 50] on aside "Menu Element #ed-850082409 Menu Style Menu Auto Custom Create custom menu items…" at bounding box center [157, 285] width 216 height 508
click at [202, 87] on h4 "Style" at bounding box center [206, 85] width 93 height 25
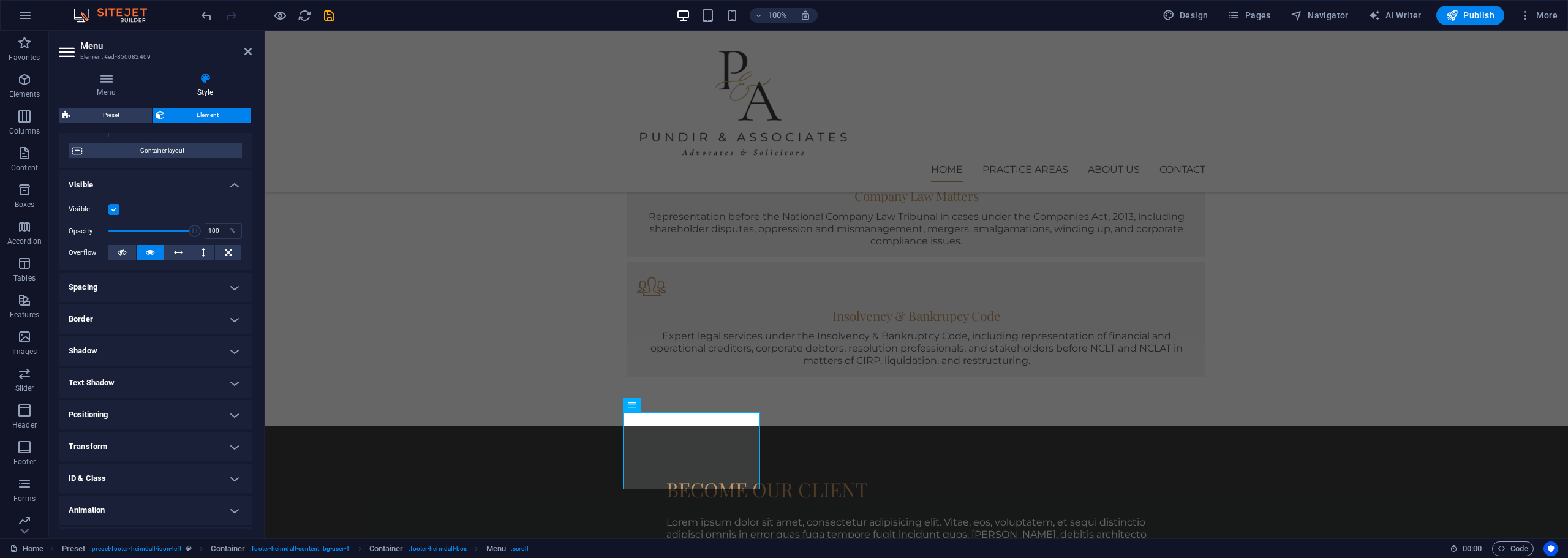
scroll to position [121, 0]
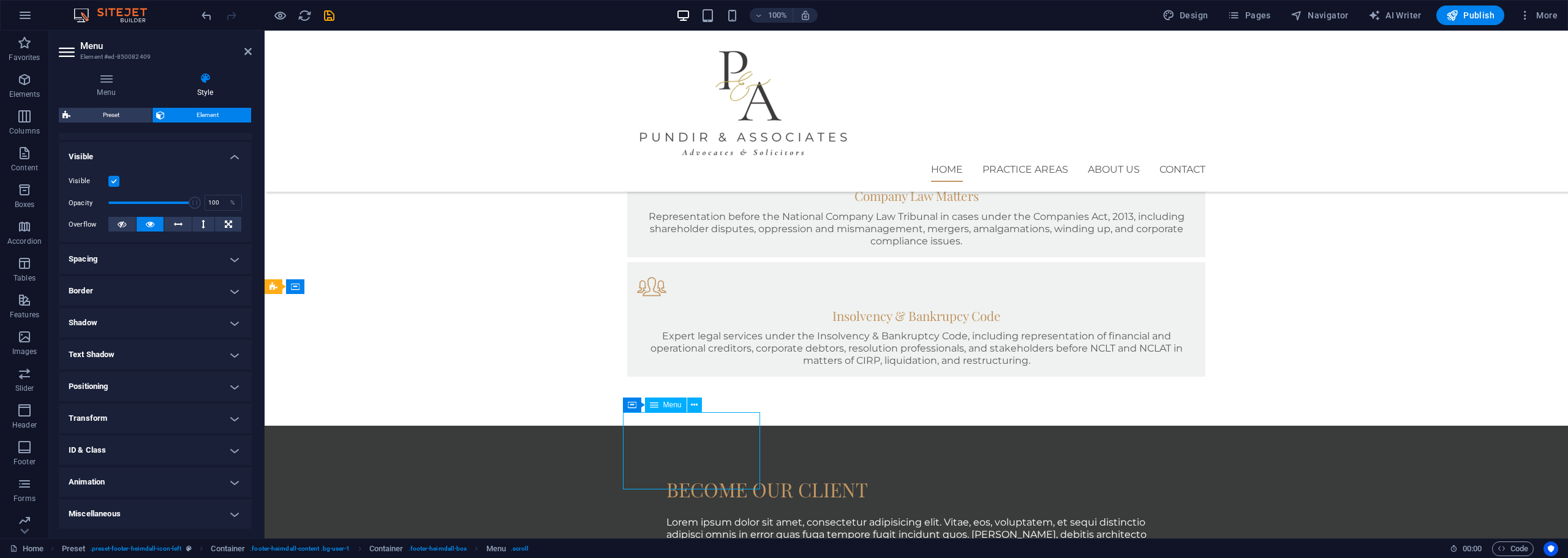
drag, startPoint x: 692, startPoint y: 484, endPoint x: 639, endPoint y: 453, distance: 61.4
click at [690, 409] on button at bounding box center [694, 404] width 14 height 14
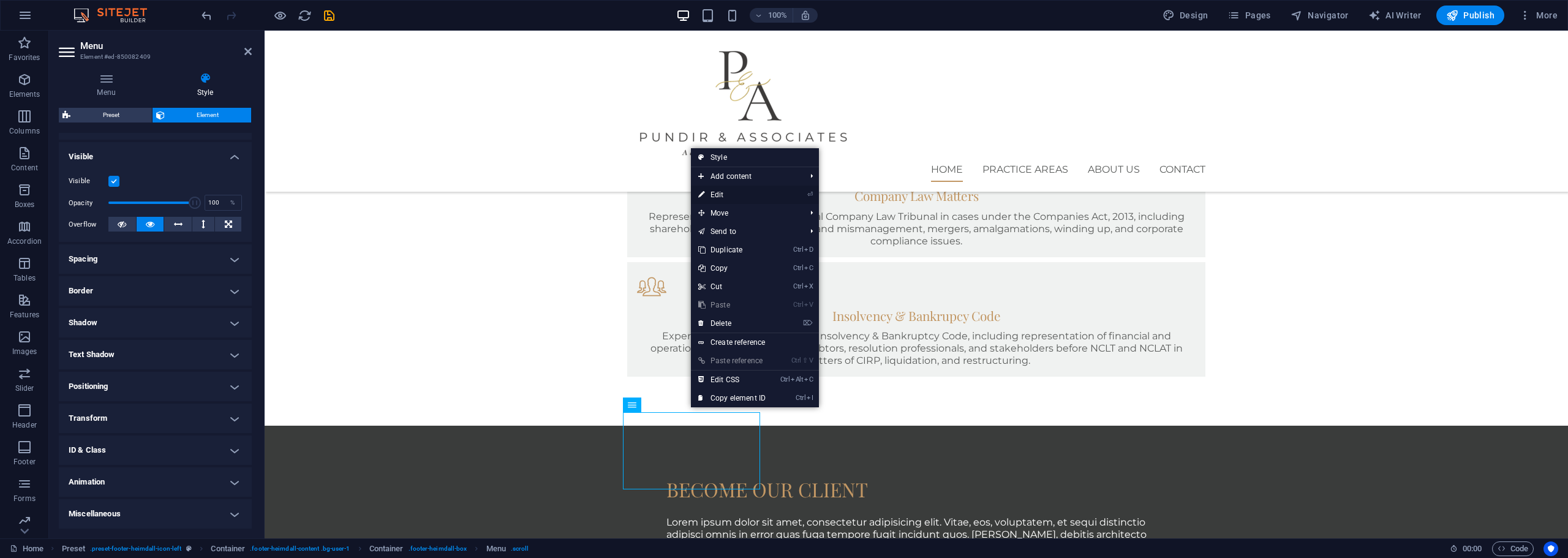
click at [757, 192] on link "⏎ Edit" at bounding box center [732, 194] width 82 height 19
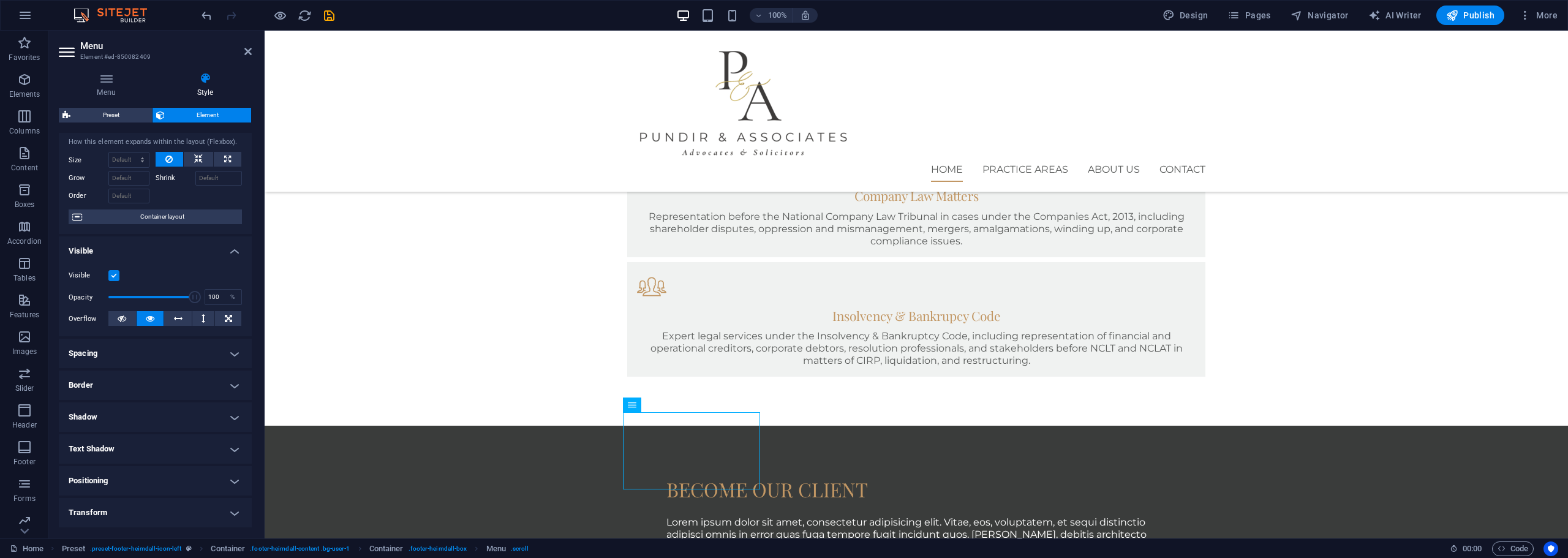
scroll to position [0, 0]
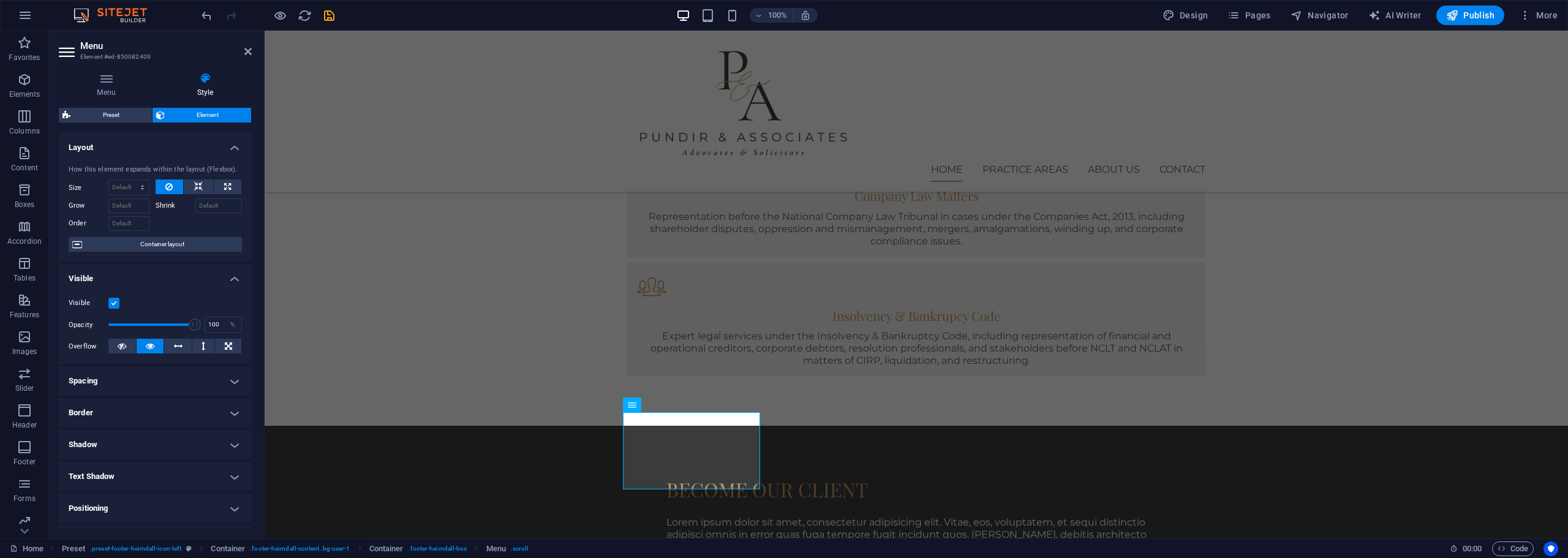
click at [216, 89] on h4 "Style" at bounding box center [206, 85] width 93 height 25
click at [108, 91] on h4 "Menu" at bounding box center [108, 85] width 99 height 25
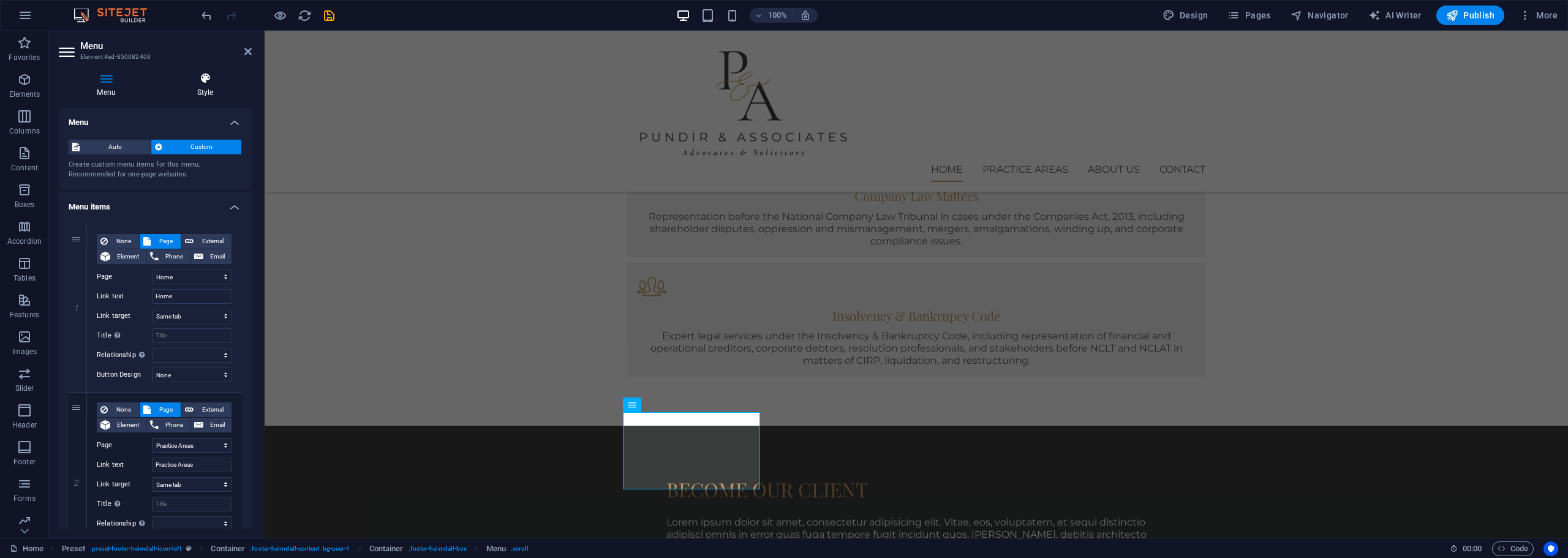
click at [182, 86] on h4 "Style" at bounding box center [206, 85] width 93 height 25
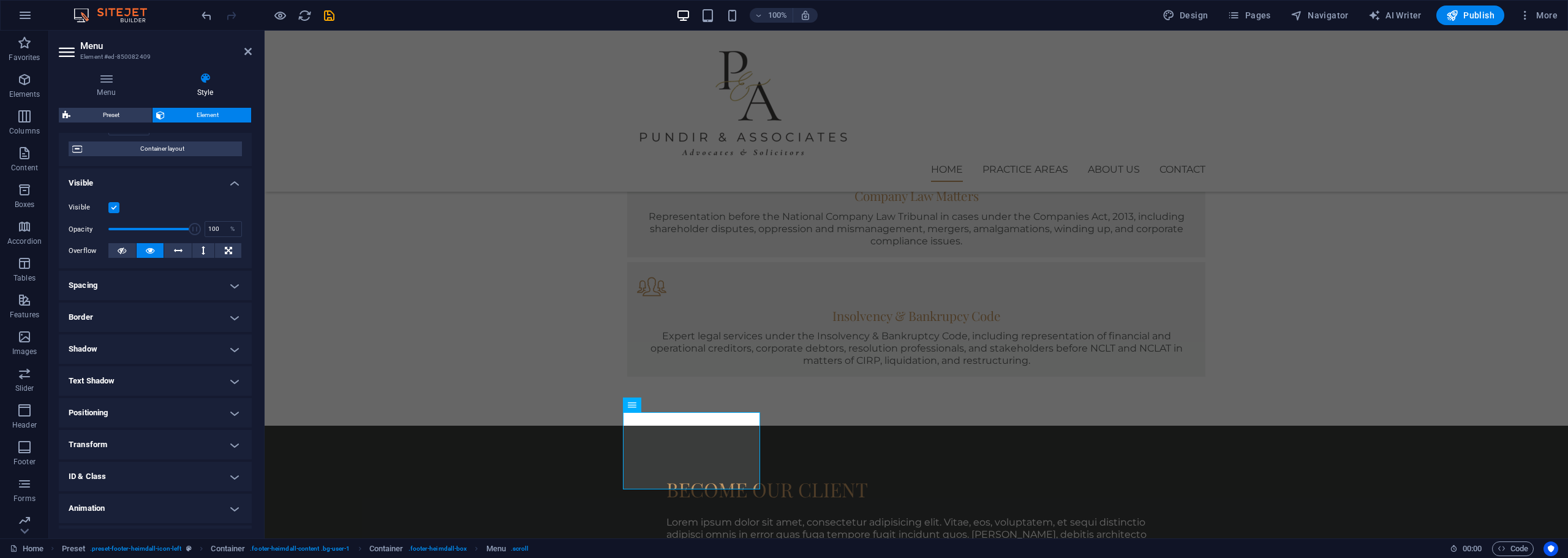
scroll to position [121, 0]
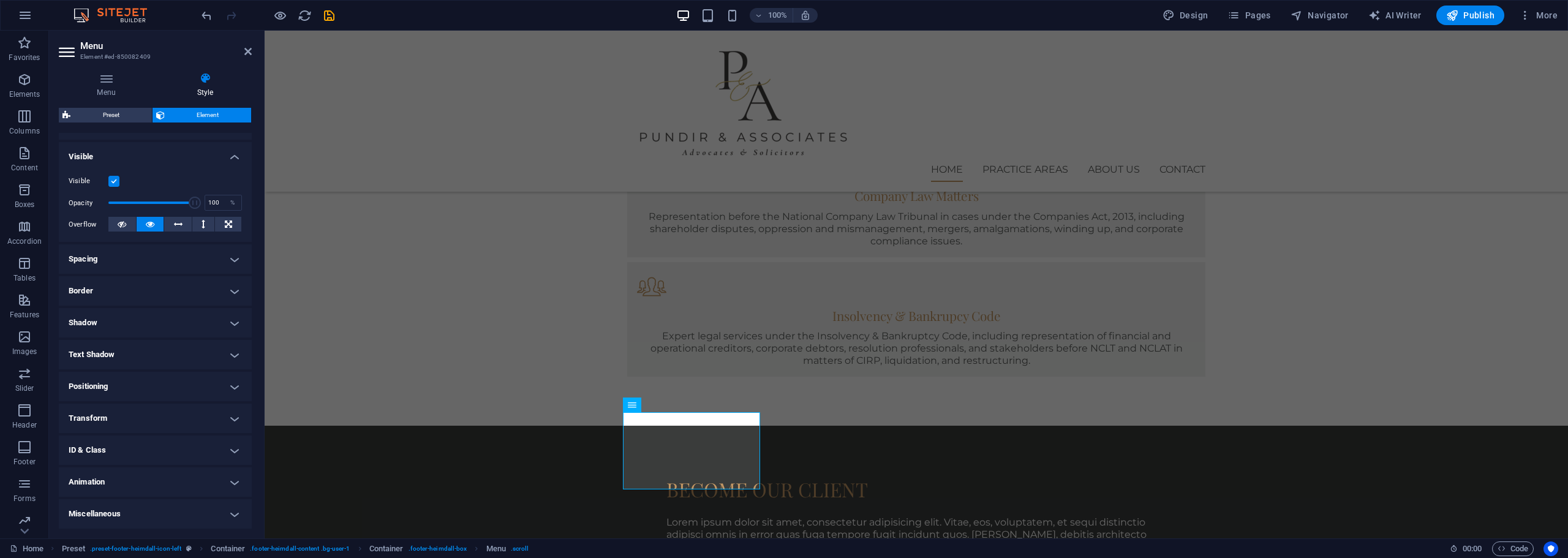
click at [110, 322] on h4 "Shadow" at bounding box center [155, 323] width 193 height 30
click at [116, 385] on h4 "Text Shadow" at bounding box center [155, 381] width 193 height 30
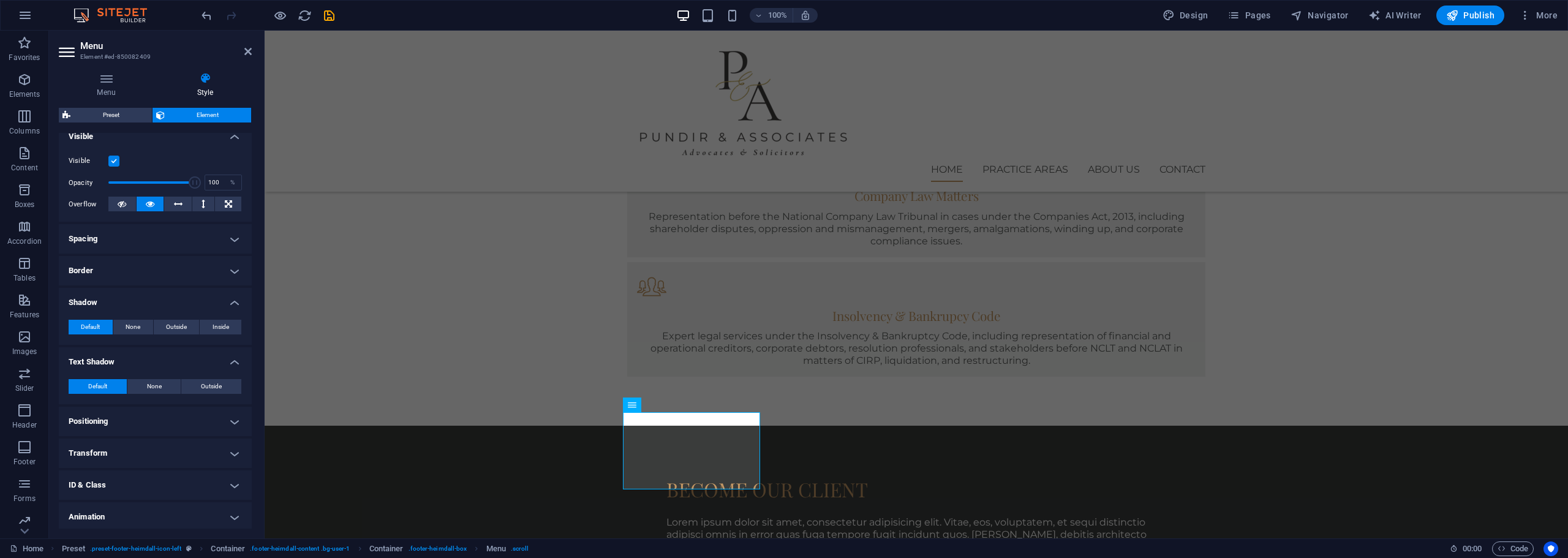
scroll to position [177, 0]
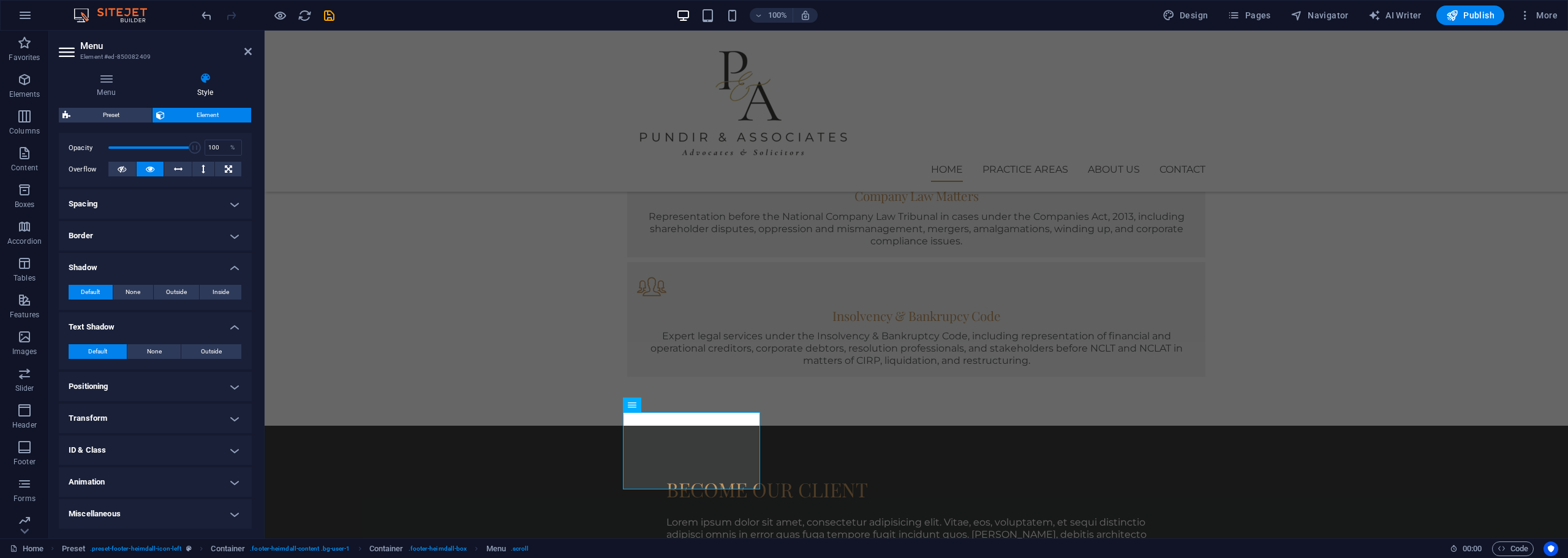
click at [106, 210] on h4 "Spacing" at bounding box center [155, 204] width 193 height 30
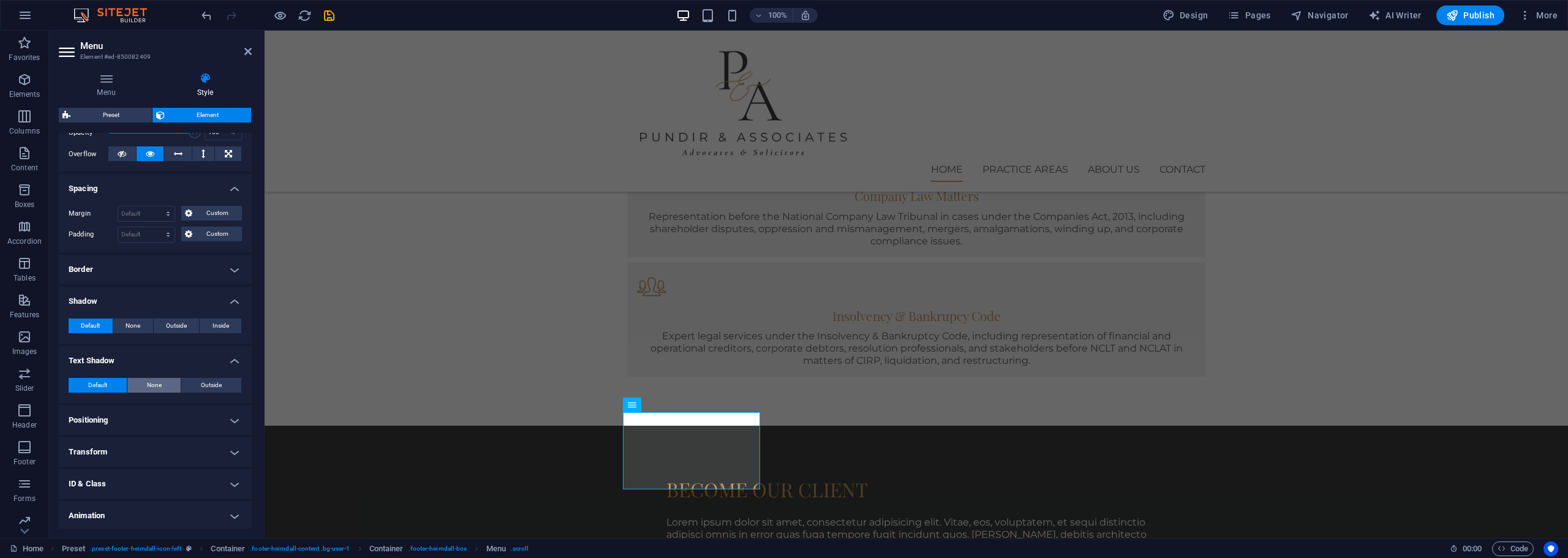
scroll to position [226, 0]
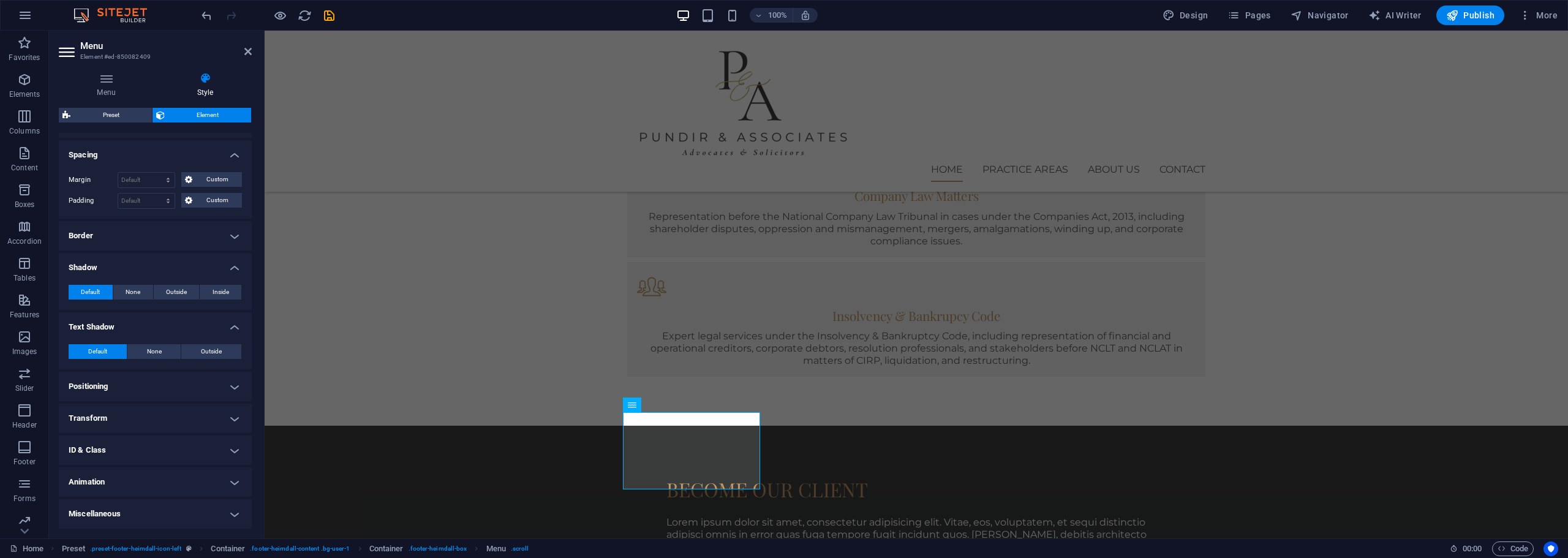
click at [122, 476] on h4 "Animation" at bounding box center [155, 482] width 193 height 30
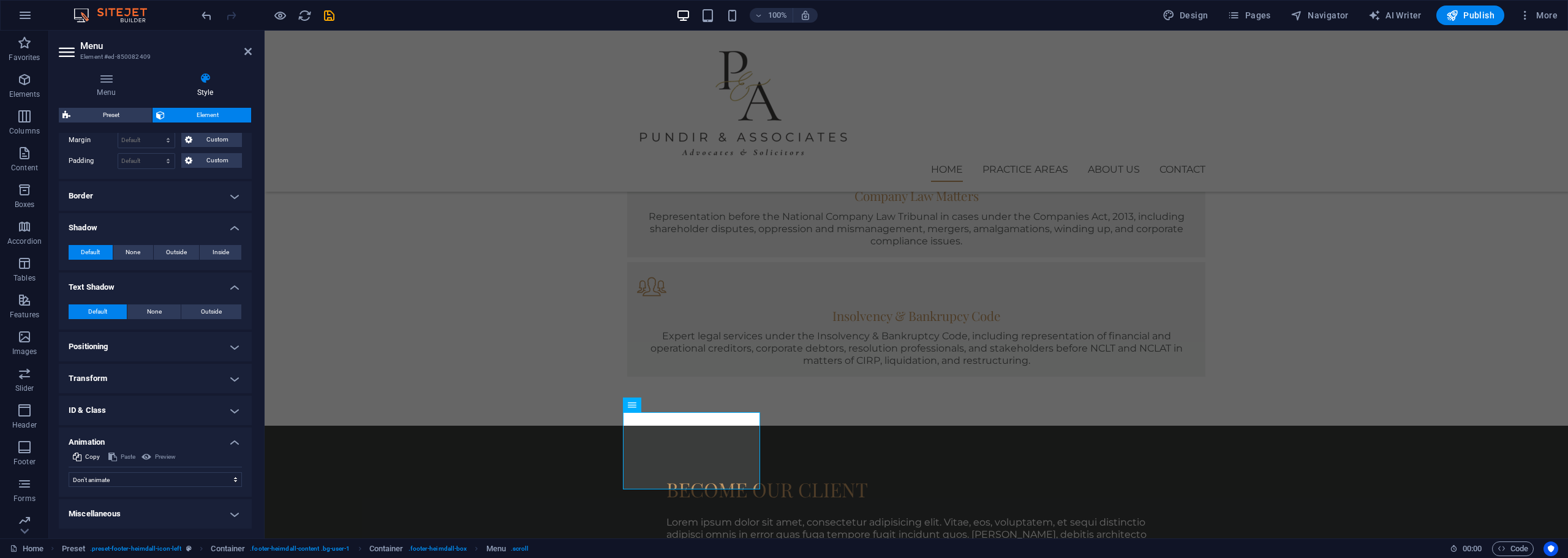
click at [111, 383] on h4 "Transform" at bounding box center [155, 378] width 193 height 30
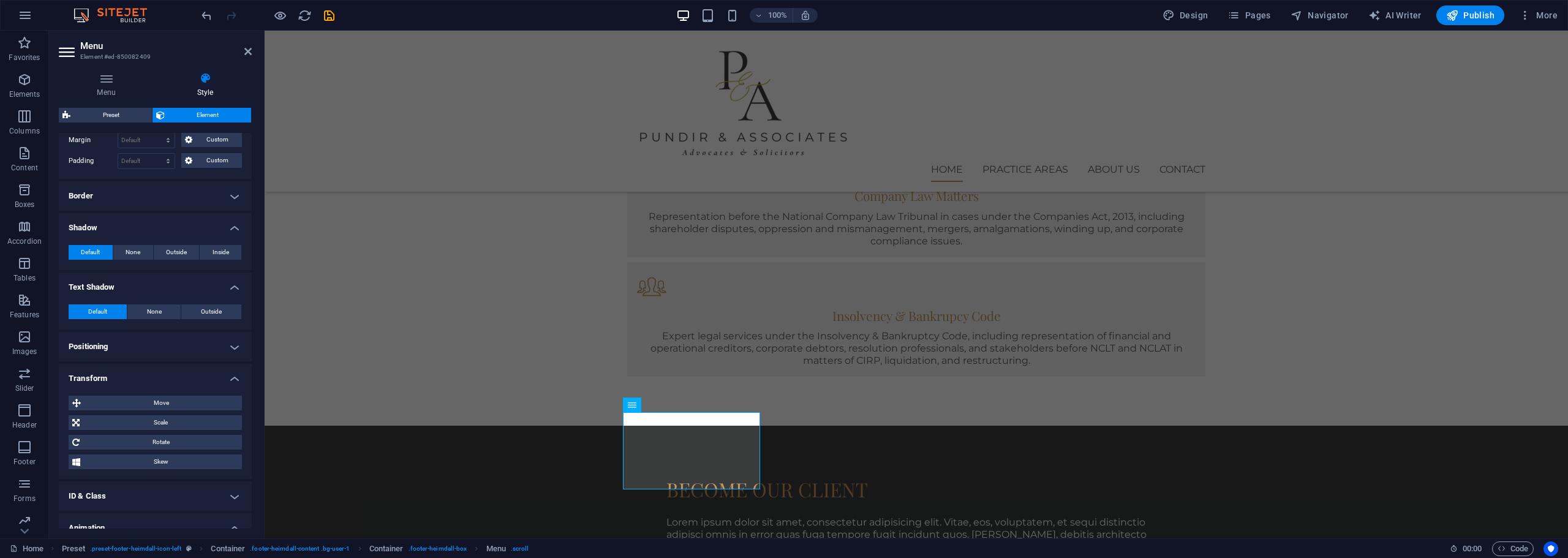
click at [135, 347] on h4 "Positioning" at bounding box center [155, 347] width 193 height 30
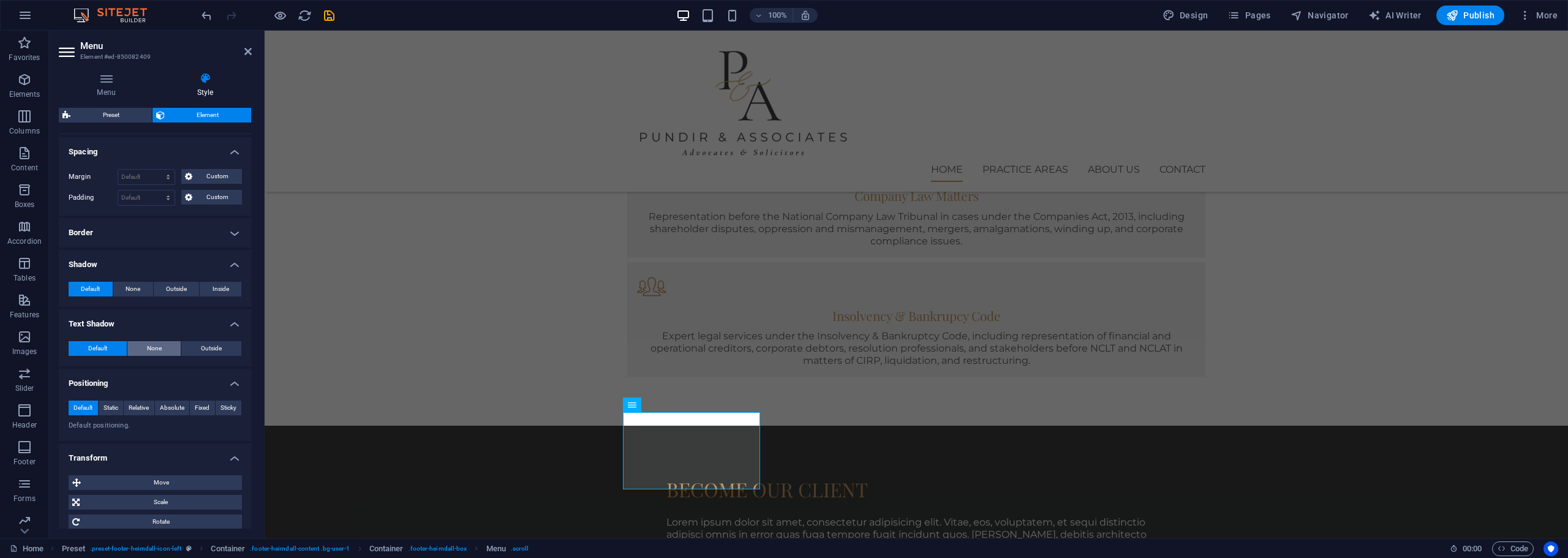
scroll to position [163, 0]
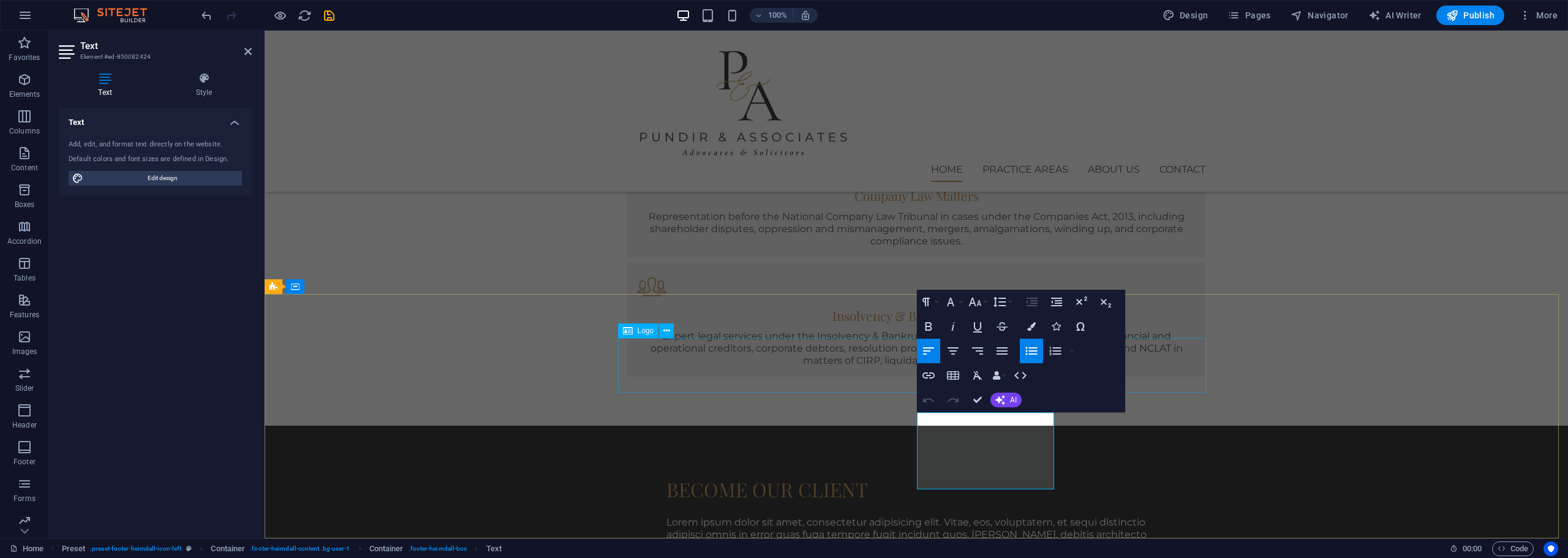
drag, startPoint x: 997, startPoint y: 483, endPoint x: 861, endPoint y: 392, distance: 163.6
click at [1033, 324] on icon "button" at bounding box center [1032, 326] width 8 height 8
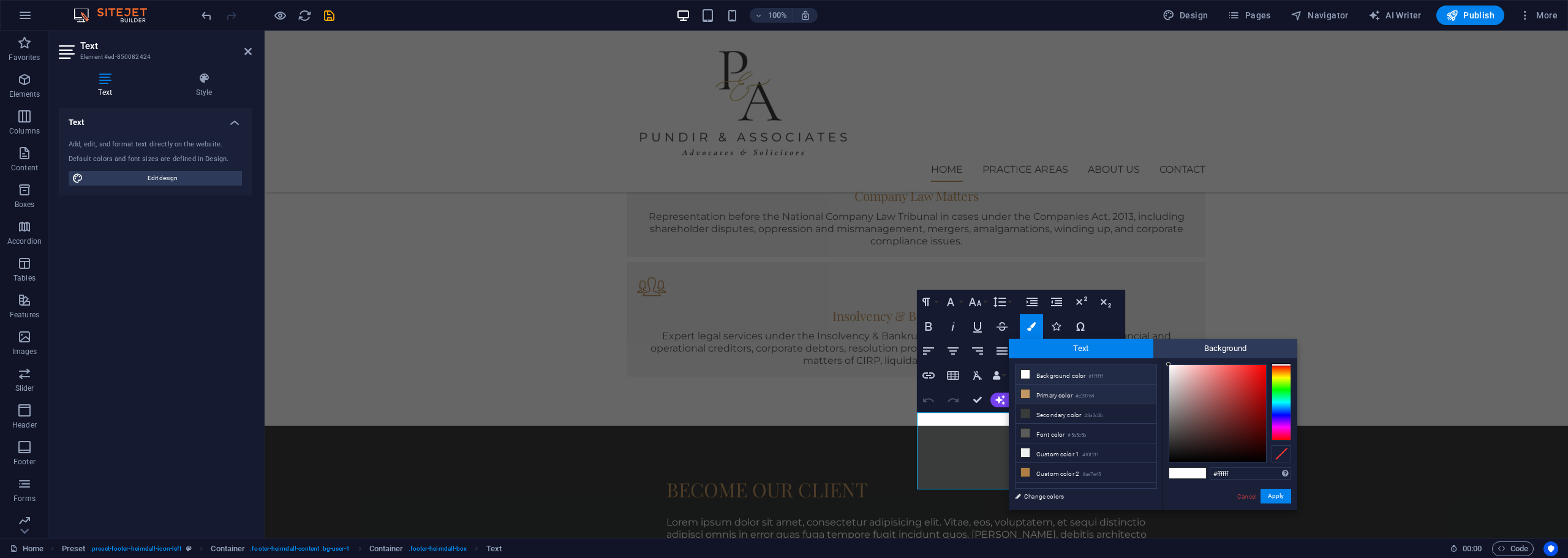
click at [1053, 394] on li "Primary color #c29764" at bounding box center [1086, 394] width 141 height 20
click at [1071, 412] on li "Secondary color #3a3c3b" at bounding box center [1086, 414] width 141 height 20
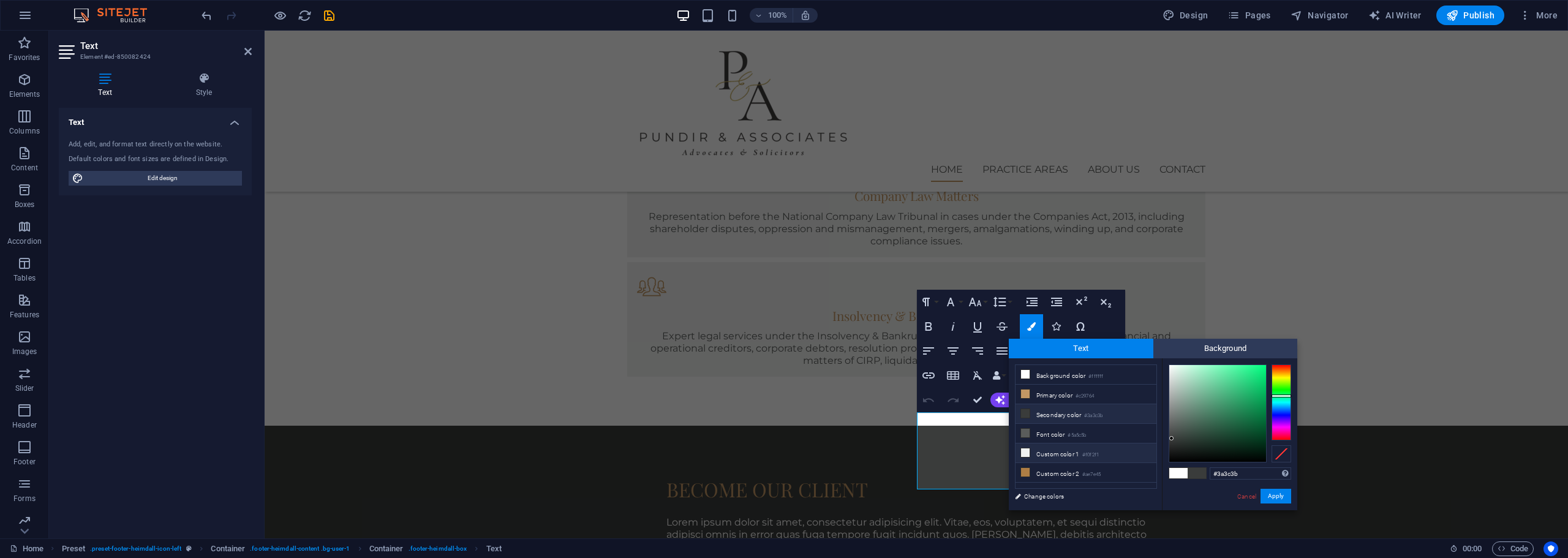
click at [1054, 451] on li "Custom color 1 #f0f2f1" at bounding box center [1086, 453] width 141 height 20
type input "#000000"
drag, startPoint x: 1175, startPoint y: 372, endPoint x: 1276, endPoint y: 481, distance: 148.6
click at [1276, 481] on div "#000000 Supported formats #0852ed rgb(8, 82, 237) rgba(8, 82, 237, 90%) hsv(221…" at bounding box center [1229, 523] width 135 height 330
click at [1287, 501] on button "Apply" at bounding box center [1276, 495] width 31 height 14
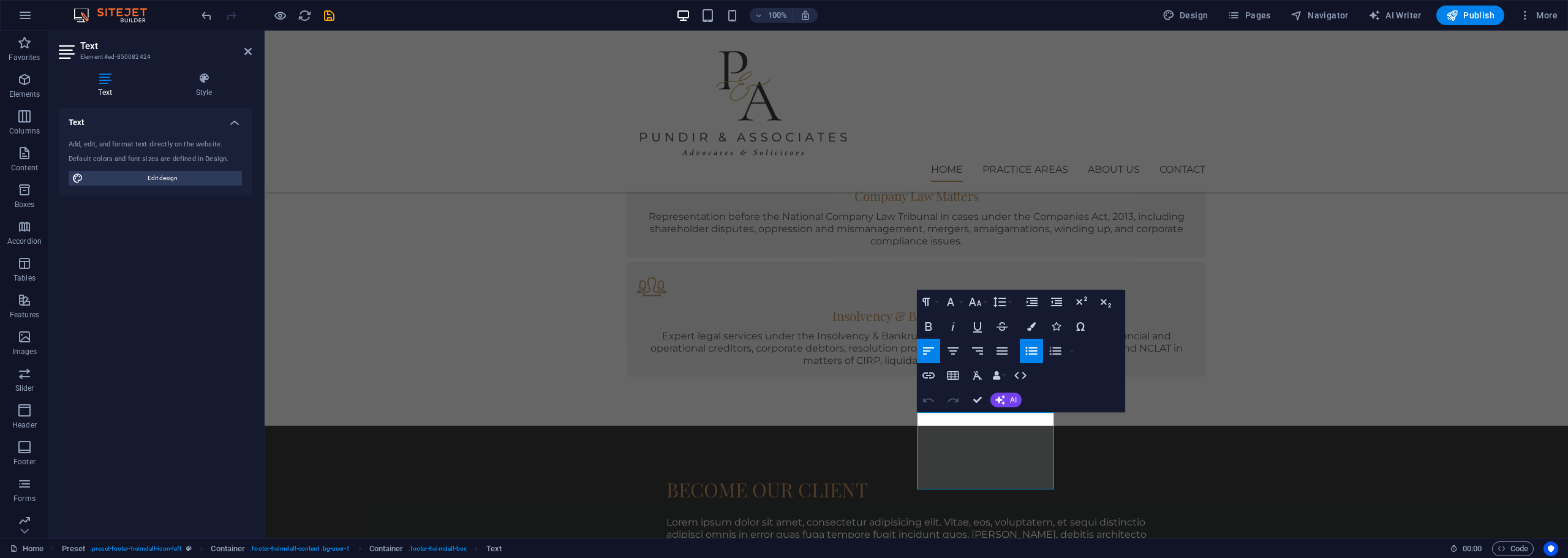
click at [1184, 488] on div "H1 Banner Banner Container Spacer Text Spacer Menu Bar Menu Button Container H2…" at bounding box center [916, 285] width 1304 height 508
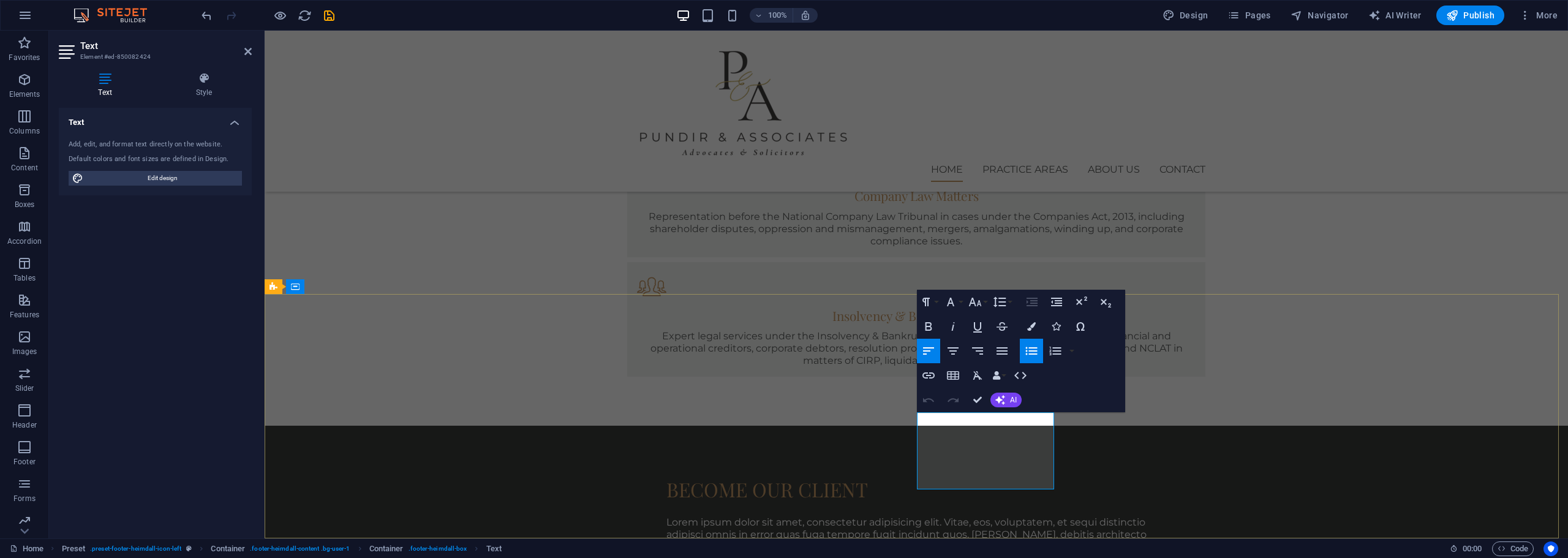
drag, startPoint x: 995, startPoint y: 483, endPoint x: 841, endPoint y: 372, distance: 189.8
click at [1027, 336] on button "Colors" at bounding box center [1031, 326] width 23 height 25
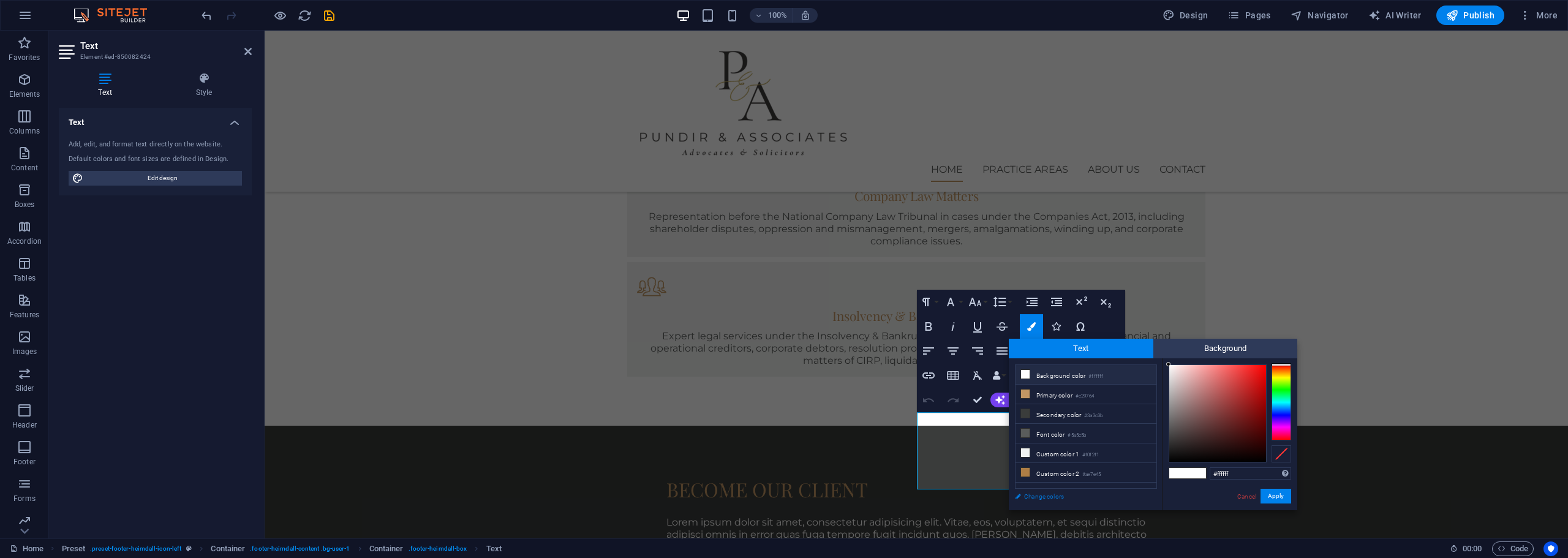
click at [1050, 501] on link "Change colors" at bounding box center [1079, 496] width 142 height 15
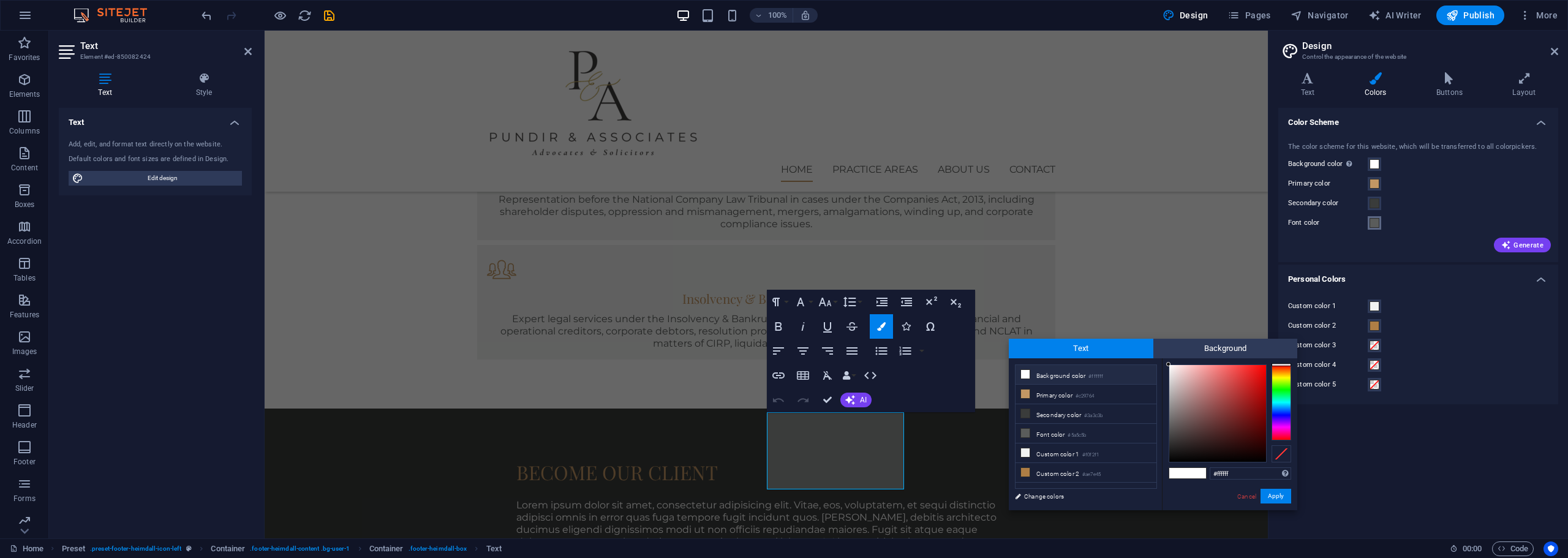
click at [1375, 223] on span at bounding box center [1375, 223] width 10 height 10
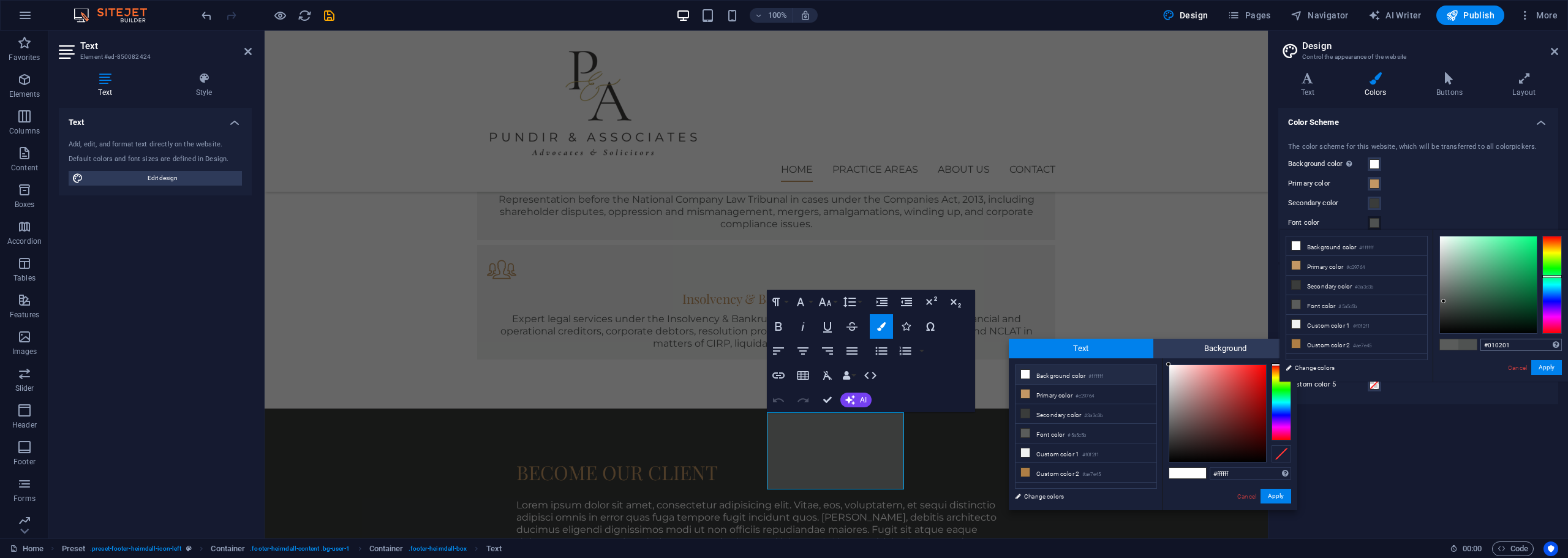
type input "#000000"
drag, startPoint x: 1444, startPoint y: 302, endPoint x: 1548, endPoint y: 336, distance: 109.4
click at [1548, 336] on div "#000000 Supported formats #0852ed rgb(8, 82, 237) rgba(8, 82, 237, 90%) hsv(221…" at bounding box center [1500, 394] width 135 height 330
click at [1556, 372] on button "Apply" at bounding box center [1547, 367] width 31 height 14
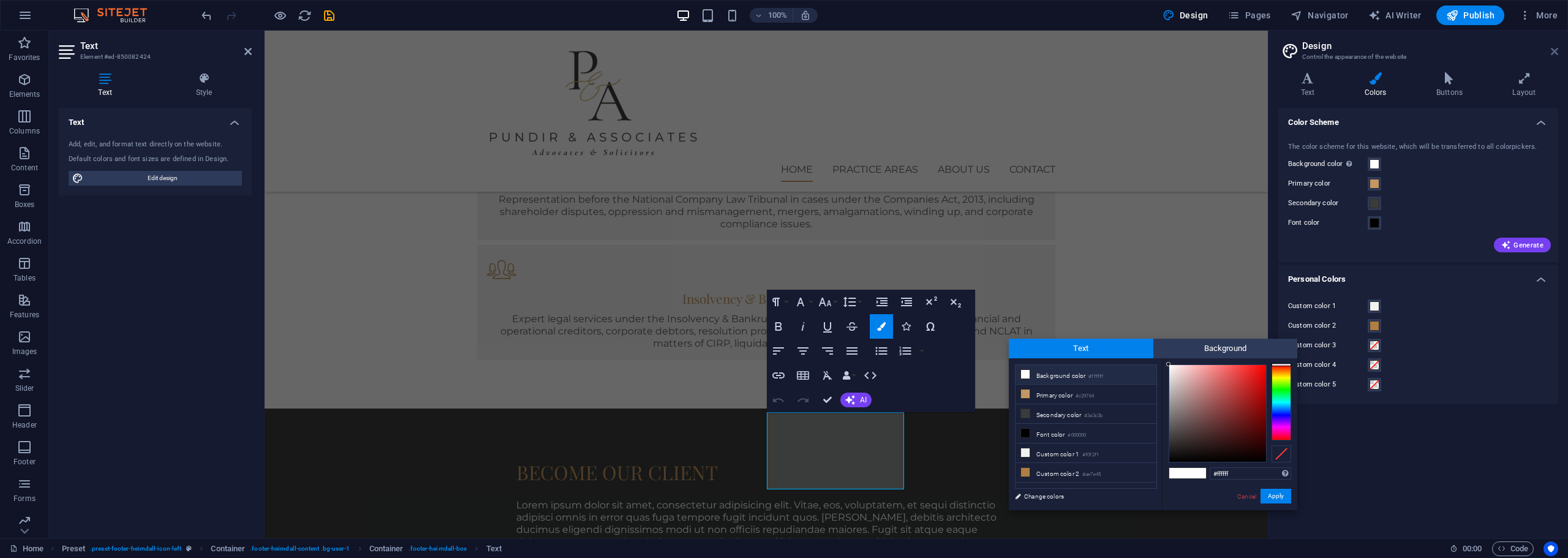
click at [1551, 51] on icon at bounding box center [1554, 52] width 8 height 10
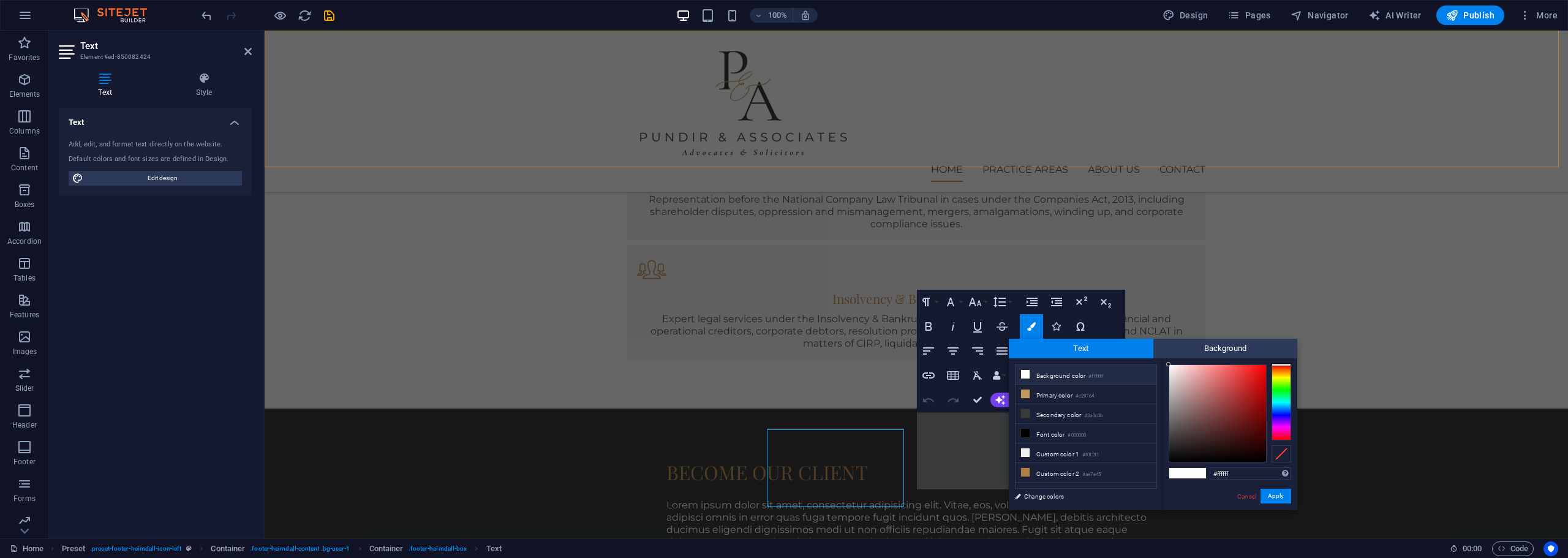
scroll to position [1406, 0]
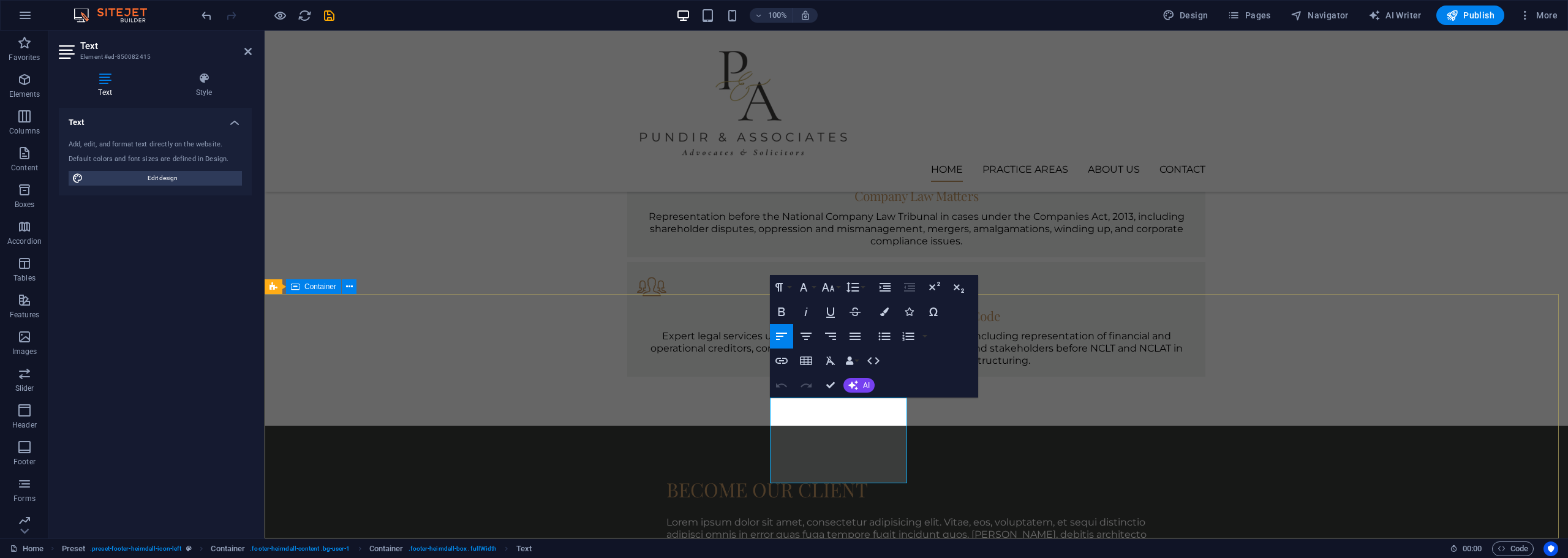
drag, startPoint x: 859, startPoint y: 474, endPoint x: 722, endPoint y: 386, distance: 162.8
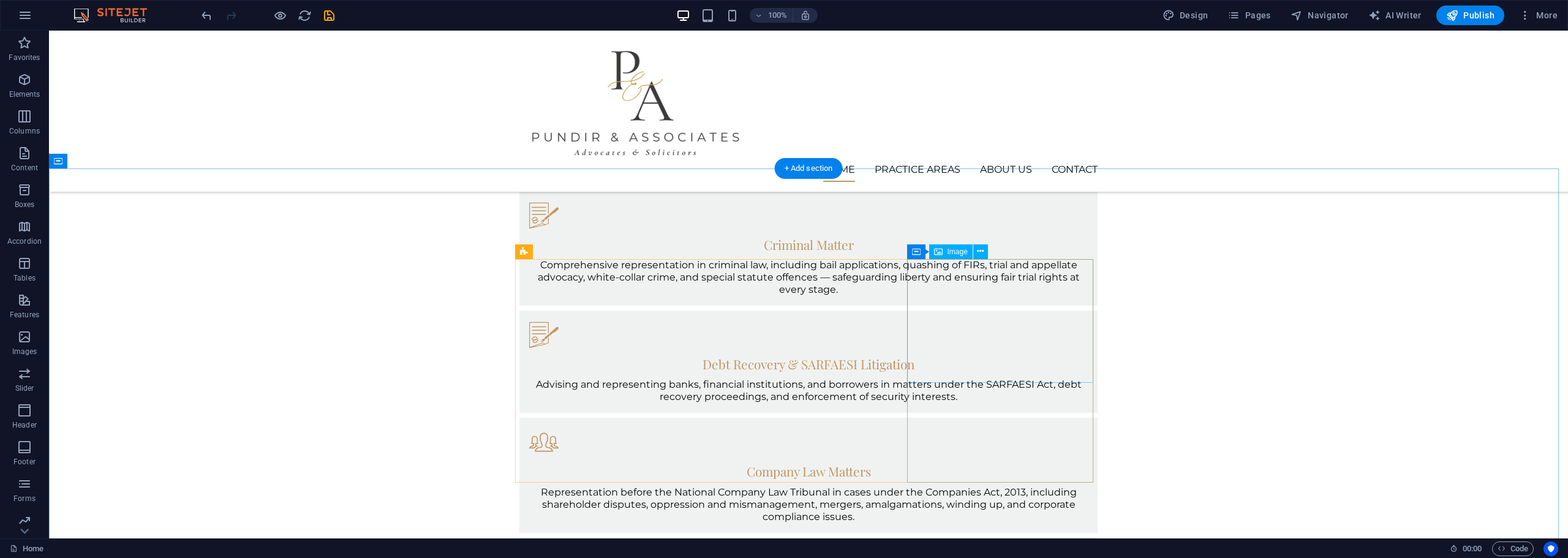
scroll to position [1437, 0]
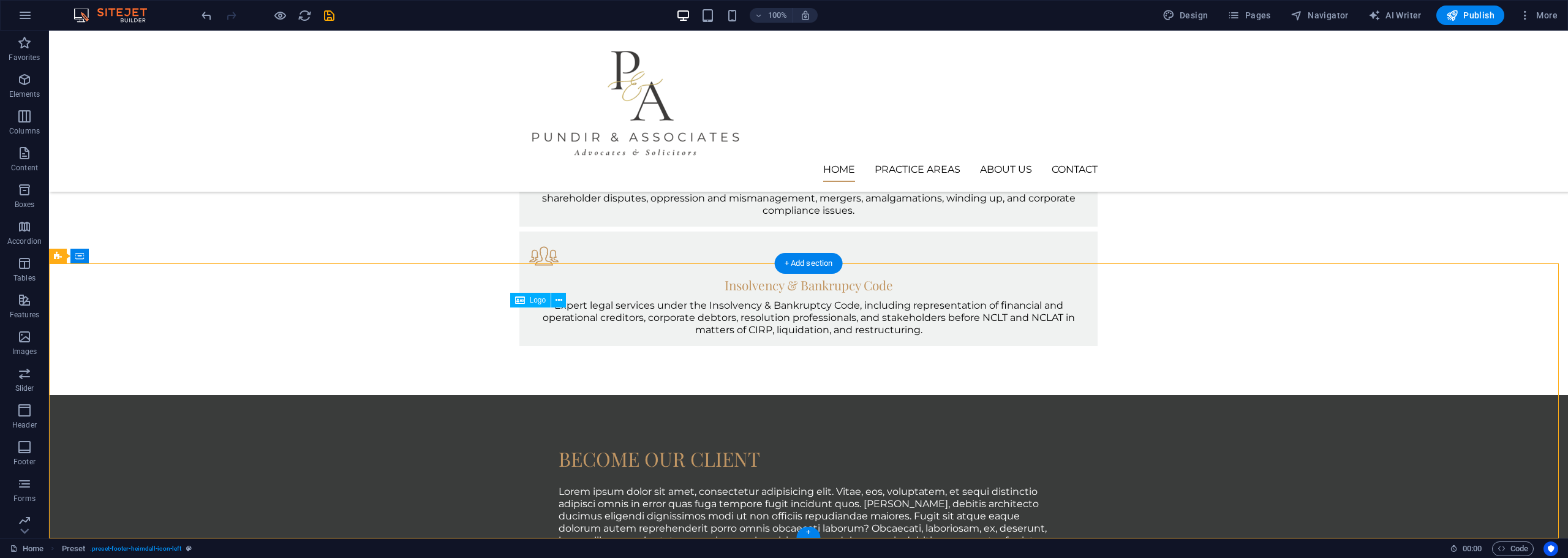
drag, startPoint x: 574, startPoint y: 328, endPoint x: 718, endPoint y: 330, distance: 144.0
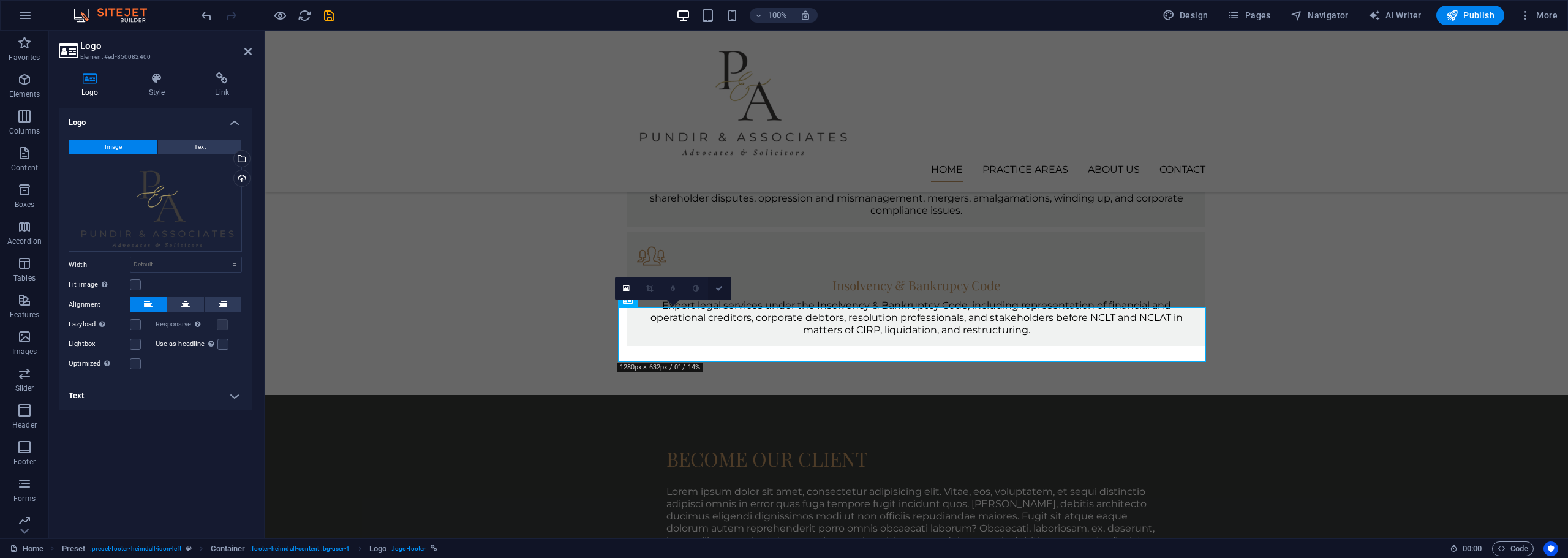
click at [719, 286] on icon at bounding box center [719, 288] width 8 height 8
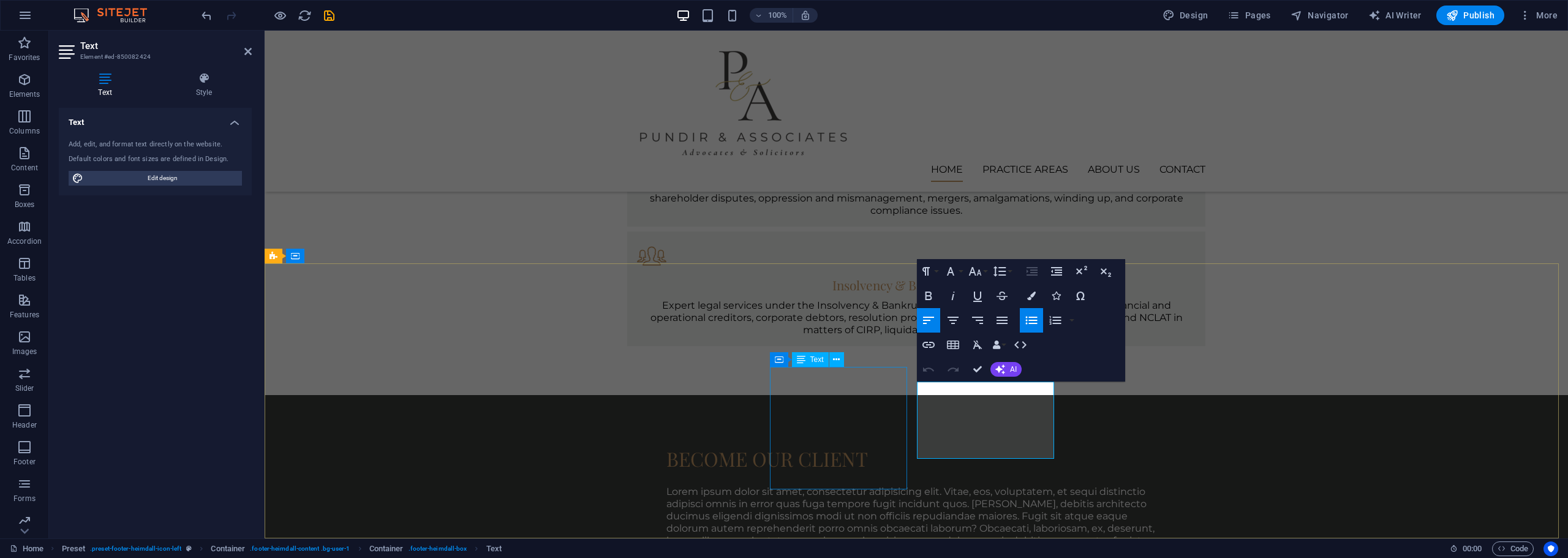
drag, startPoint x: 999, startPoint y: 453, endPoint x: 857, endPoint y: 367, distance: 166.0
click at [1039, 294] on button "Colors" at bounding box center [1031, 296] width 23 height 25
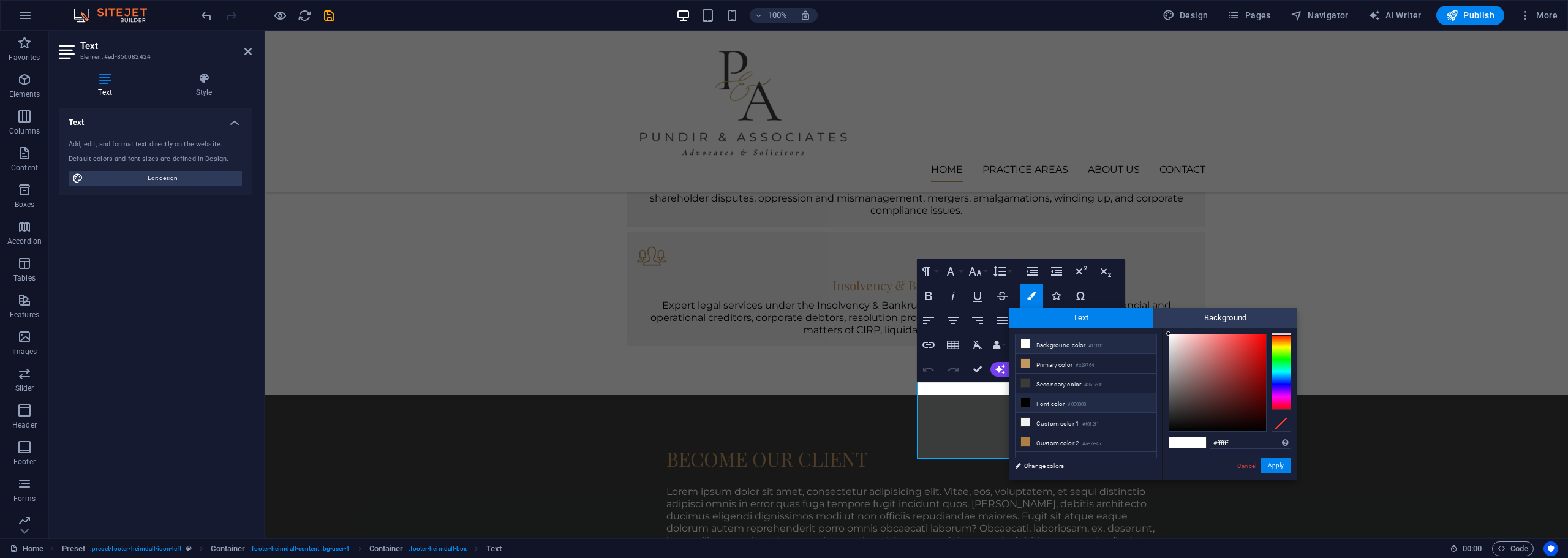
click at [1050, 400] on li "Font color #000000" at bounding box center [1086, 403] width 141 height 20
type input "#000000"
click at [1276, 466] on button "Apply" at bounding box center [1276, 465] width 31 height 14
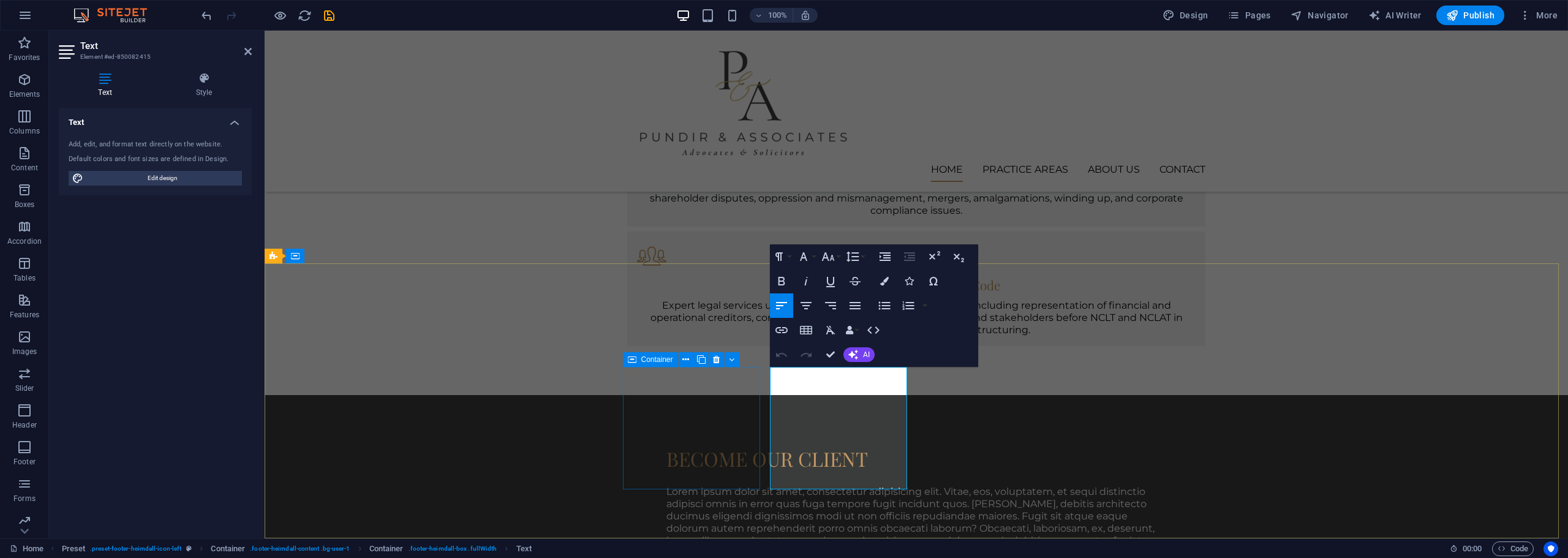
drag, startPoint x: 807, startPoint y: 482, endPoint x: 739, endPoint y: 359, distance: 140.5
click at [886, 279] on icon "button" at bounding box center [885, 281] width 8 height 8
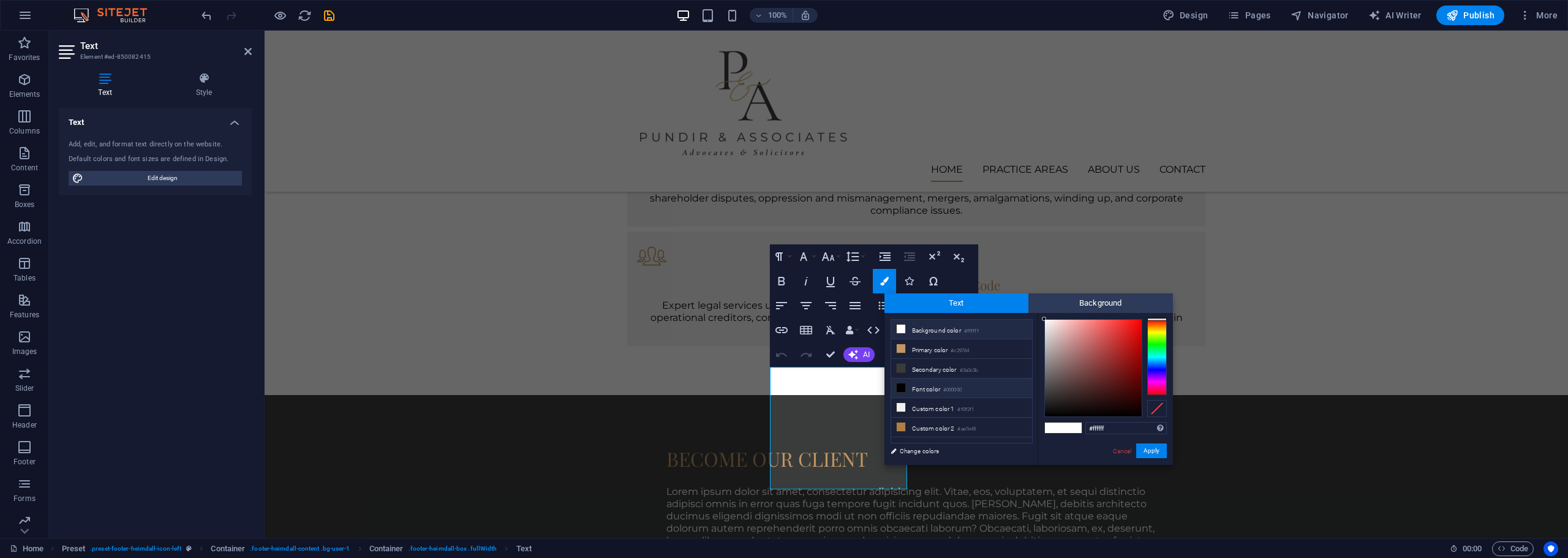
click at [957, 392] on small "#000000" at bounding box center [953, 390] width 19 height 8
type input "#000000"
click at [1154, 450] on button "Apply" at bounding box center [1152, 450] width 31 height 14
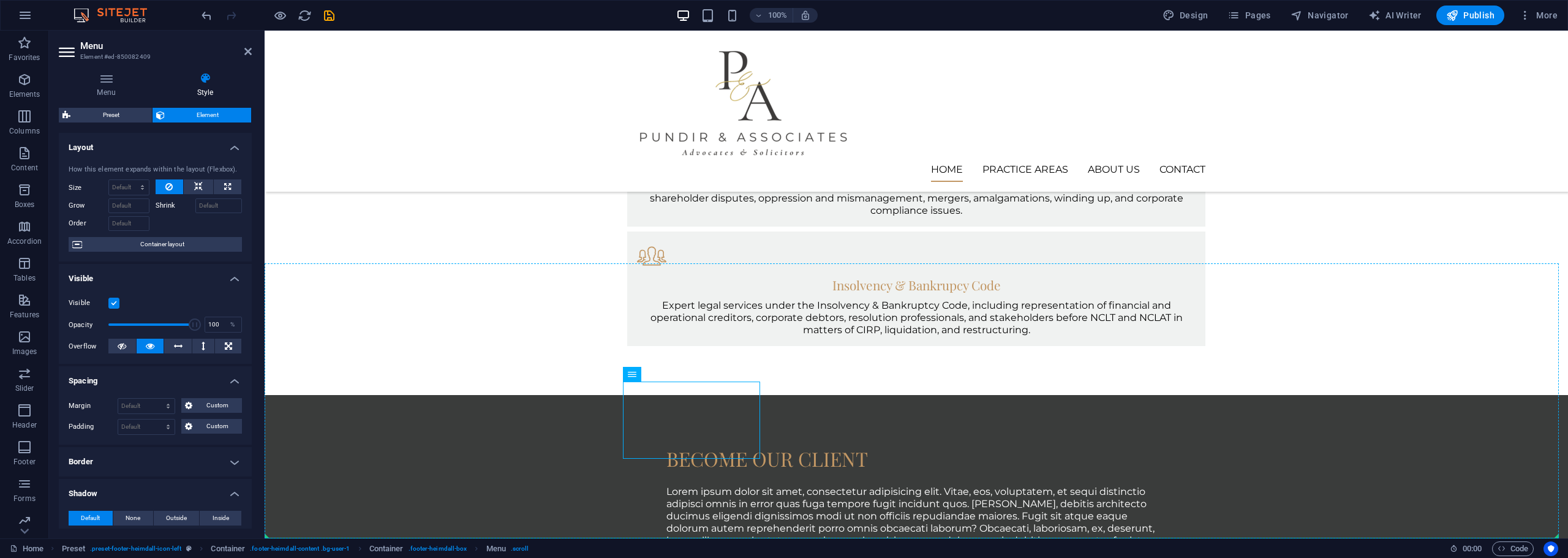
drag, startPoint x: 687, startPoint y: 453, endPoint x: 589, endPoint y: 387, distance: 118.2
drag, startPoint x: 686, startPoint y: 457, endPoint x: 630, endPoint y: 434, distance: 60.5
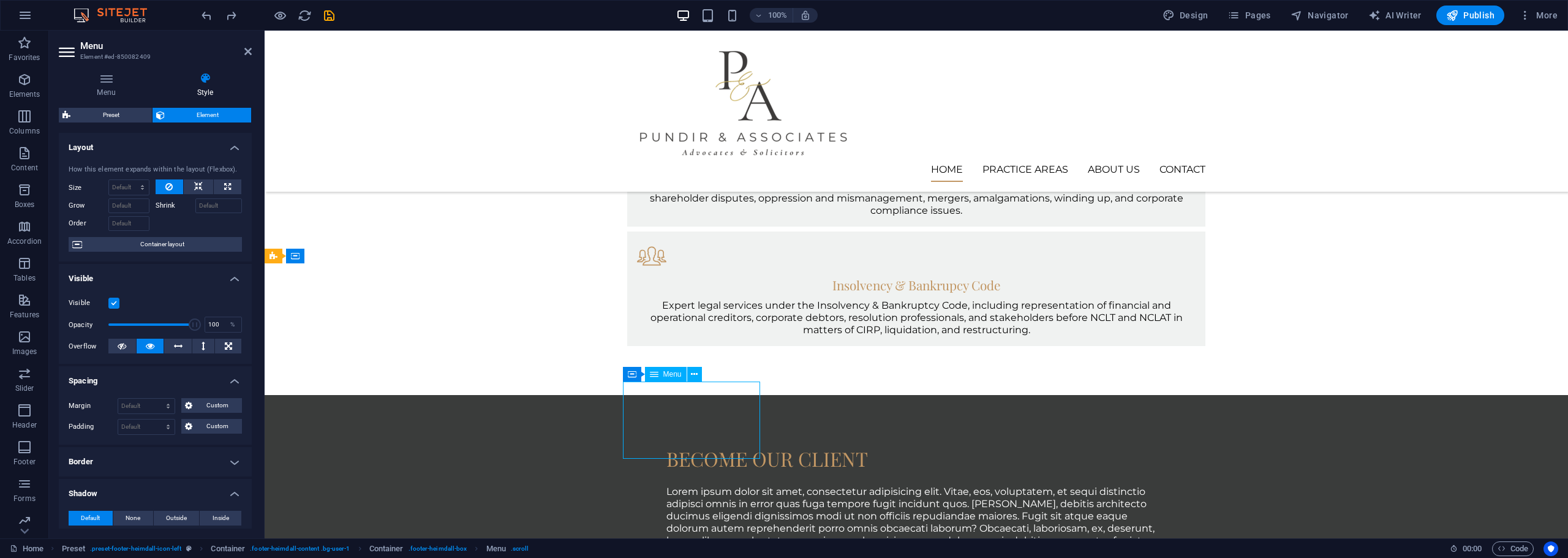
drag, startPoint x: 673, startPoint y: 450, endPoint x: 635, endPoint y: 442, distance: 38.8
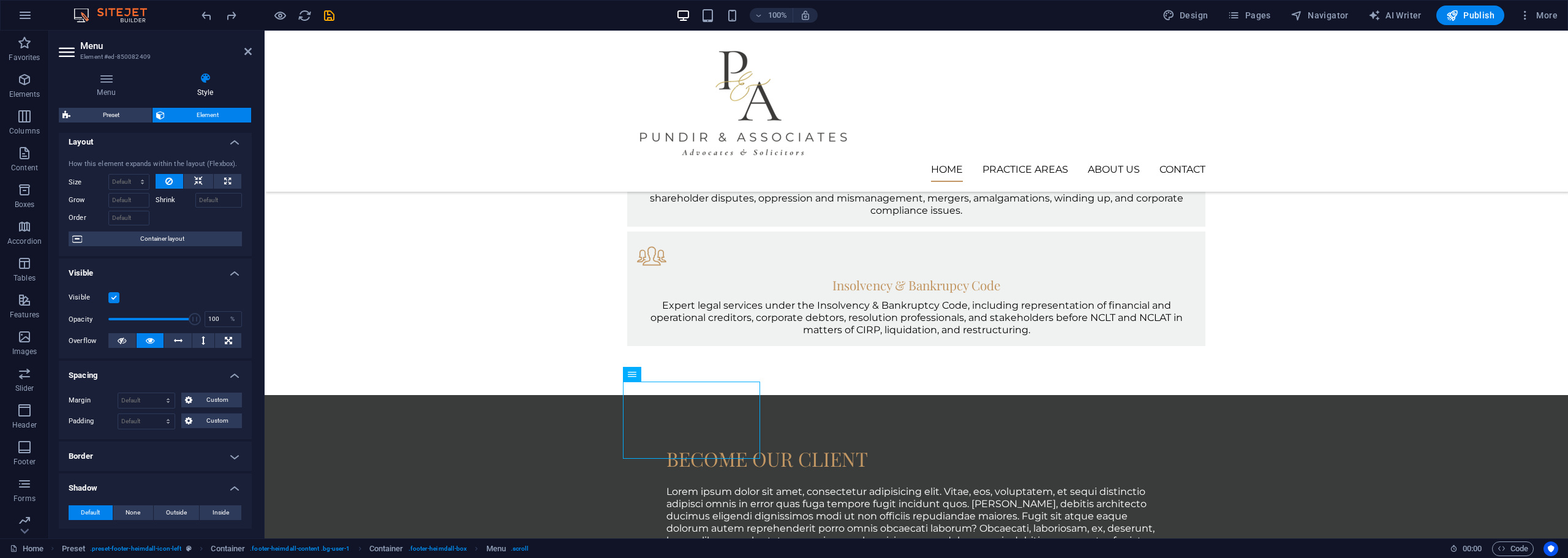
scroll to position [0, 0]
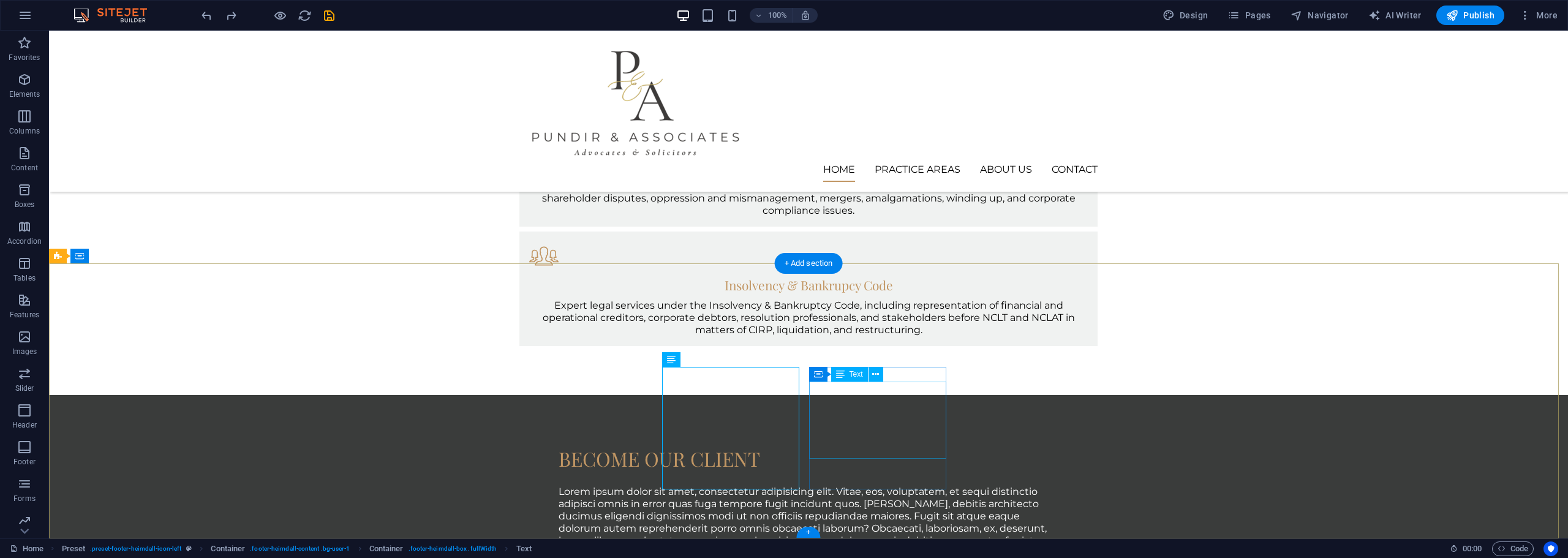
scroll to position [1423, 0]
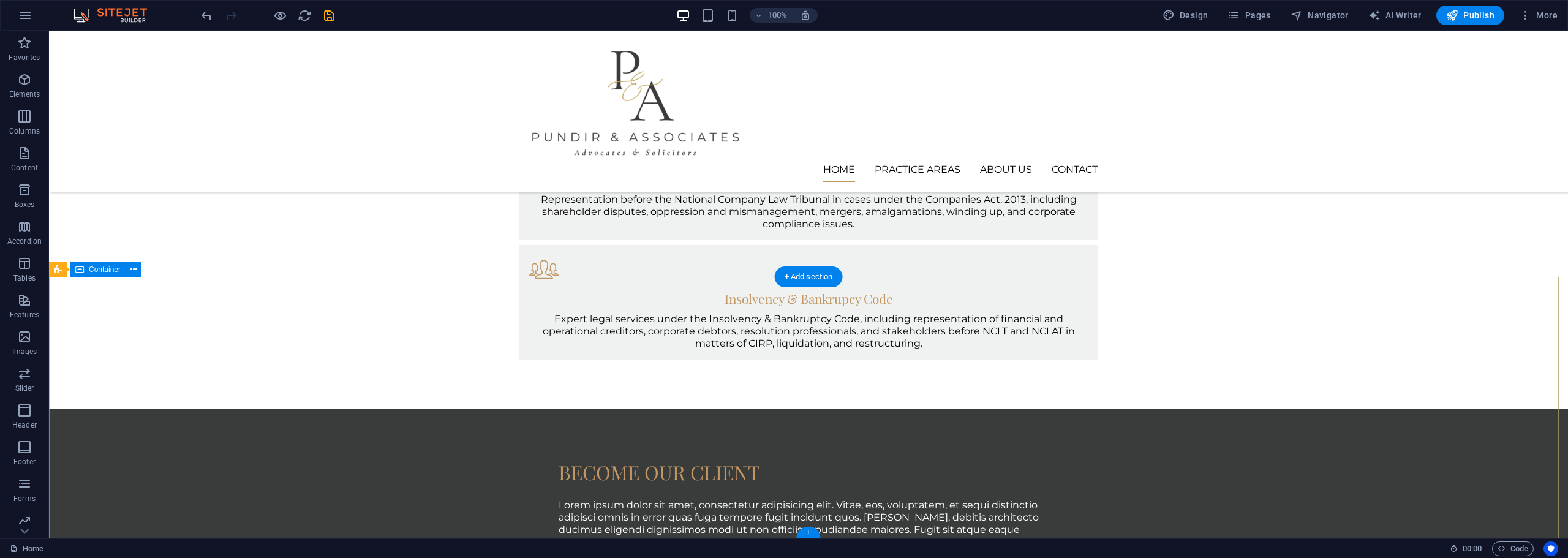
drag, startPoint x: 905, startPoint y: 437, endPoint x: 755, endPoint y: 439, distance: 150.0
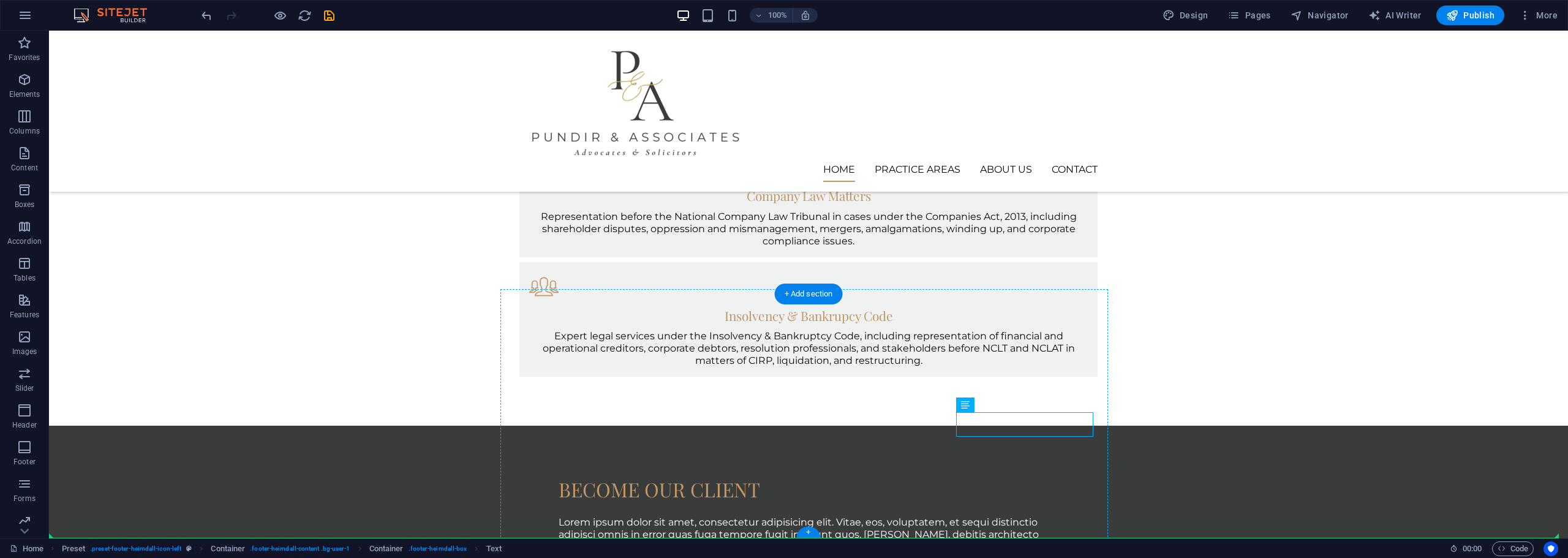
drag, startPoint x: 1043, startPoint y: 432, endPoint x: 850, endPoint y: 437, distance: 193.1
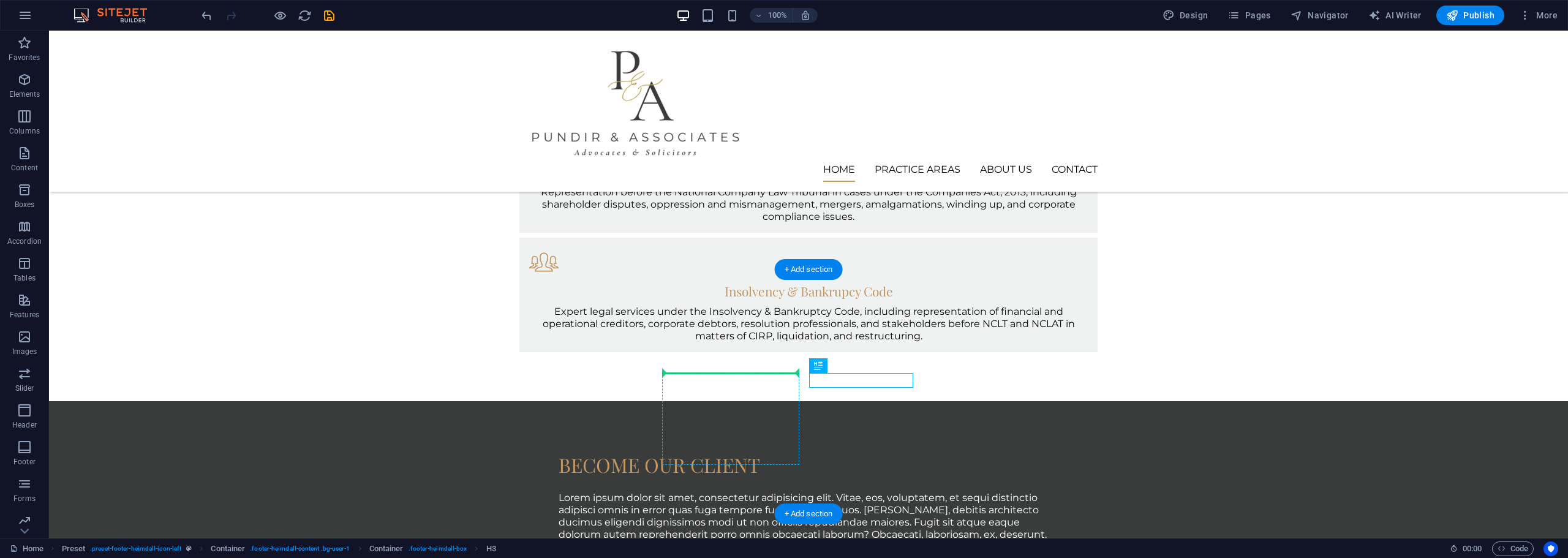
drag, startPoint x: 880, startPoint y: 377, endPoint x: 702, endPoint y: 375, distance: 178.0
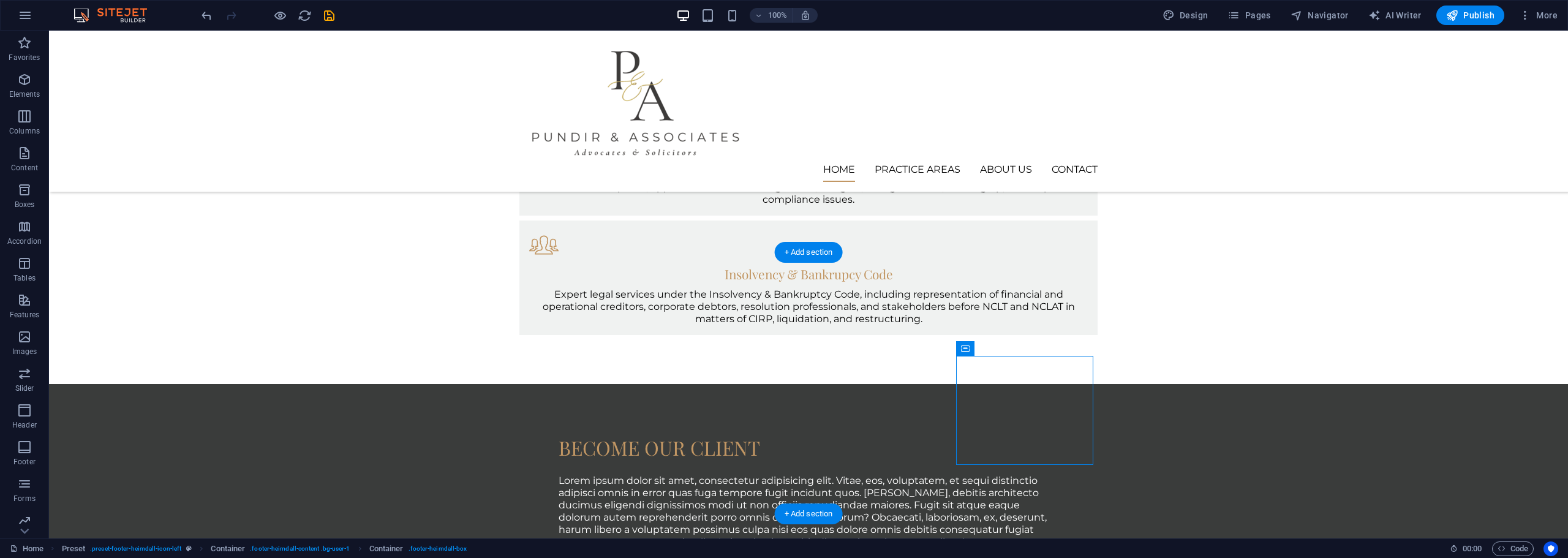
drag, startPoint x: 1059, startPoint y: 360, endPoint x: 892, endPoint y: 371, distance: 167.4
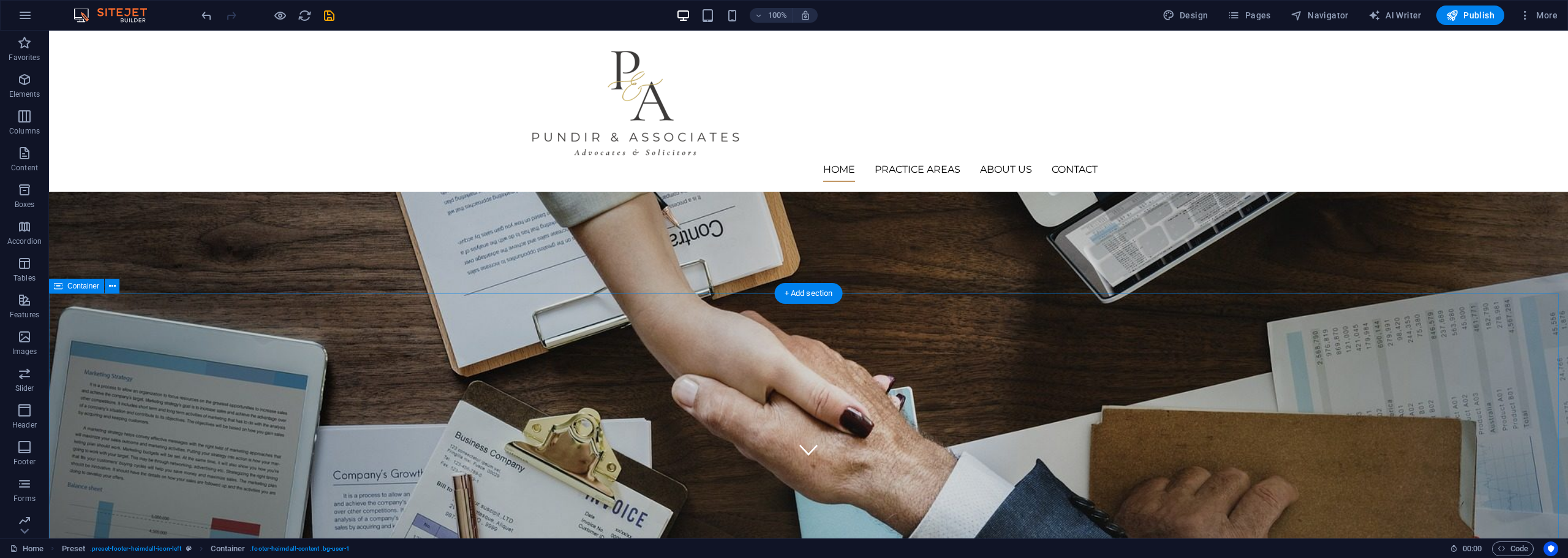
scroll to position [0, 0]
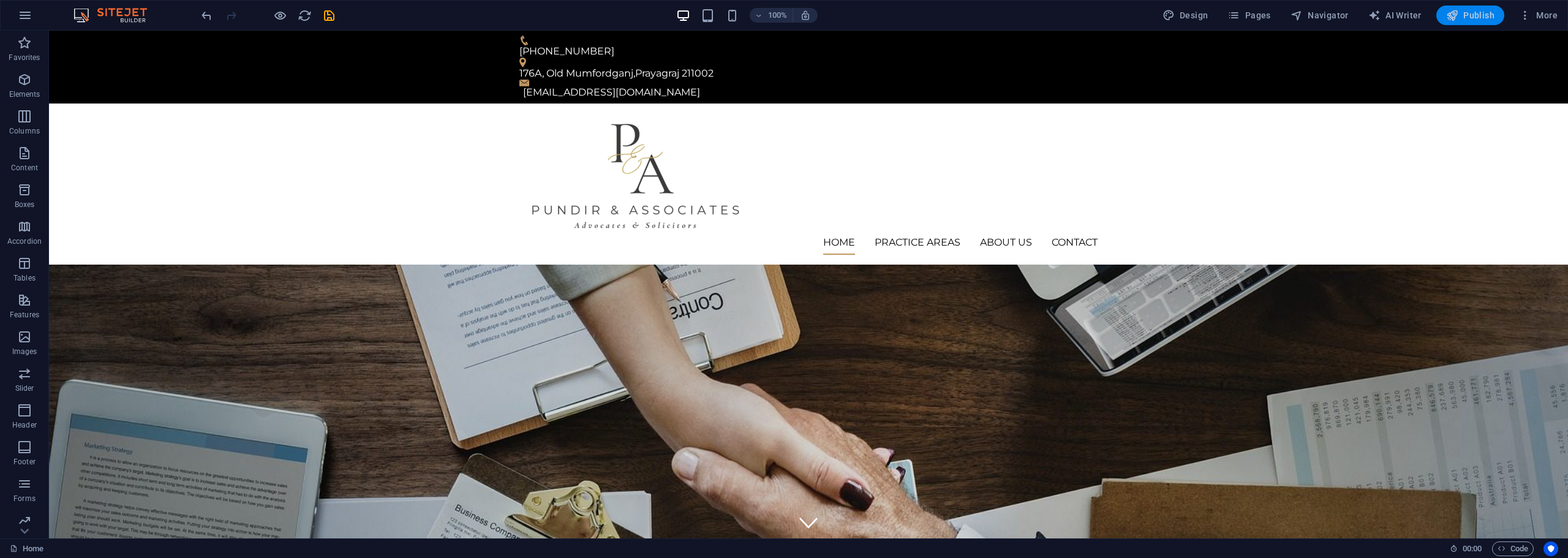
click at [1460, 18] on span "Publish" at bounding box center [1470, 15] width 48 height 12
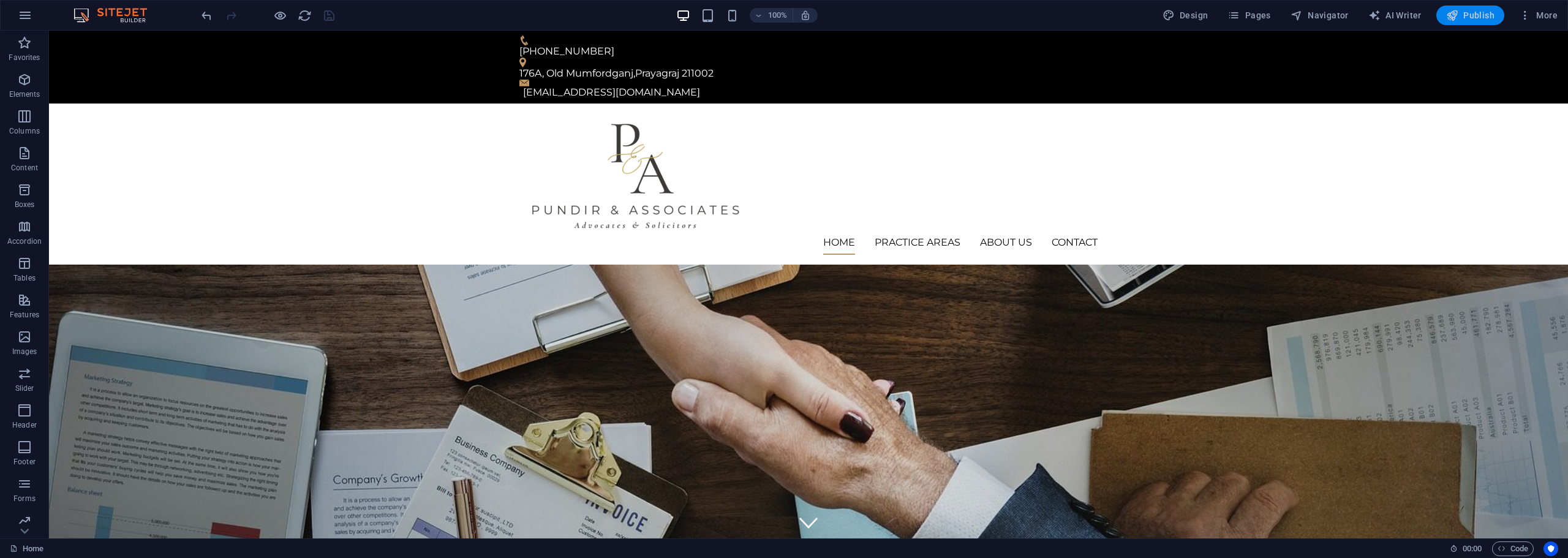
click at [1456, 16] on icon "button" at bounding box center [1452, 15] width 12 height 12
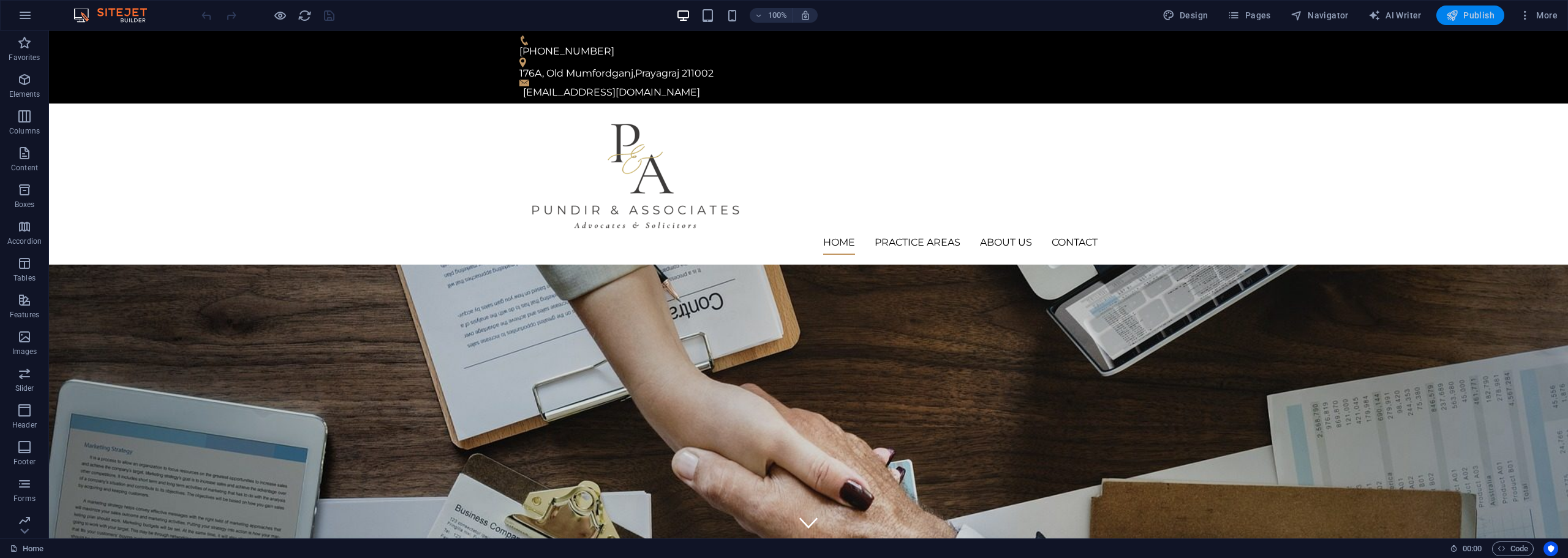
click at [1470, 11] on span "Publish" at bounding box center [1470, 15] width 48 height 12
